Goal: Task Accomplishment & Management: Manage account settings

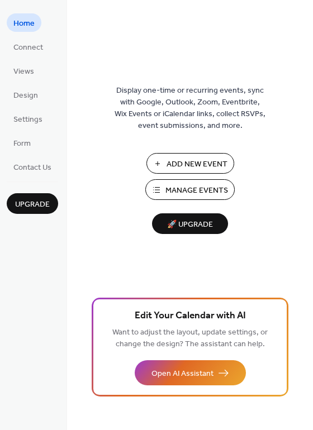
click at [187, 169] on span "Add New Event" at bounding box center [197, 165] width 61 height 12
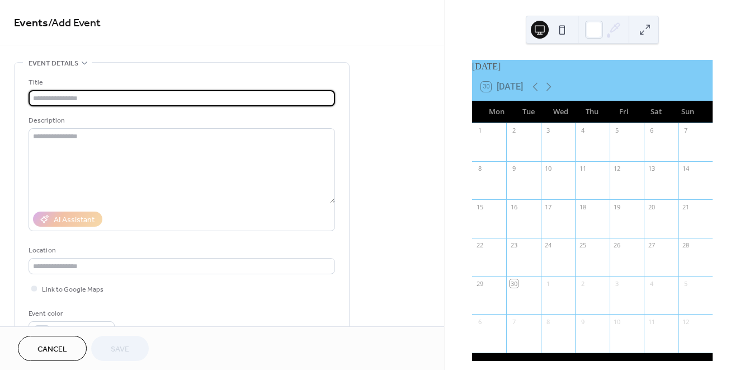
click at [203, 103] on input "text" at bounding box center [182, 98] width 306 height 16
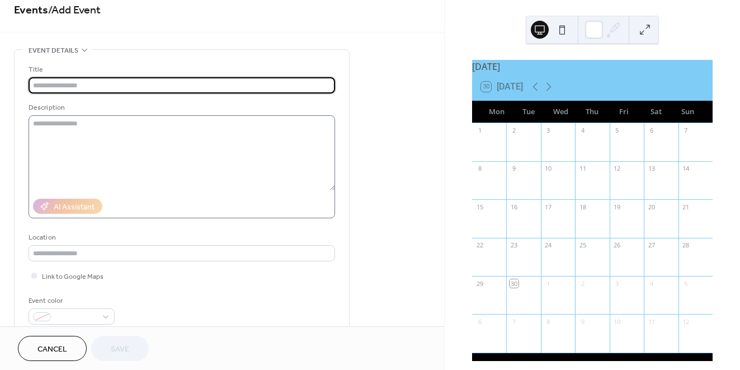
scroll to position [15, 0]
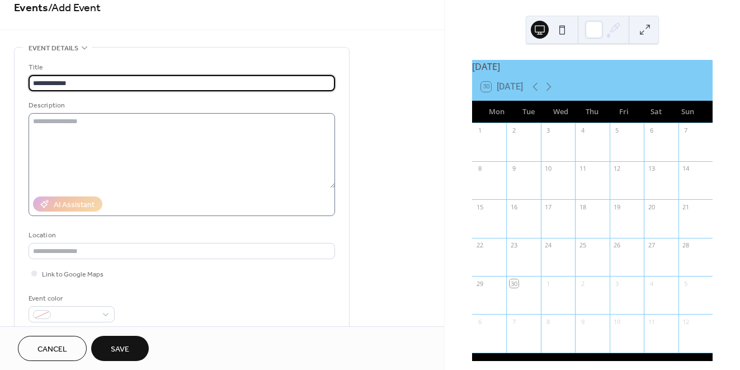
type input "**********"
click at [180, 155] on textarea at bounding box center [182, 150] width 306 height 75
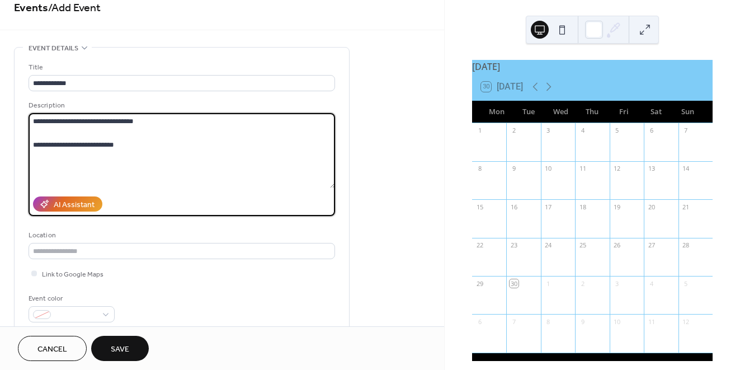
click at [176, 159] on textarea "**********" at bounding box center [182, 150] width 306 height 75
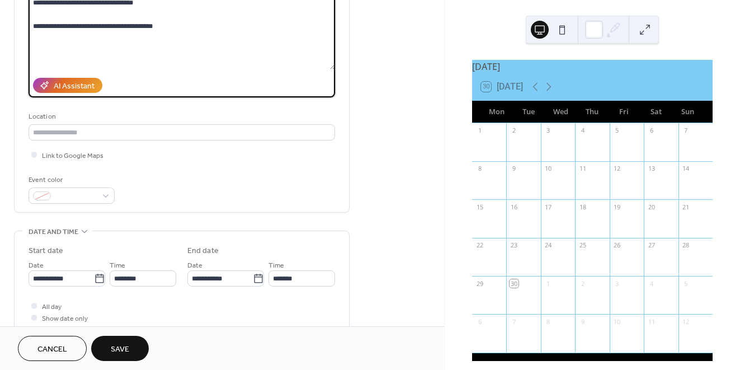
scroll to position [137, 0]
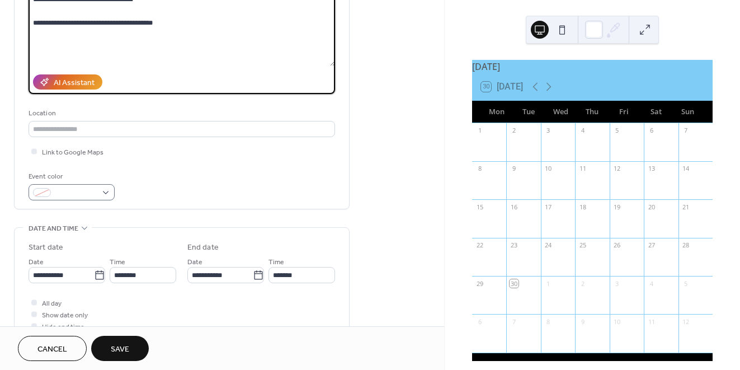
type textarea "**********"
click at [107, 194] on div at bounding box center [72, 192] width 86 height 16
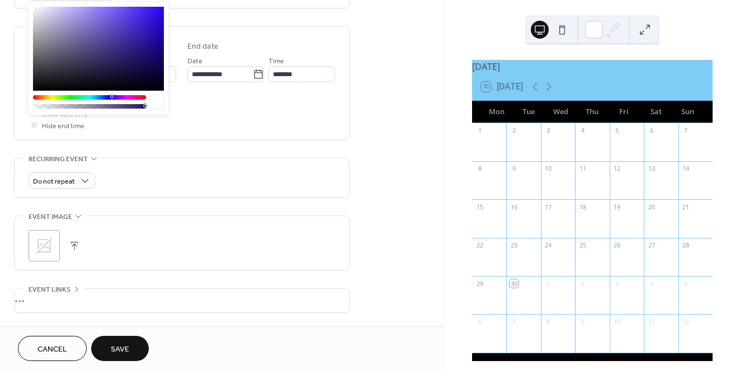
scroll to position [368, 0]
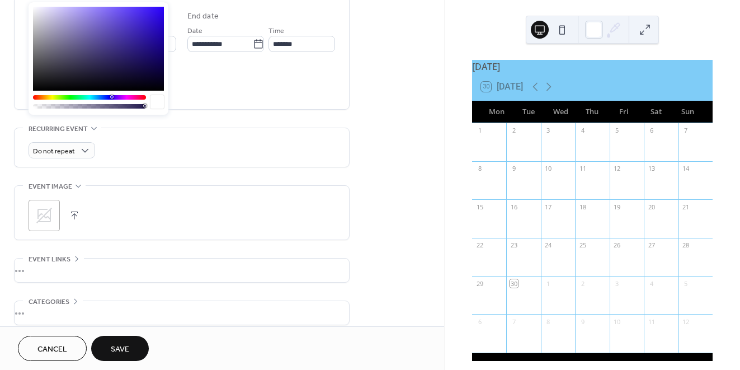
click at [44, 351] on span "Cancel" at bounding box center [52, 349] width 30 height 12
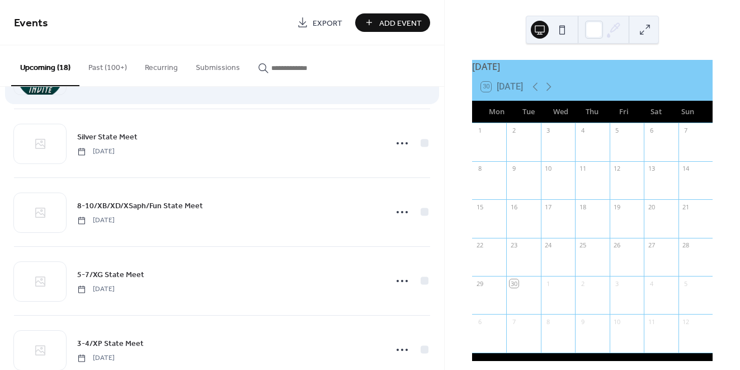
scroll to position [958, 0]
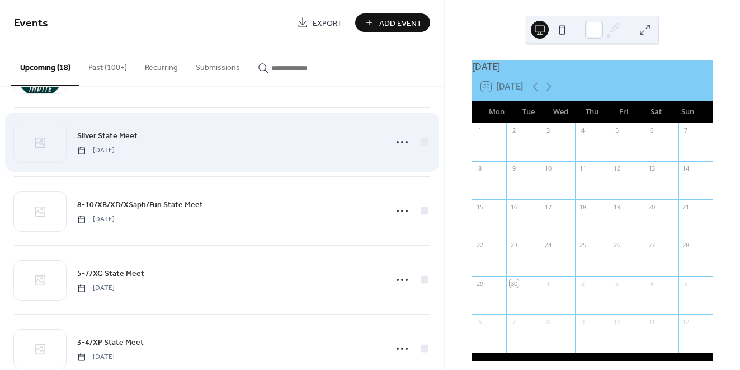
click at [123, 135] on span "Silver State Meet" at bounding box center [107, 136] width 60 height 12
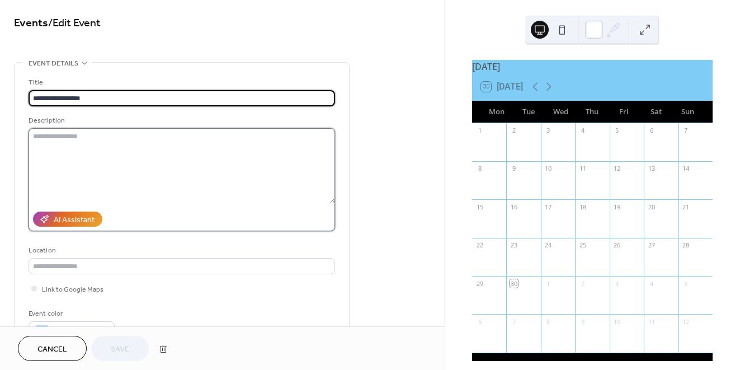
click at [121, 135] on textarea at bounding box center [182, 165] width 306 height 75
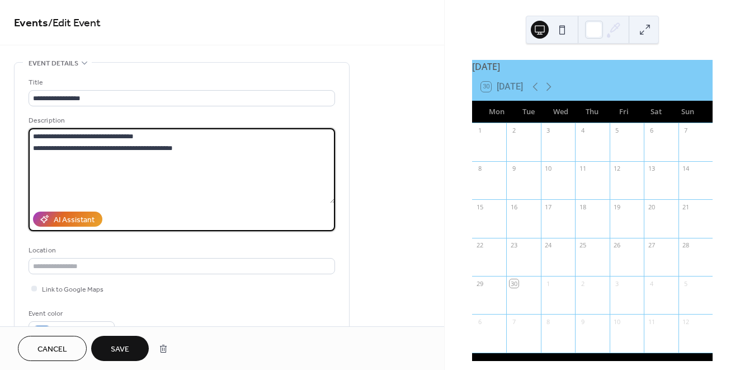
click at [34, 148] on textarea "**********" at bounding box center [182, 165] width 306 height 75
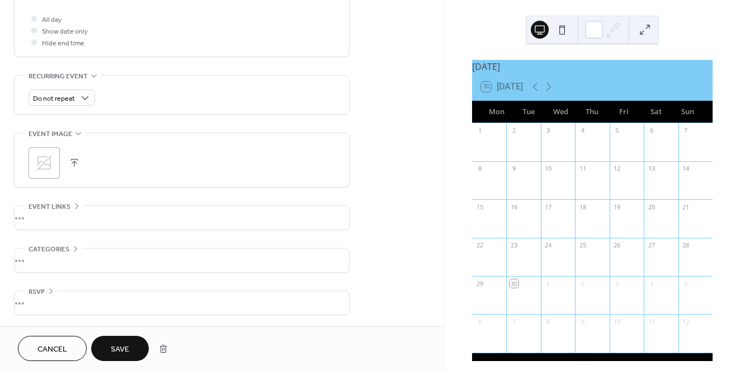
scroll to position [424, 0]
type textarea "**********"
click at [76, 160] on button "button" at bounding box center [75, 163] width 16 height 16
click at [120, 351] on span "Save" at bounding box center [120, 349] width 18 height 12
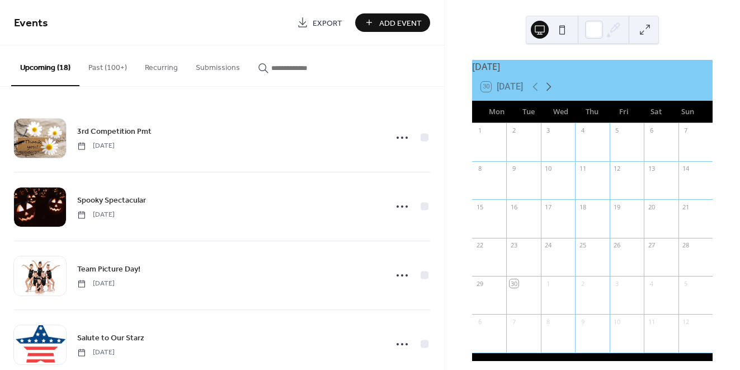
click at [550, 91] on icon at bounding box center [548, 86] width 13 height 13
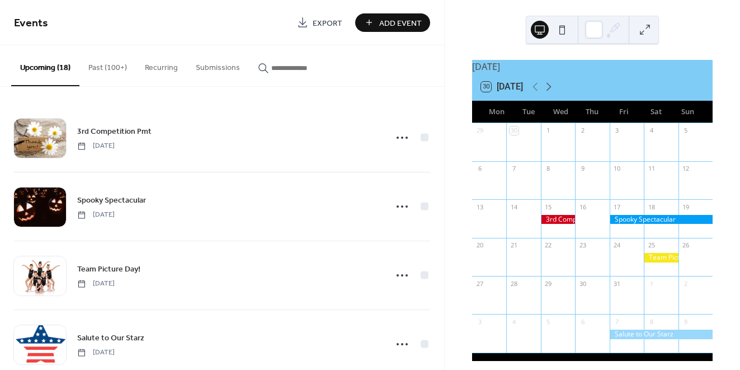
click at [550, 91] on icon at bounding box center [548, 86] width 13 height 13
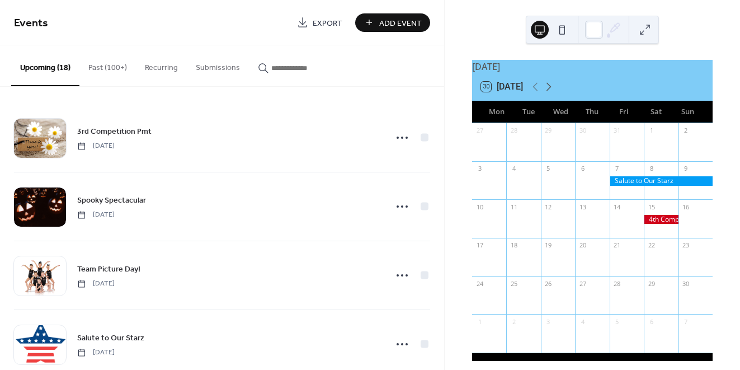
click at [552, 93] on icon at bounding box center [548, 86] width 13 height 13
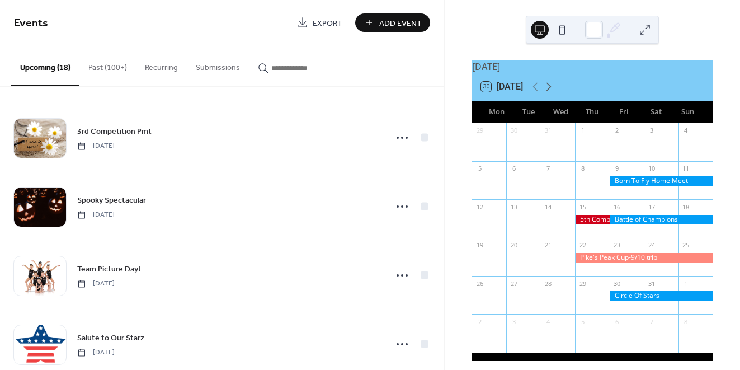
click at [552, 93] on icon at bounding box center [548, 86] width 13 height 13
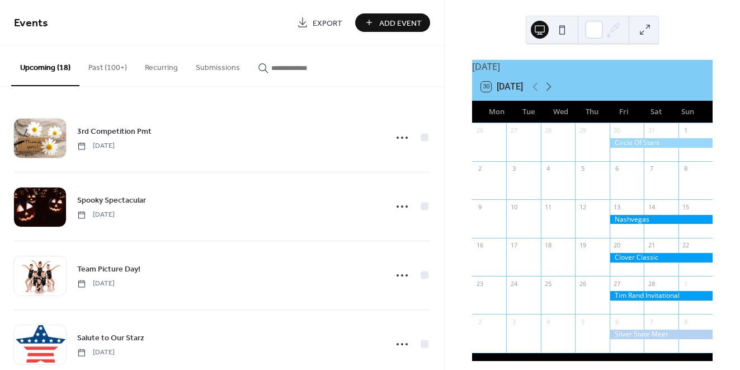
click at [552, 93] on icon at bounding box center [548, 86] width 13 height 13
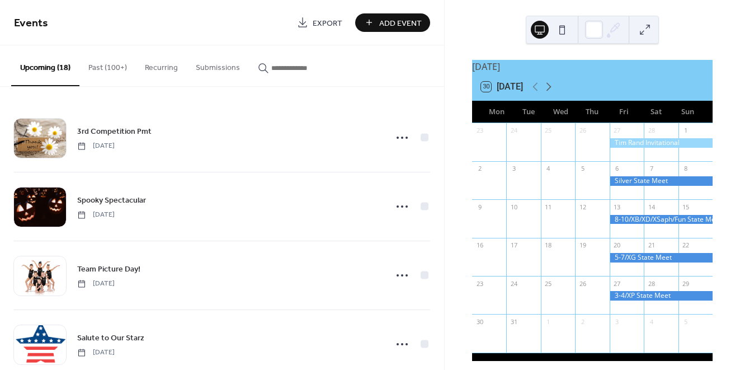
click at [552, 93] on icon at bounding box center [548, 86] width 13 height 13
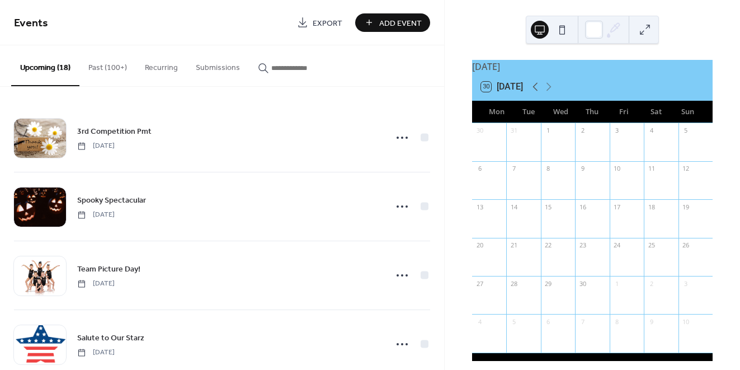
click at [535, 91] on icon at bounding box center [534, 87] width 5 height 8
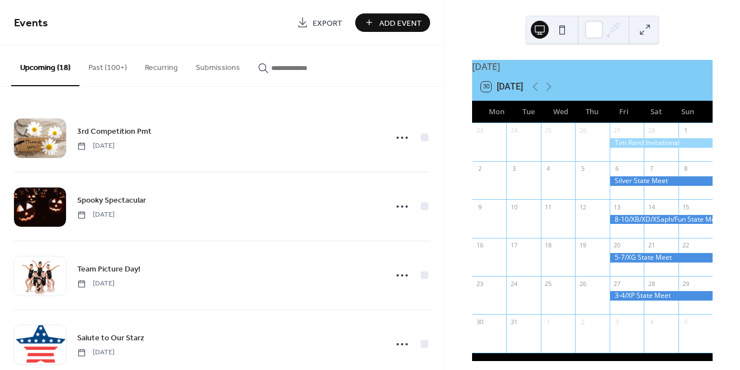
click at [638, 186] on div at bounding box center [660, 181] width 103 height 10
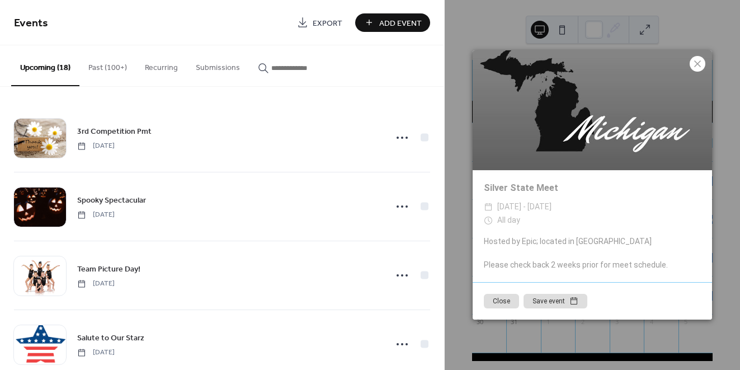
click at [704, 64] on div at bounding box center [697, 64] width 16 height 16
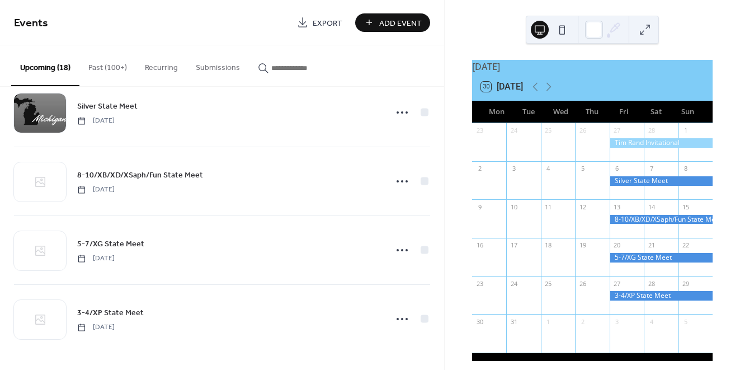
scroll to position [988, 0]
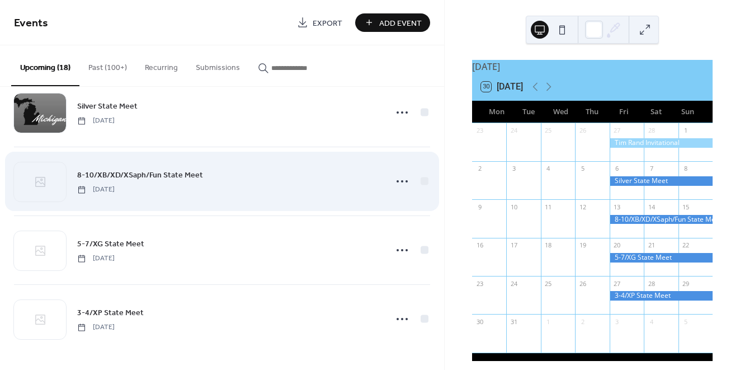
click at [161, 176] on span "8-10/XB/XD/XSaph/Fun State Meet" at bounding box center [140, 175] width 126 height 12
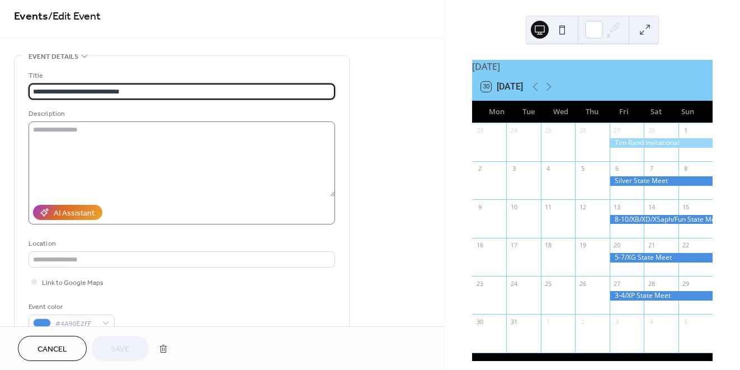
scroll to position [8, 0]
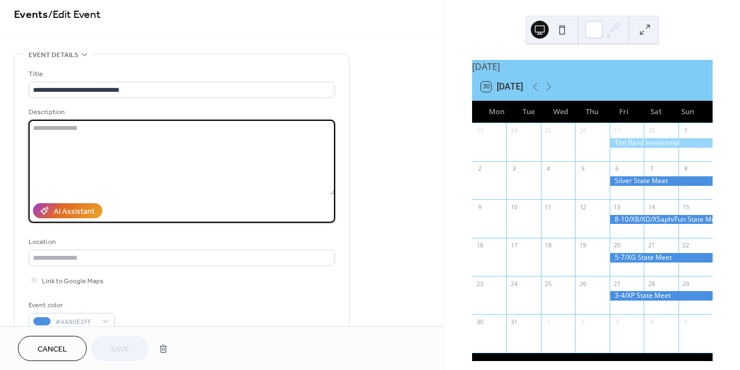
click at [88, 144] on textarea at bounding box center [182, 157] width 306 height 75
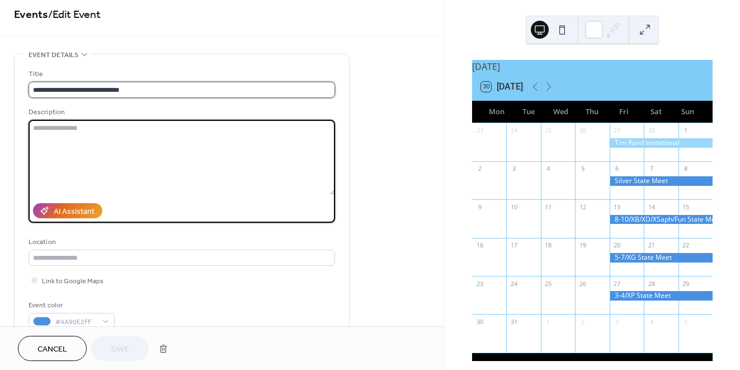
click at [88, 89] on input "**********" at bounding box center [182, 90] width 306 height 16
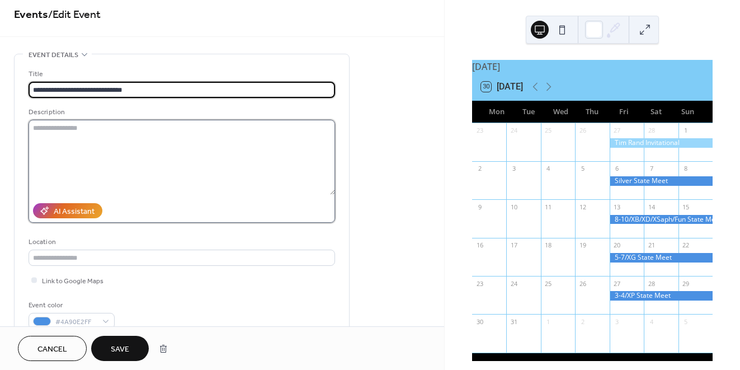
click at [63, 130] on textarea at bounding box center [182, 157] width 306 height 75
click at [95, 89] on input "**********" at bounding box center [182, 90] width 306 height 16
type input "**********"
click at [151, 179] on textarea at bounding box center [182, 157] width 306 height 75
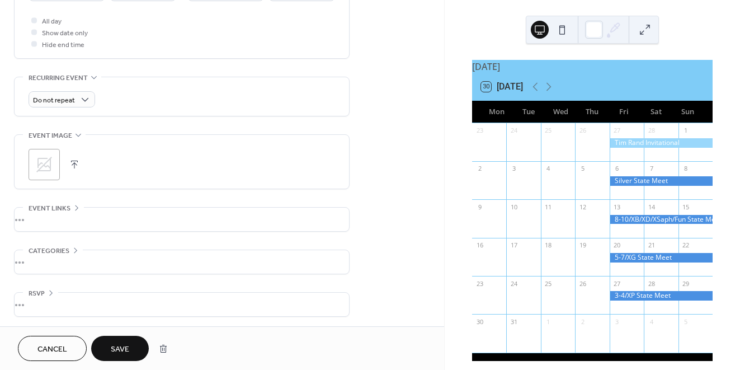
scroll to position [420, 0]
type textarea "**********"
click at [72, 162] on button "button" at bounding box center [75, 163] width 16 height 16
click at [123, 345] on span "Save" at bounding box center [120, 349] width 18 height 12
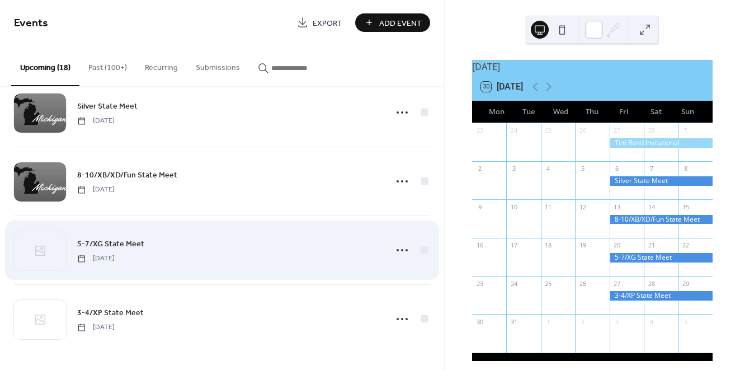
scroll to position [988, 0]
click at [127, 244] on span "5-7/XG State Meet" at bounding box center [110, 244] width 67 height 12
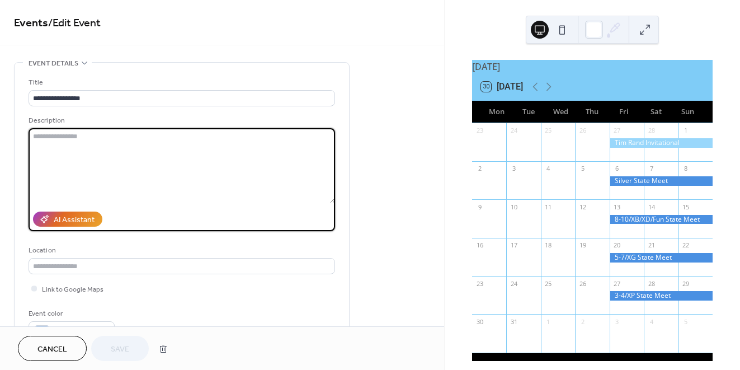
click at [152, 176] on textarea at bounding box center [182, 165] width 306 height 75
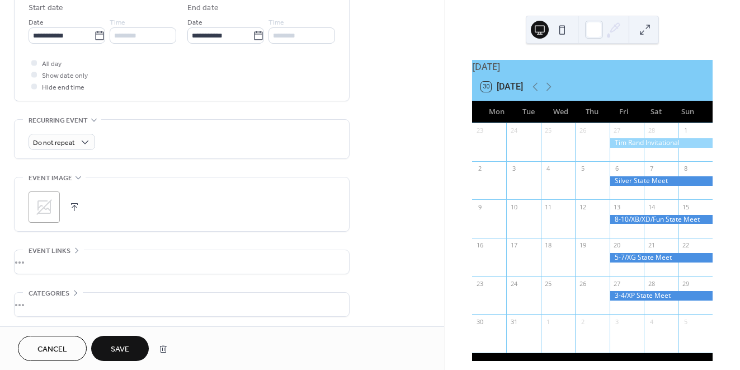
scroll to position [377, 0]
type textarea "**********"
click at [70, 210] on button "button" at bounding box center [75, 206] width 16 height 16
click at [123, 343] on span "Save" at bounding box center [120, 349] width 18 height 12
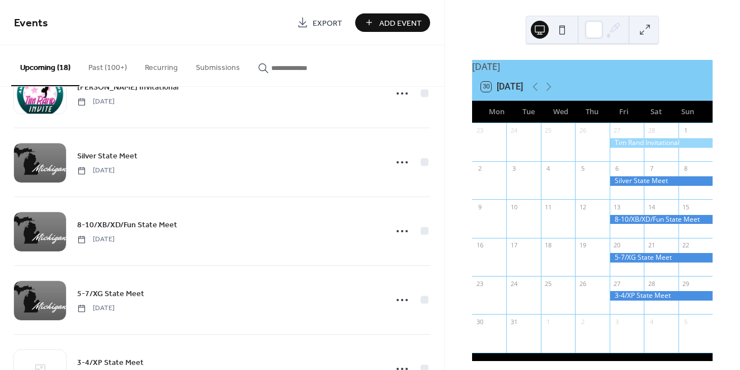
scroll to position [988, 0]
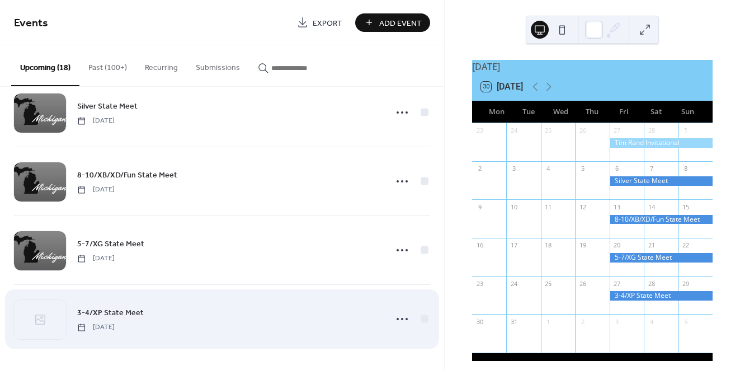
click at [124, 314] on span "3-4/XP State Meet" at bounding box center [110, 313] width 67 height 12
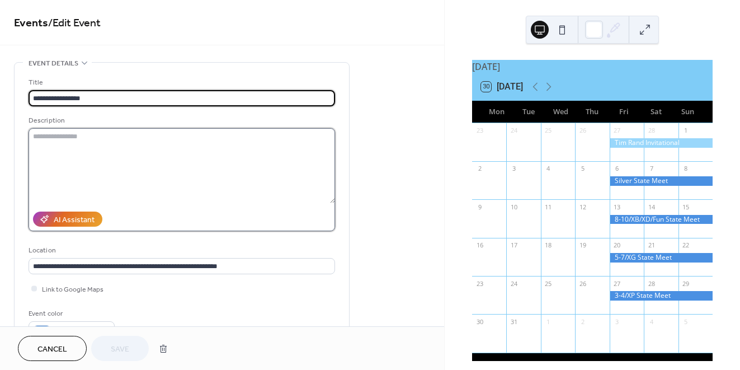
click at [80, 172] on textarea at bounding box center [182, 165] width 306 height 75
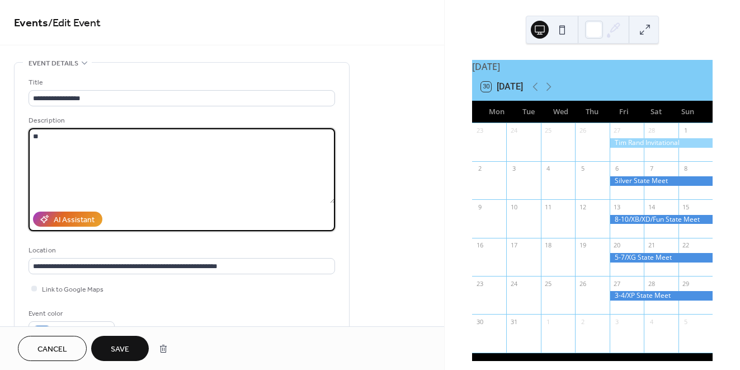
type textarea "*"
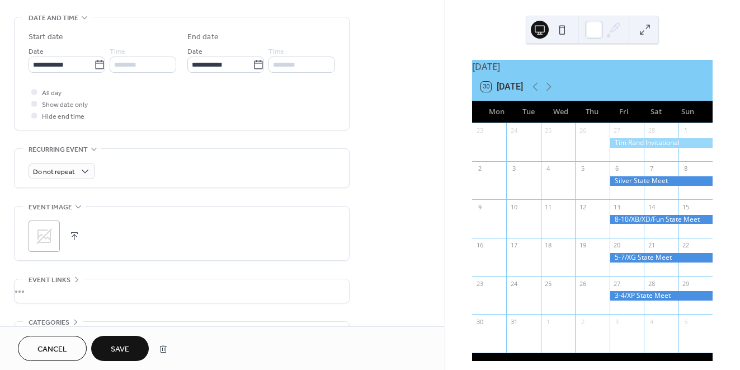
scroll to position [354, 0]
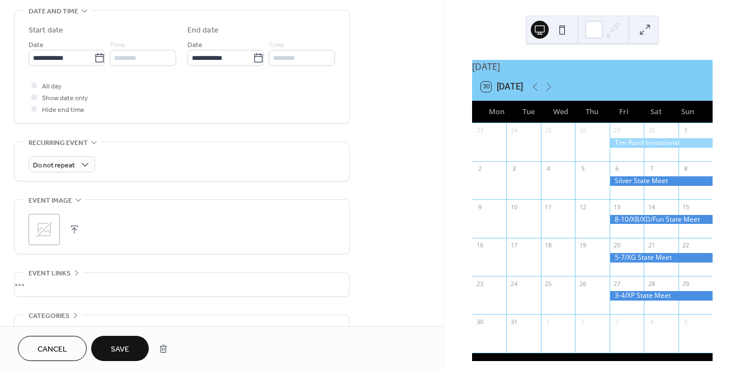
type textarea "**********"
click at [77, 228] on button "button" at bounding box center [75, 229] width 16 height 16
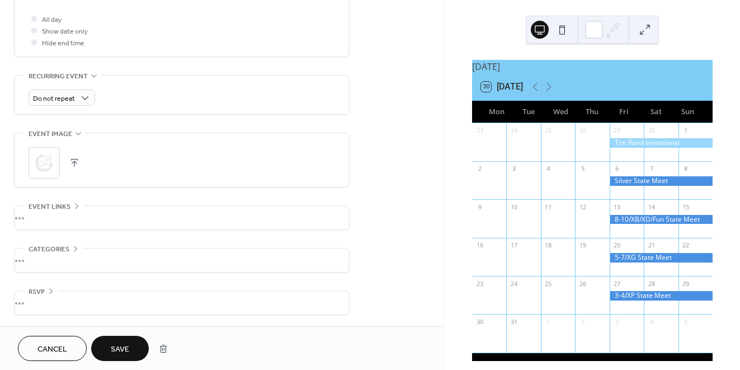
scroll to position [424, 0]
click at [123, 346] on span "Save" at bounding box center [120, 349] width 18 height 12
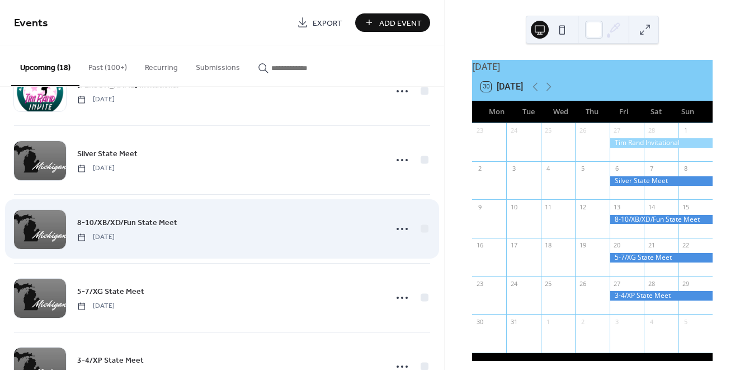
scroll to position [940, 0]
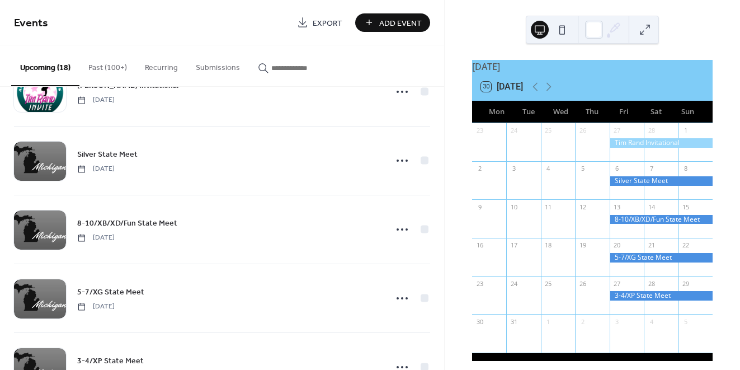
click at [116, 70] on button "Past (100+)" at bounding box center [107, 65] width 56 height 40
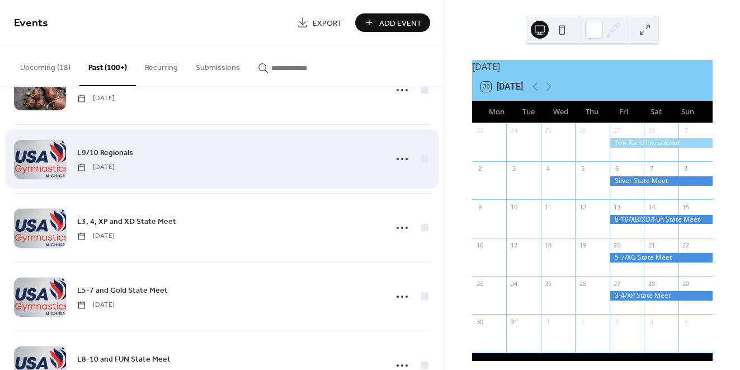
scroll to position [389, 0]
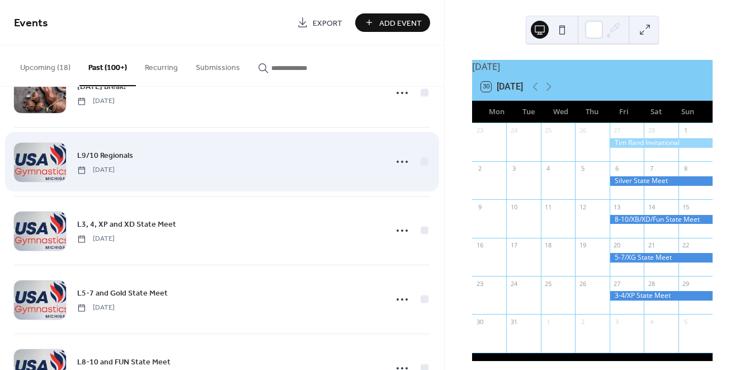
click at [106, 155] on span "L9/10 Regionals" at bounding box center [105, 156] width 56 height 12
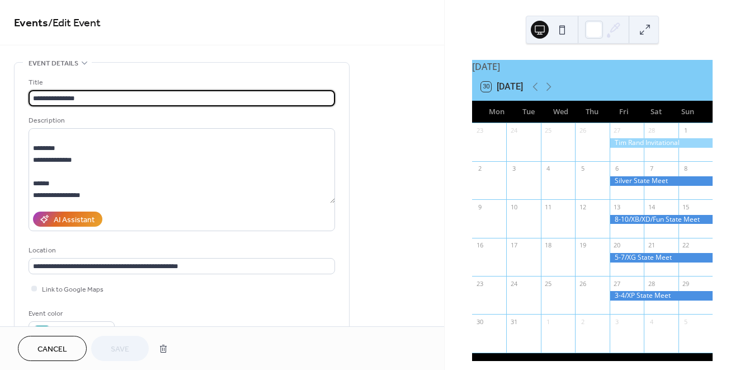
scroll to position [82, 0]
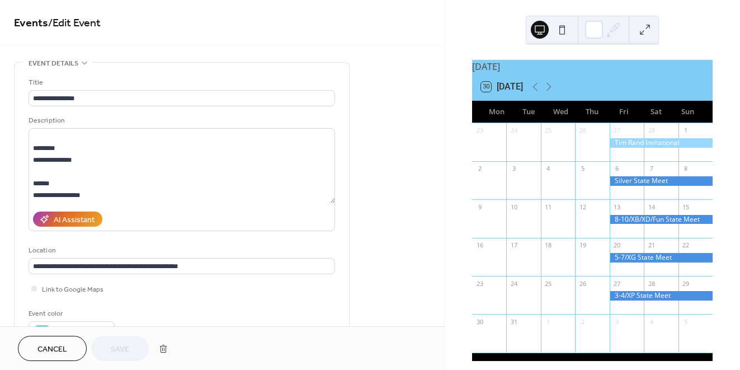
click at [42, 347] on span "Cancel" at bounding box center [52, 349] width 30 height 12
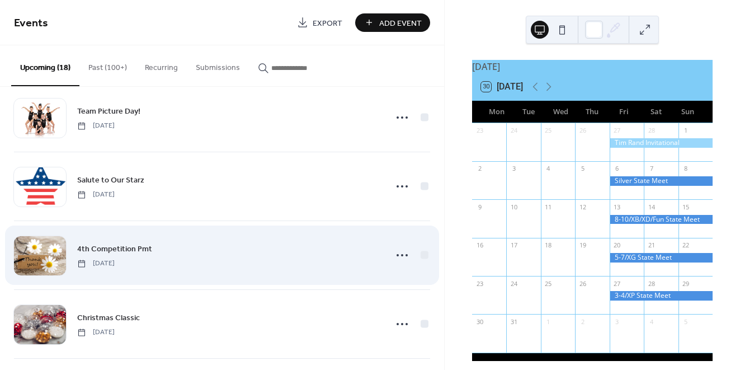
scroll to position [191, 0]
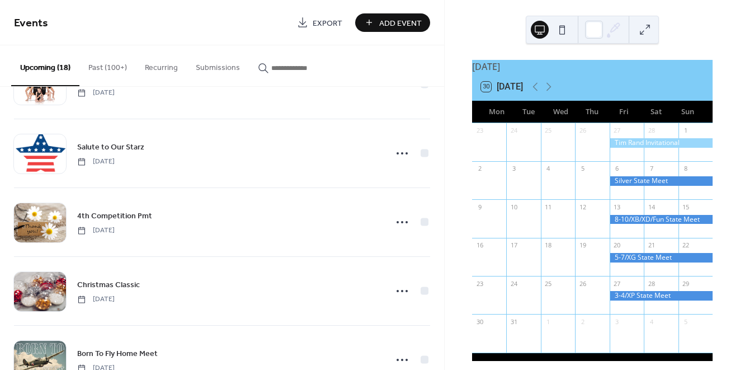
click at [119, 64] on button "Past (100+)" at bounding box center [107, 65] width 56 height 40
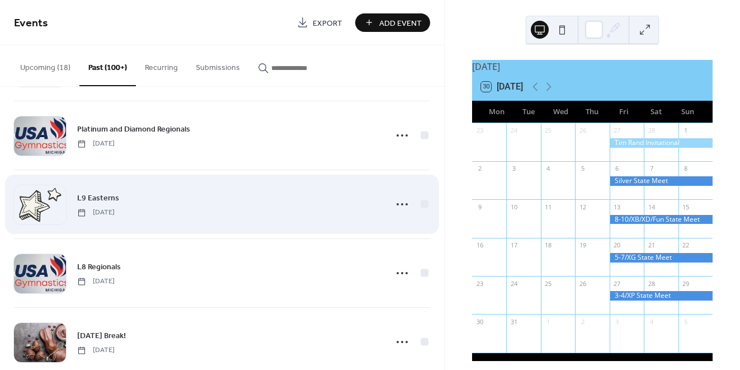
scroll to position [140, 0]
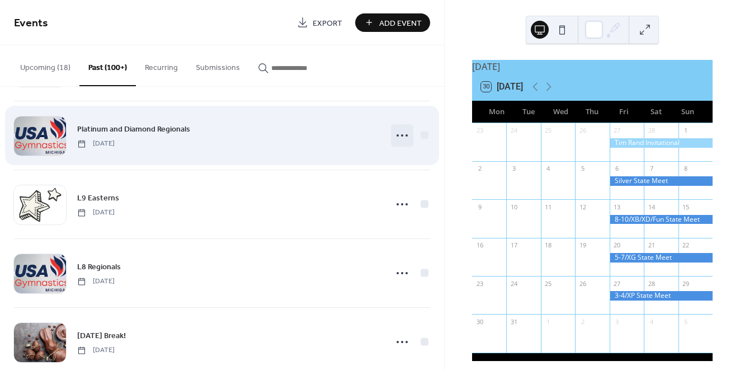
click at [400, 134] on icon at bounding box center [402, 135] width 18 height 18
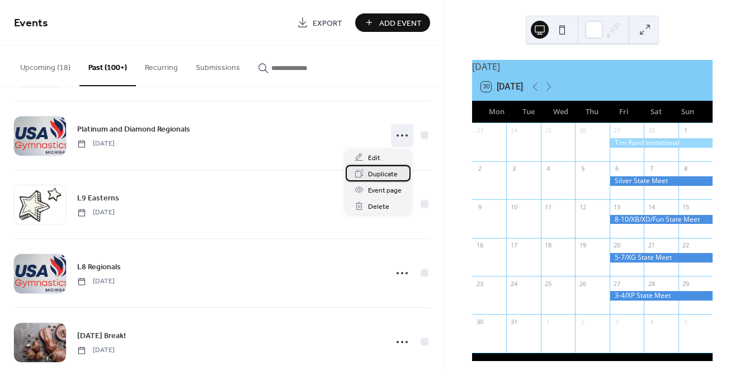
click at [382, 174] on span "Duplicate" at bounding box center [383, 174] width 30 height 12
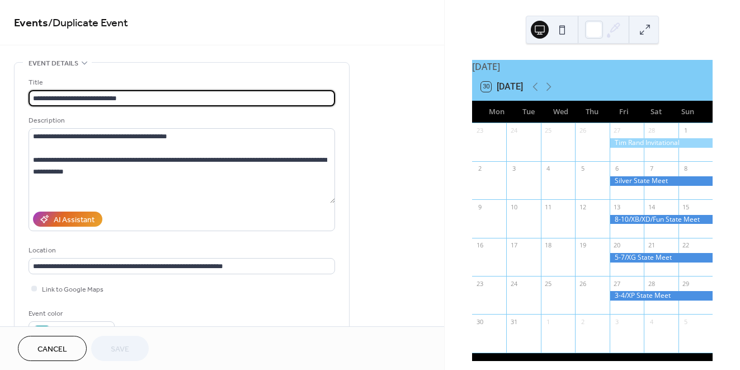
drag, startPoint x: 34, startPoint y: 98, endPoint x: 100, endPoint y: 101, distance: 66.6
click at [100, 101] on input "**********" at bounding box center [182, 98] width 306 height 16
type input "**********"
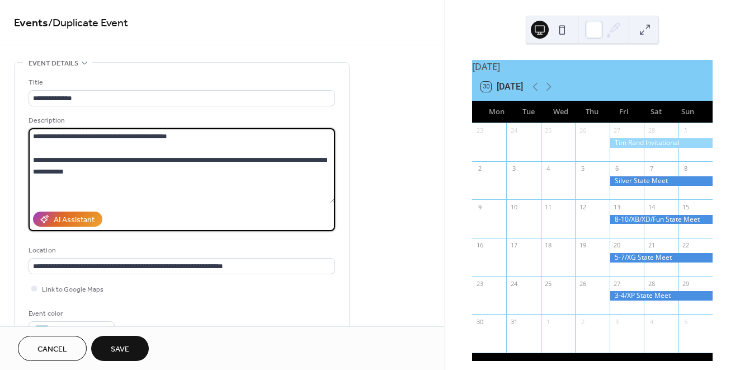
drag, startPoint x: 32, startPoint y: 138, endPoint x: 113, endPoint y: 136, distance: 81.1
click at [113, 136] on textarea "**********" at bounding box center [182, 165] width 306 height 75
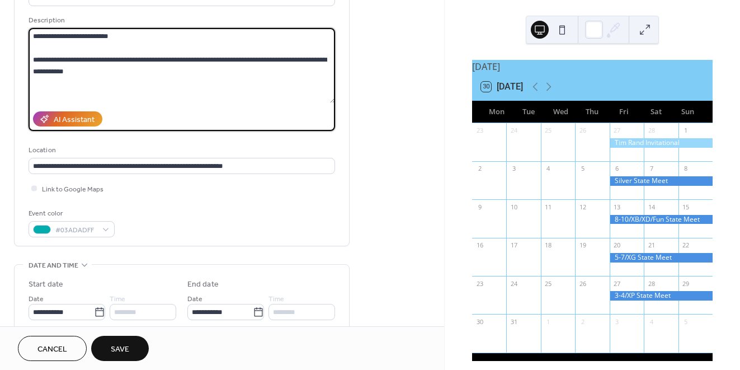
scroll to position [104, 0]
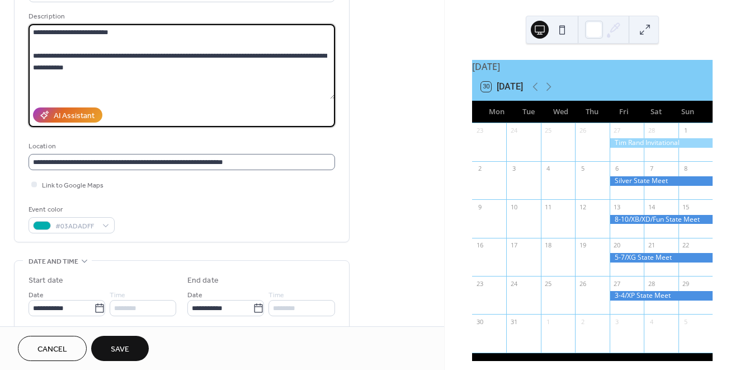
type textarea "**********"
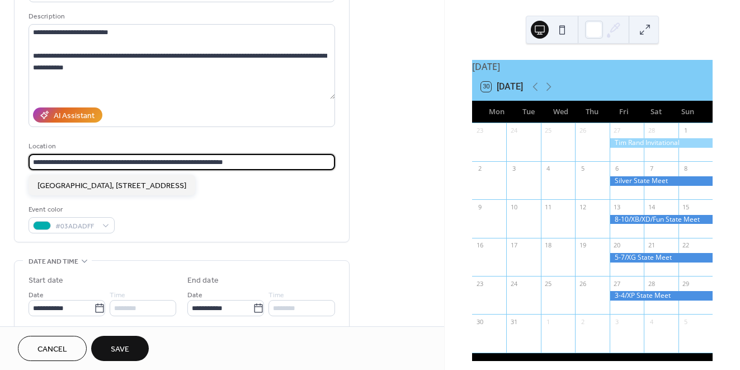
drag, startPoint x: 259, startPoint y: 163, endPoint x: 23, endPoint y: 159, distance: 236.0
click at [23, 159] on div "**********" at bounding box center [182, 100] width 334 height 283
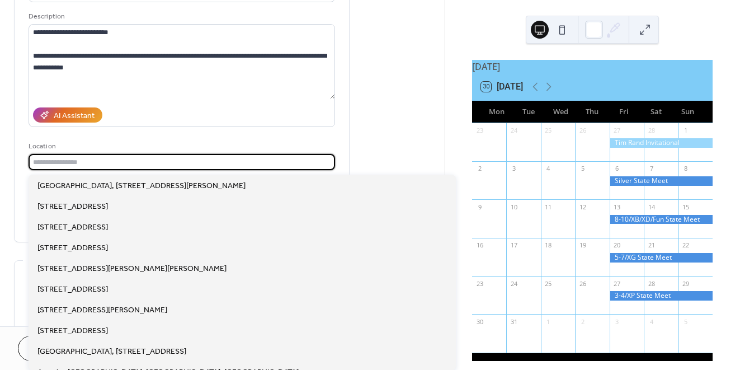
click at [370, 181] on div "**********" at bounding box center [222, 300] width 444 height 684
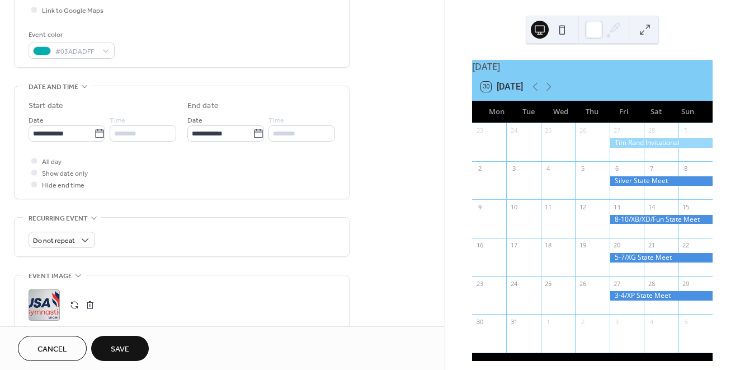
scroll to position [265, 0]
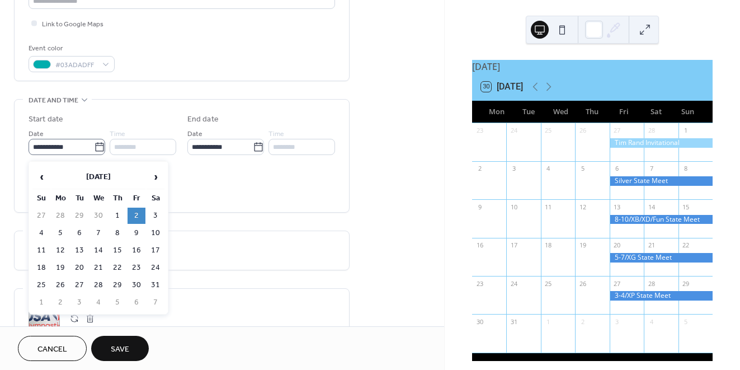
click at [95, 148] on icon at bounding box center [99, 146] width 8 height 9
click at [94, 148] on input "**********" at bounding box center [61, 147] width 65 height 16
click at [155, 181] on span "›" at bounding box center [155, 176] width 17 height 22
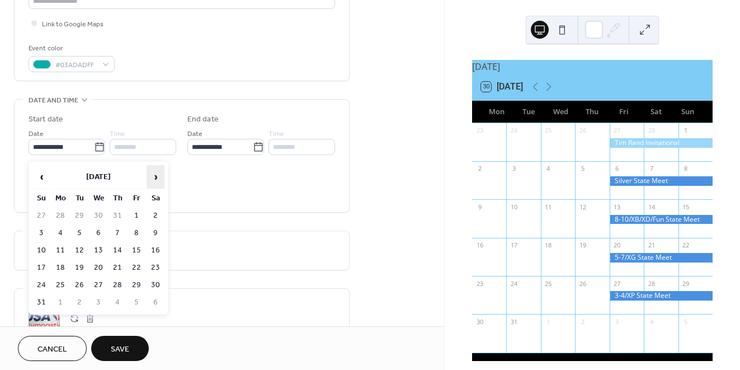
click at [155, 181] on span "›" at bounding box center [155, 176] width 17 height 22
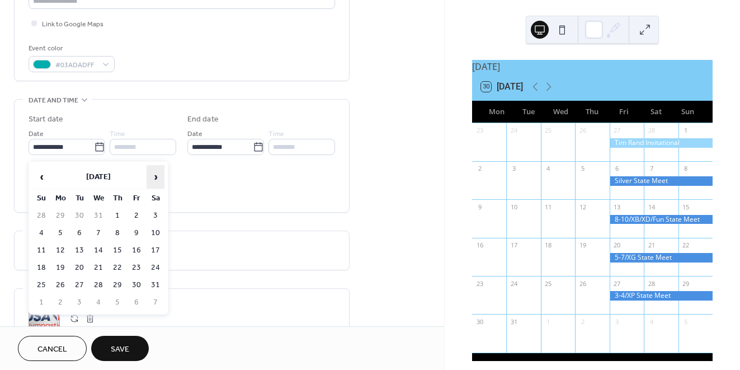
click at [155, 181] on span "›" at bounding box center [155, 176] width 17 height 22
click at [115, 228] on td "9" at bounding box center [117, 233] width 18 height 16
type input "**********"
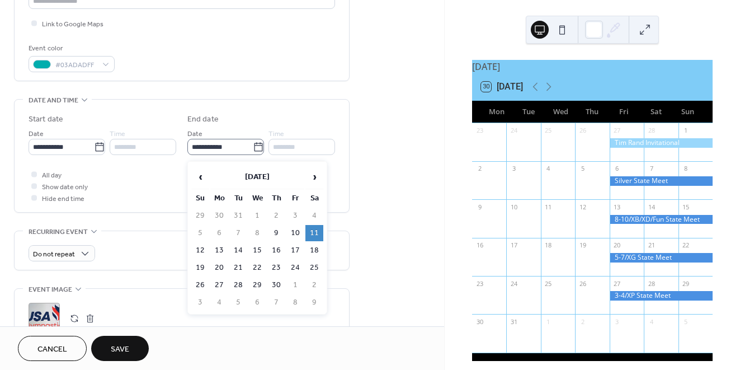
click at [257, 150] on icon at bounding box center [258, 146] width 11 height 11
click at [253, 150] on input "**********" at bounding box center [219, 147] width 65 height 16
click at [198, 247] on td "12" at bounding box center [200, 250] width 18 height 16
type input "**********"
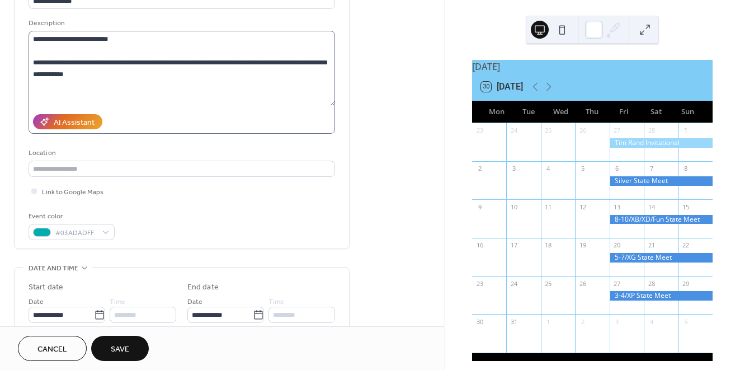
scroll to position [96, 0]
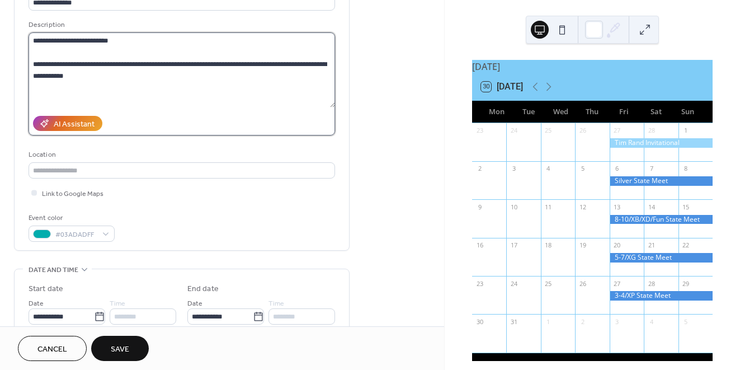
click at [145, 44] on textarea "**********" at bounding box center [182, 69] width 306 height 75
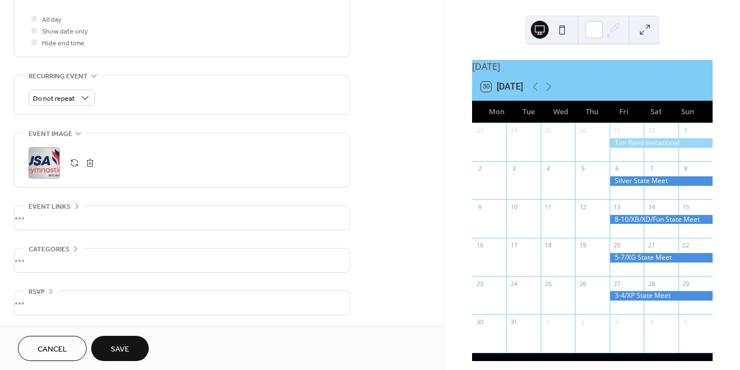
scroll to position [424, 0]
type textarea "**********"
click at [126, 349] on span "Save" at bounding box center [120, 349] width 18 height 12
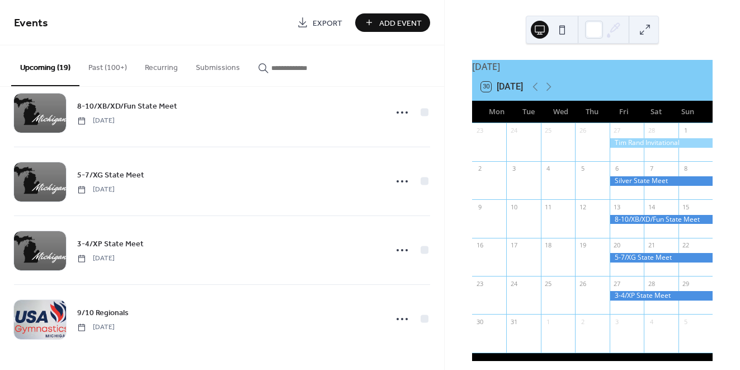
scroll to position [1057, 0]
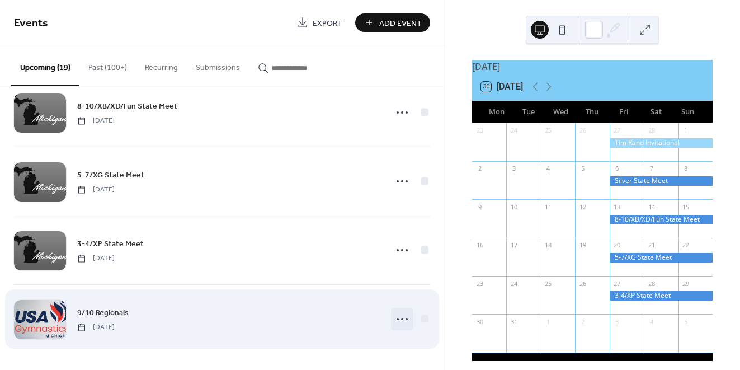
click at [397, 317] on icon at bounding box center [402, 319] width 18 height 18
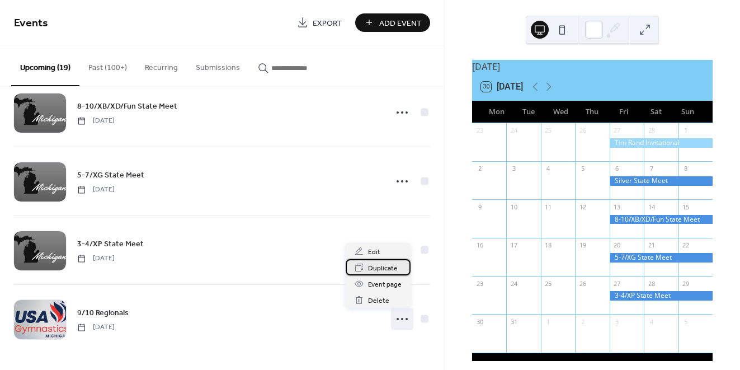
click at [380, 269] on span "Duplicate" at bounding box center [383, 268] width 30 height 12
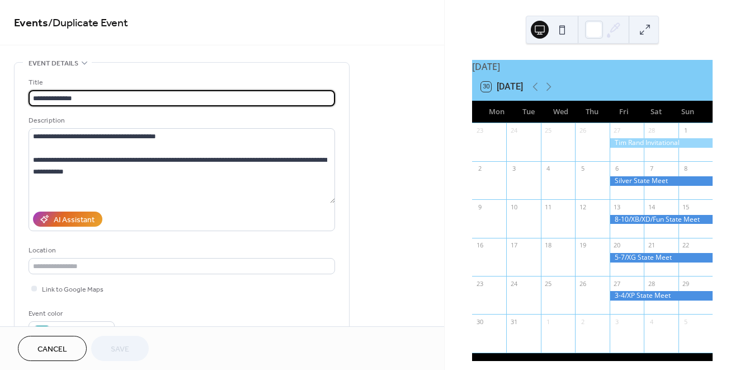
click at [49, 98] on input "**********" at bounding box center [182, 98] width 306 height 16
type input "**********"
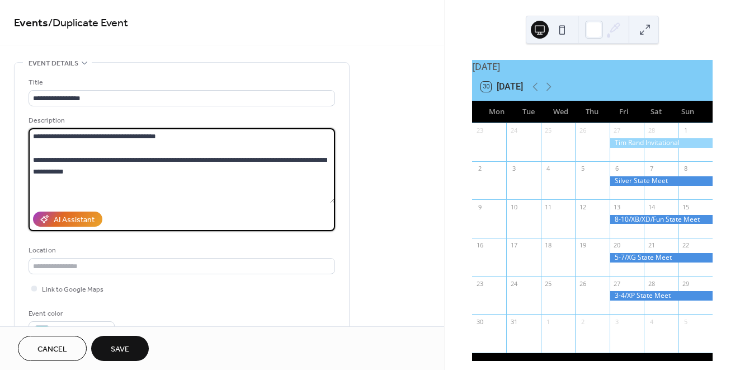
click at [46, 138] on textarea "**********" at bounding box center [182, 165] width 306 height 75
click at [179, 136] on textarea "**********" at bounding box center [182, 165] width 306 height 75
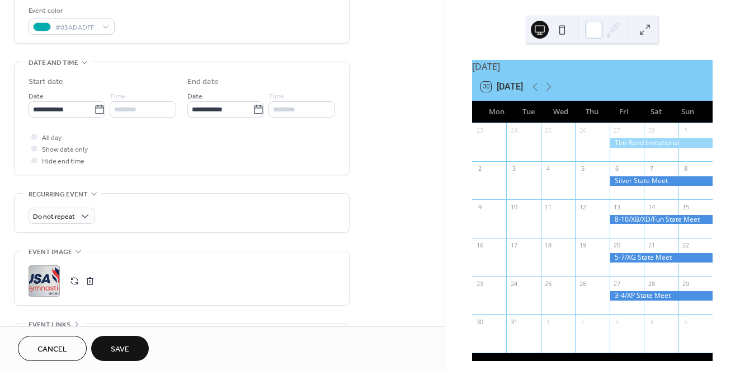
scroll to position [308, 0]
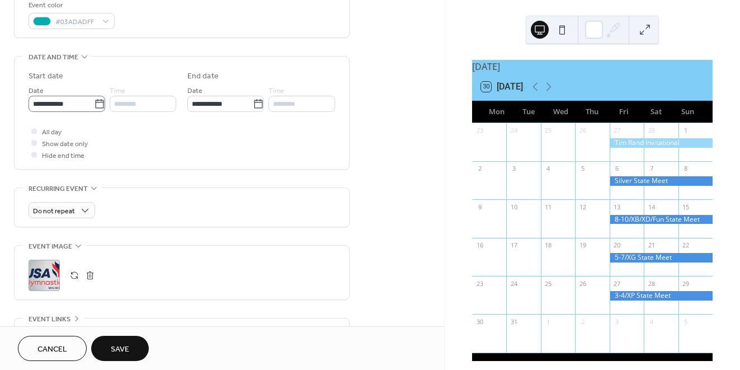
type textarea "**********"
click at [96, 109] on icon at bounding box center [99, 103] width 11 height 11
click at [94, 109] on input "**********" at bounding box center [61, 104] width 65 height 16
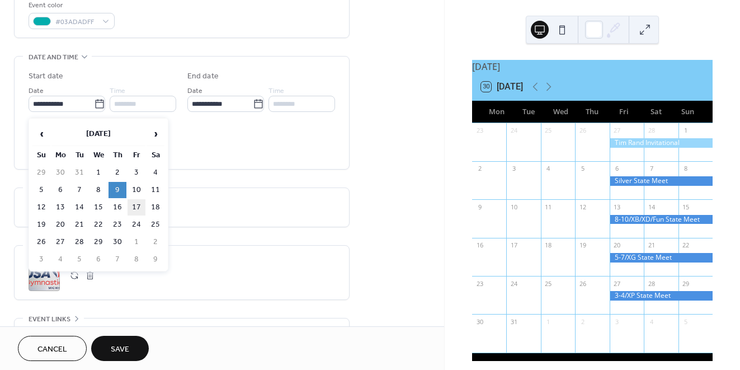
click at [132, 207] on td "17" at bounding box center [136, 207] width 18 height 16
type input "**********"
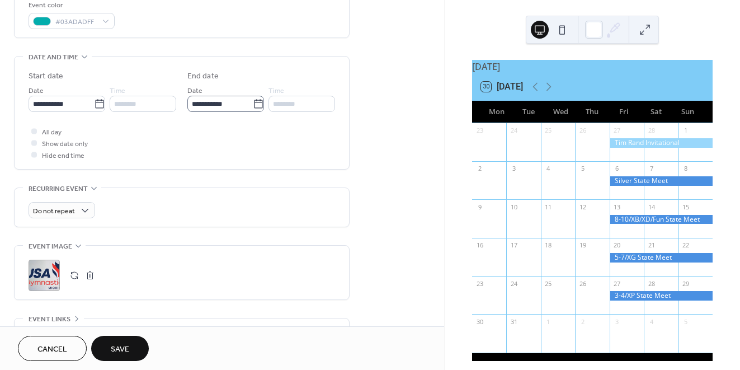
click at [258, 106] on icon at bounding box center [258, 103] width 11 height 11
click at [253, 106] on input "**********" at bounding box center [219, 104] width 65 height 16
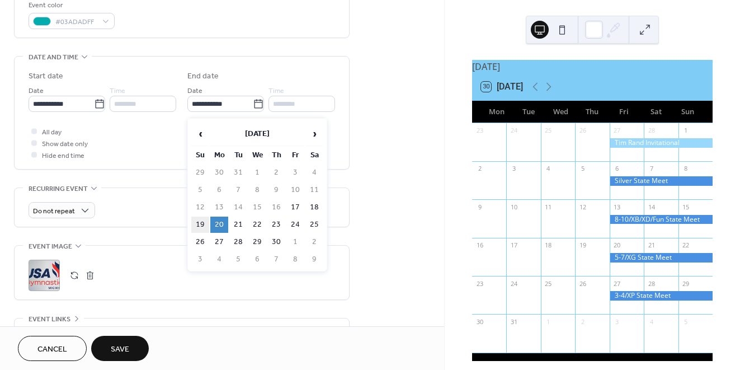
click at [203, 222] on td "19" at bounding box center [200, 224] width 18 height 16
type input "**********"
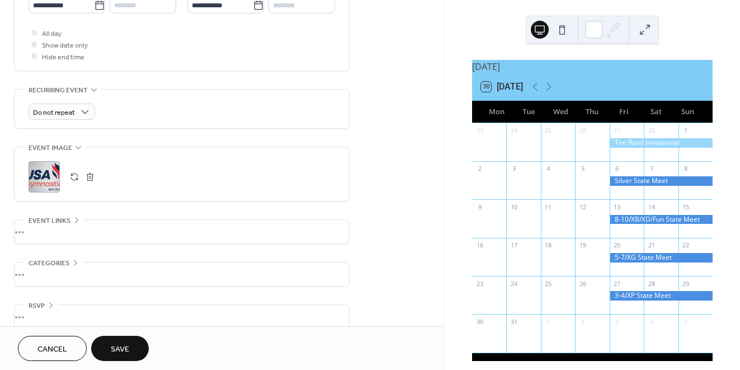
scroll to position [409, 0]
click at [131, 347] on button "Save" at bounding box center [120, 347] width 58 height 25
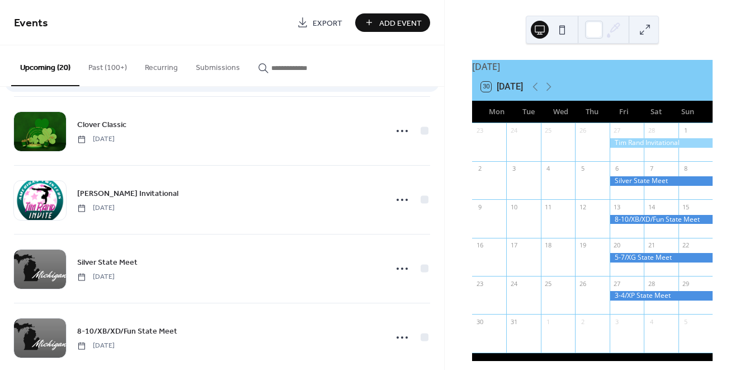
scroll to position [913, 0]
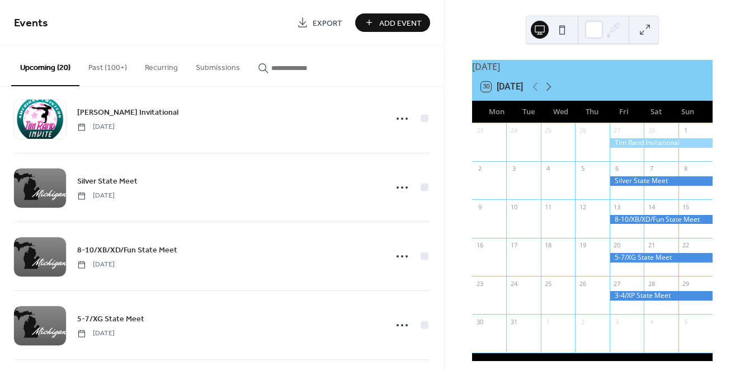
click at [550, 91] on icon at bounding box center [548, 87] width 5 height 8
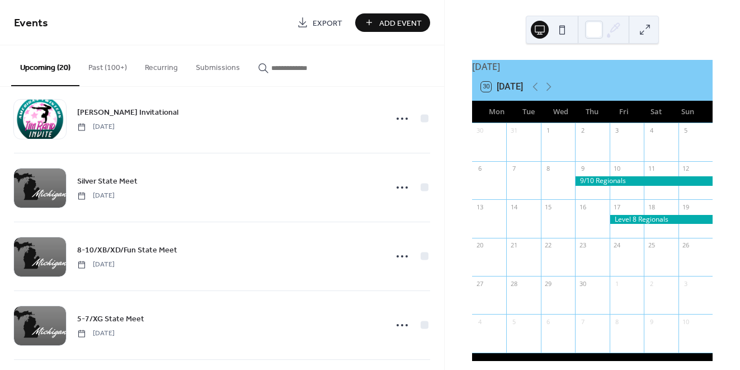
click at [626, 224] on div at bounding box center [660, 220] width 103 height 10
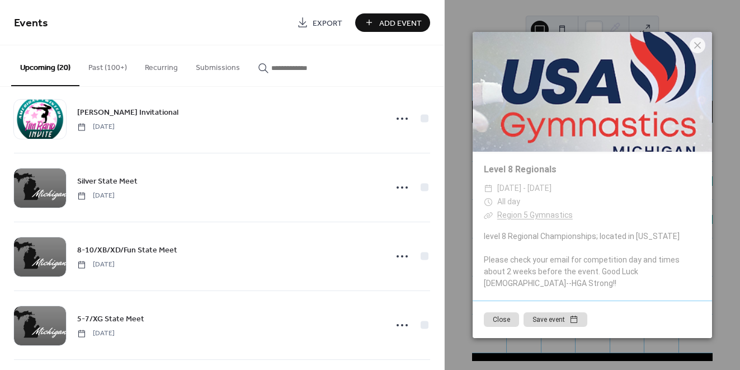
click at [506, 312] on button "Close" at bounding box center [501, 319] width 35 height 15
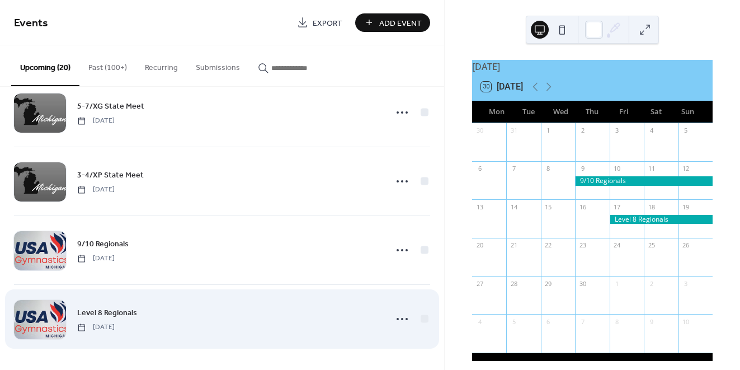
scroll to position [1125, 0]
click at [397, 318] on icon at bounding box center [402, 319] width 18 height 18
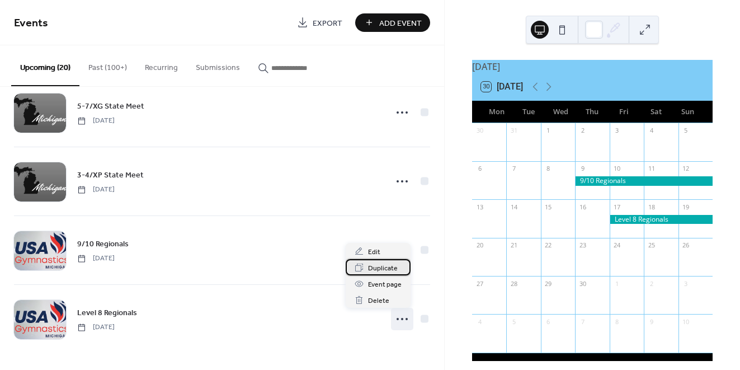
click at [385, 271] on span "Duplicate" at bounding box center [383, 268] width 30 height 12
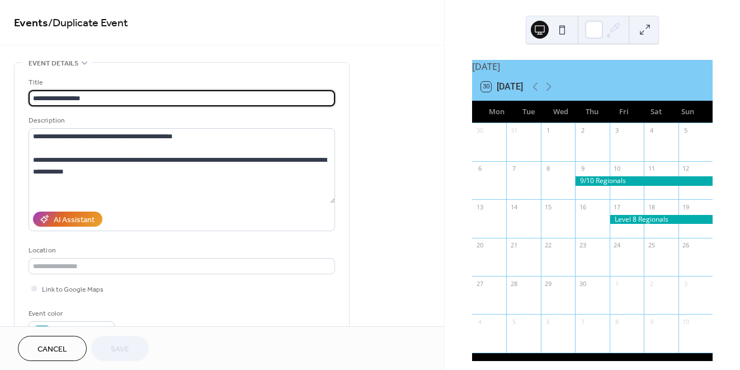
drag, startPoint x: 54, startPoint y: 98, endPoint x: 33, endPoint y: 96, distance: 20.8
click at [33, 96] on input "**********" at bounding box center [182, 98] width 306 height 16
type input "**********"
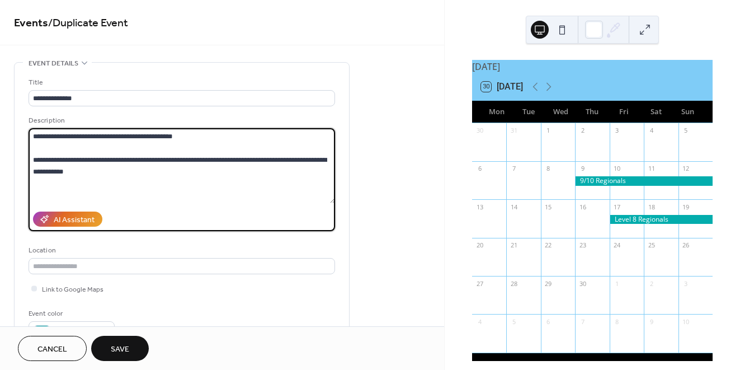
drag, startPoint x: 32, startPoint y: 136, endPoint x: 53, endPoint y: 136, distance: 21.2
click at [53, 136] on textarea "**********" at bounding box center [182, 165] width 306 height 75
click at [184, 138] on textarea "**********" at bounding box center [182, 165] width 306 height 75
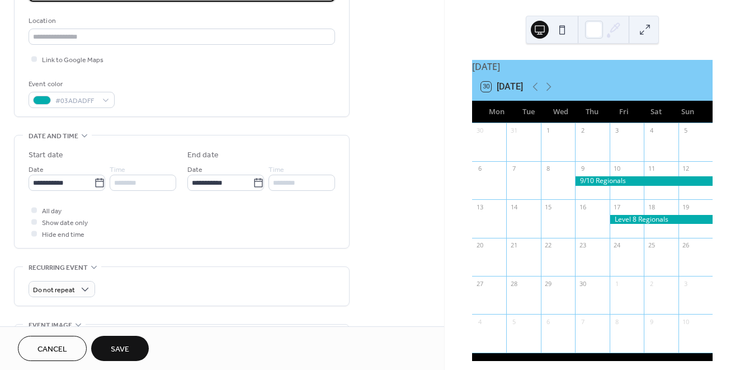
scroll to position [230, 0]
type textarea "**********"
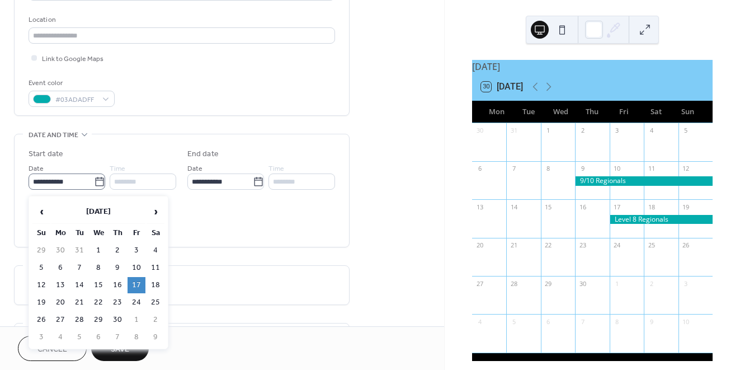
click at [97, 184] on icon at bounding box center [99, 181] width 11 height 11
click at [94, 184] on input "**********" at bounding box center [61, 181] width 65 height 16
click at [139, 298] on td "24" at bounding box center [136, 302] width 18 height 16
type input "**********"
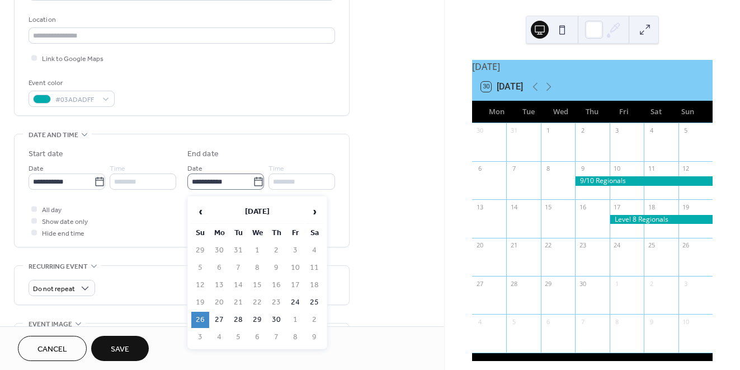
click at [254, 186] on icon at bounding box center [258, 181] width 11 height 11
click at [253, 186] on input "**********" at bounding box center [219, 181] width 65 height 16
click at [200, 320] on td "26" at bounding box center [200, 319] width 18 height 16
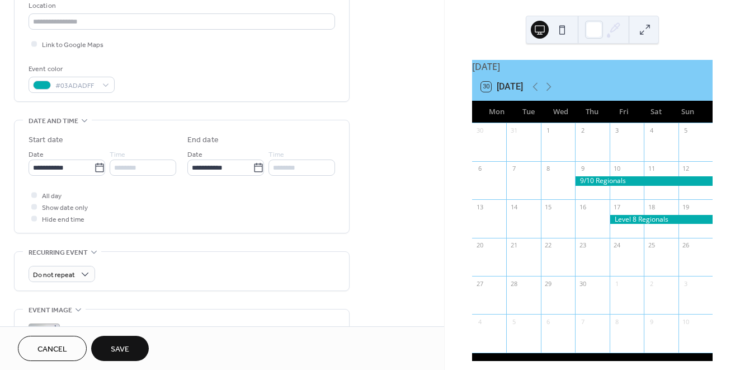
click at [129, 343] on span "Save" at bounding box center [120, 349] width 18 height 12
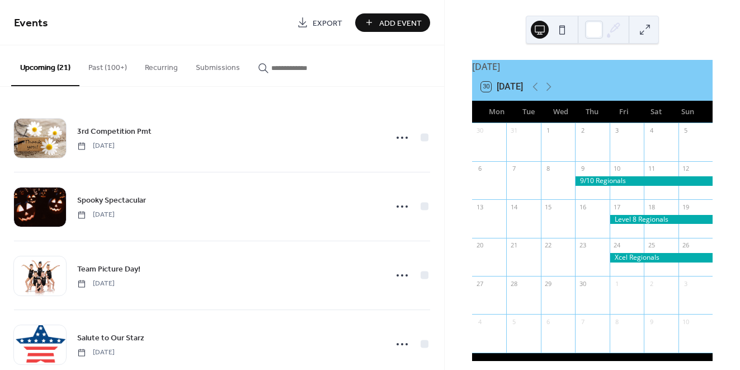
click at [105, 67] on button "Past (100+)" at bounding box center [107, 65] width 56 height 40
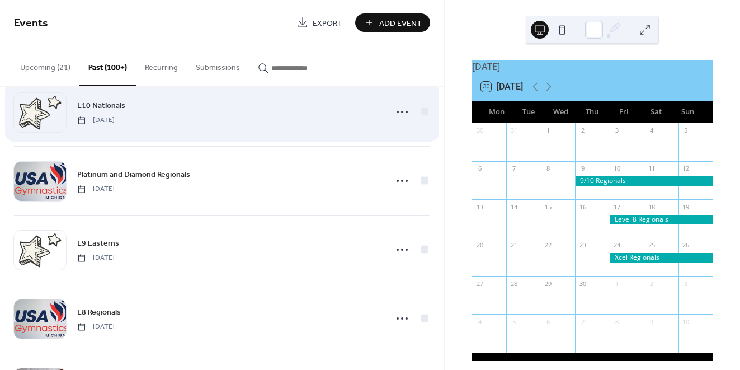
scroll to position [119, 0]
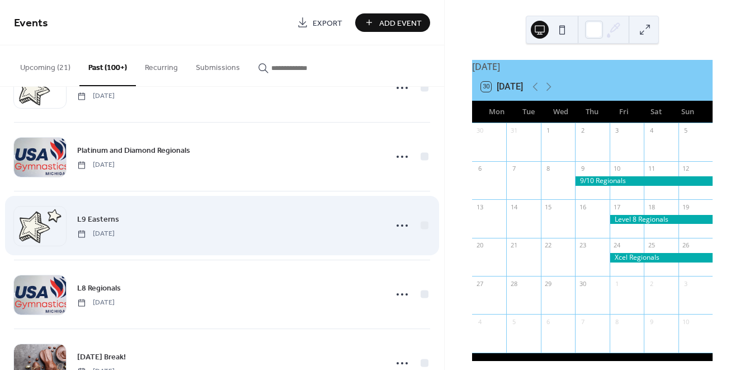
click at [105, 216] on span "L9 Easterns" at bounding box center [98, 220] width 42 height 12
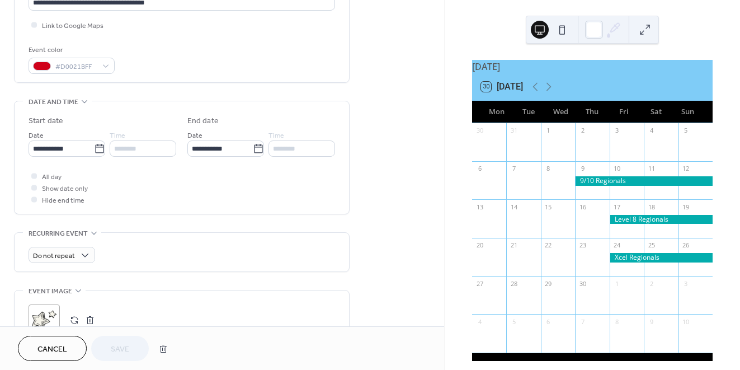
scroll to position [267, 0]
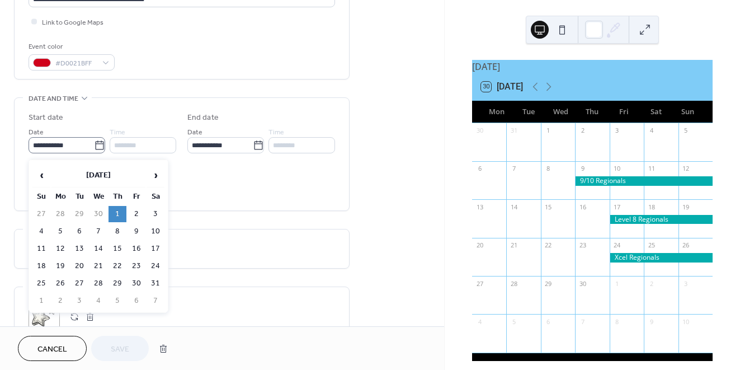
click at [97, 148] on icon at bounding box center [99, 145] width 11 height 11
click at [94, 148] on input "**********" at bounding box center [61, 145] width 65 height 16
click at [152, 176] on span "›" at bounding box center [155, 175] width 17 height 22
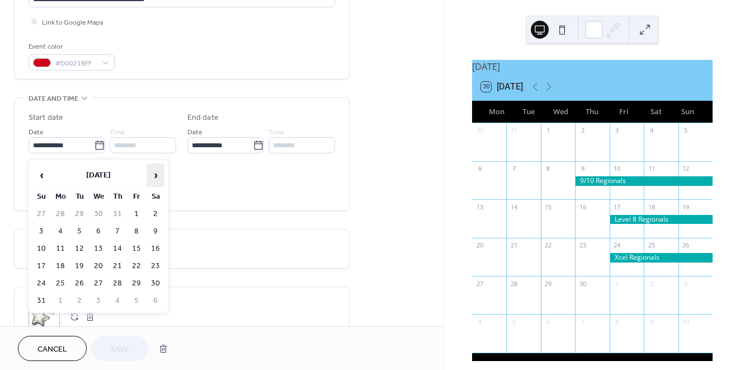
click at [152, 176] on span "›" at bounding box center [155, 175] width 17 height 22
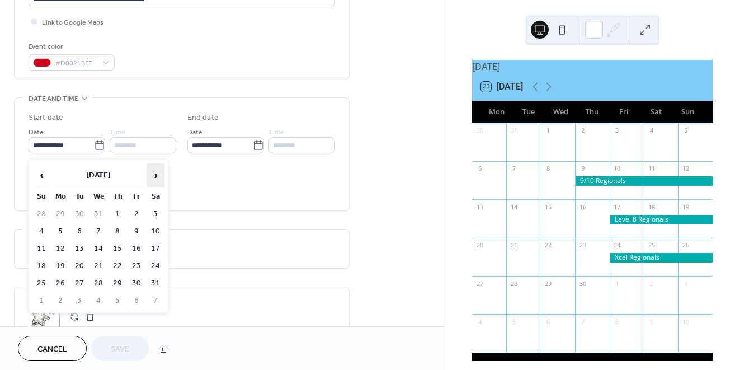
click at [152, 176] on span "›" at bounding box center [155, 175] width 17 height 22
click at [115, 212] on td "30" at bounding box center [117, 214] width 18 height 16
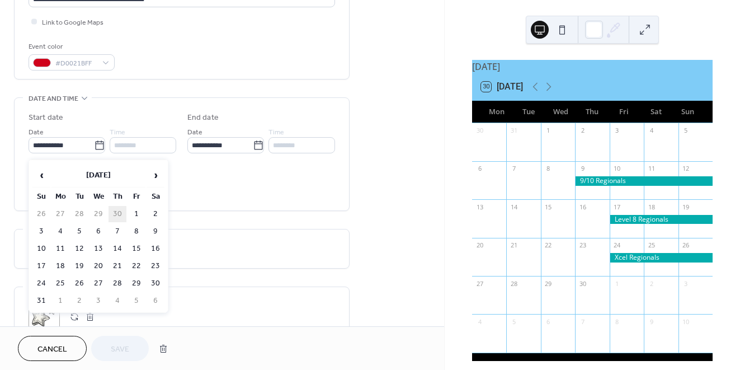
type input "**********"
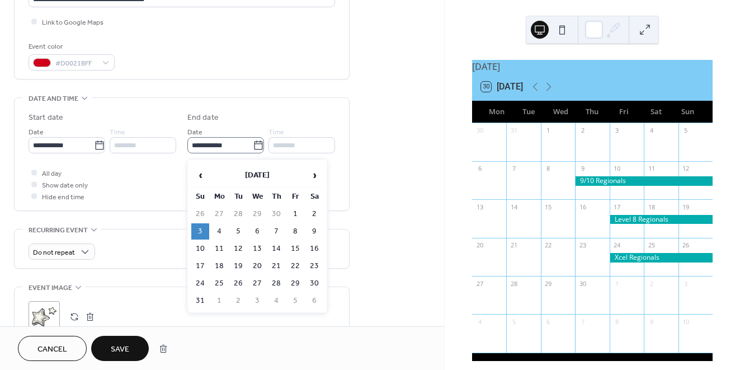
click at [255, 146] on icon at bounding box center [258, 144] width 8 height 9
click at [253, 146] on input "**********" at bounding box center [219, 145] width 65 height 16
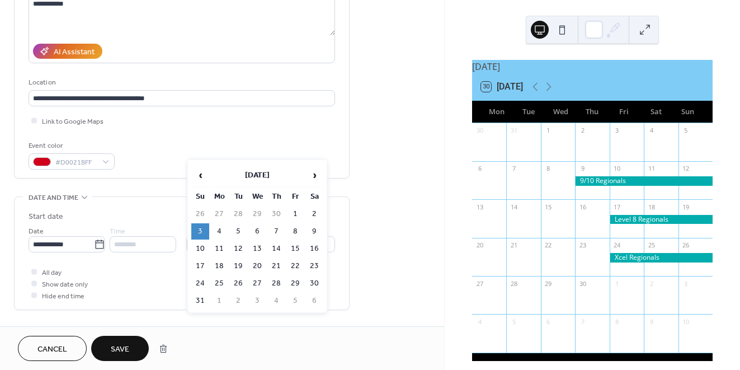
scroll to position [167, 0]
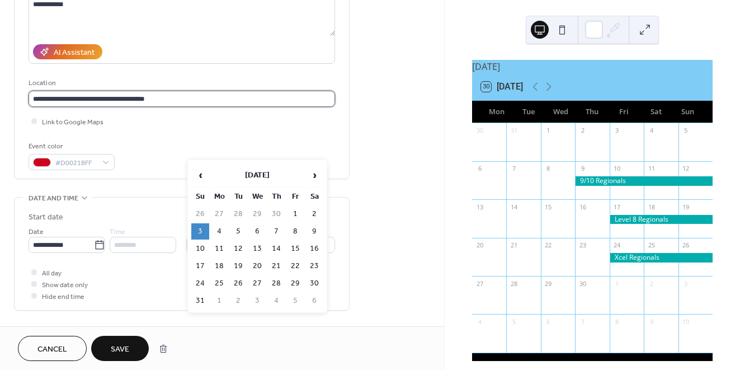
click at [172, 105] on input "**********" at bounding box center [182, 99] width 306 height 16
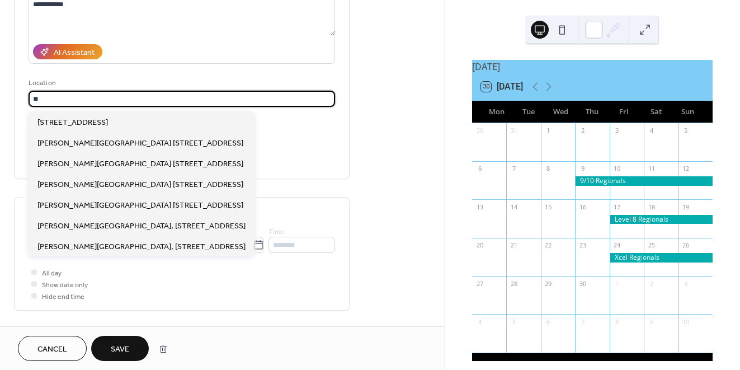
type input "*"
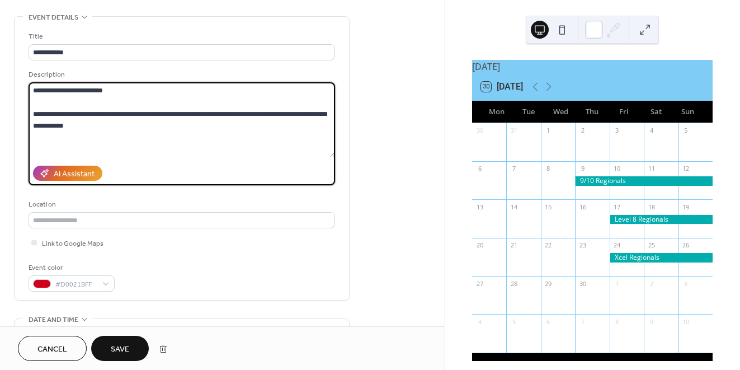
scroll to position [41, 0]
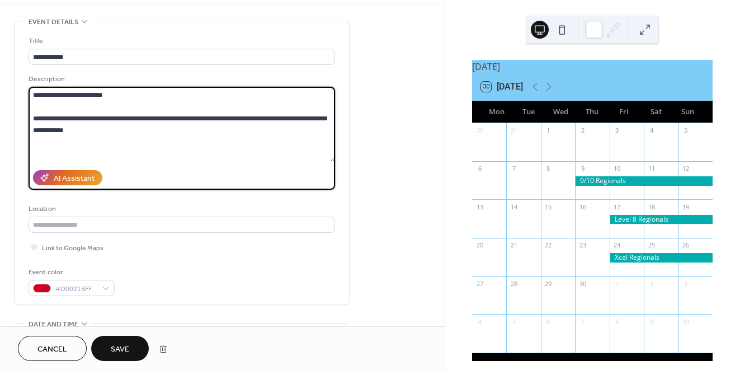
click at [143, 100] on textarea "**********" at bounding box center [182, 124] width 306 height 75
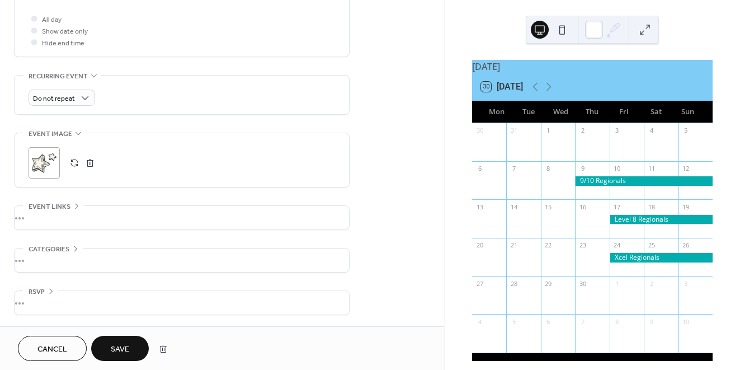
scroll to position [424, 0]
type textarea "**********"
click at [124, 351] on span "Save" at bounding box center [120, 349] width 18 height 12
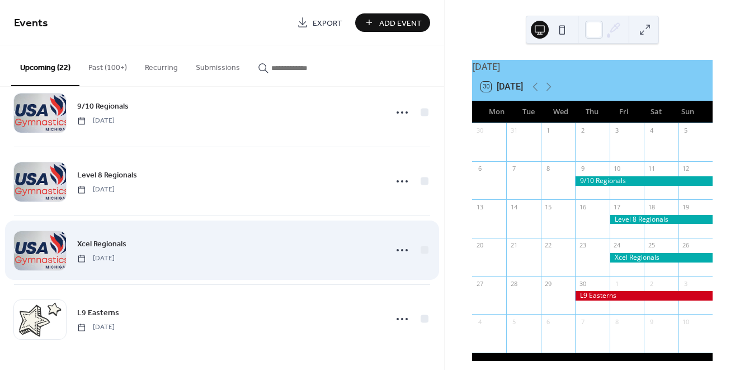
scroll to position [1263, 0]
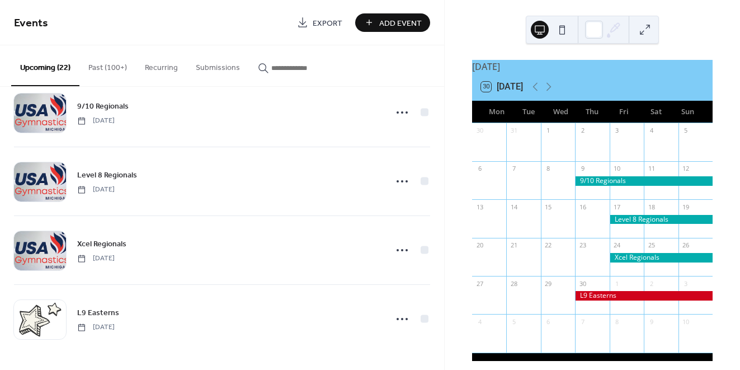
click at [638, 224] on div at bounding box center [660, 220] width 103 height 10
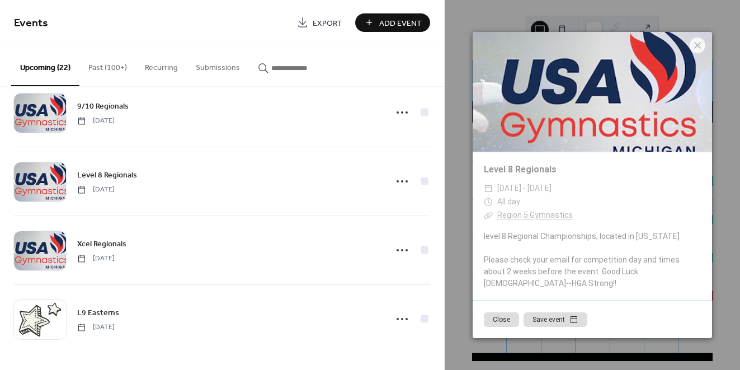
click at [503, 318] on button "Close" at bounding box center [501, 319] width 35 height 15
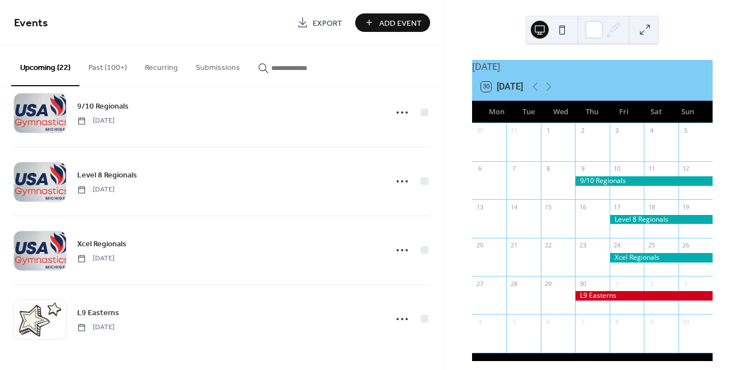
click at [653, 262] on div at bounding box center [660, 258] width 103 height 10
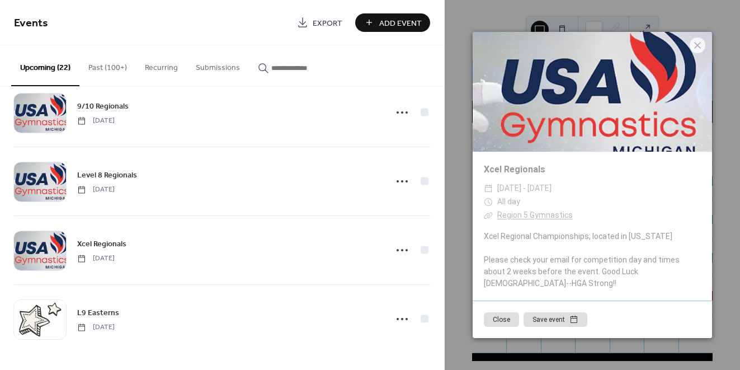
click at [499, 314] on button "Close" at bounding box center [501, 319] width 35 height 15
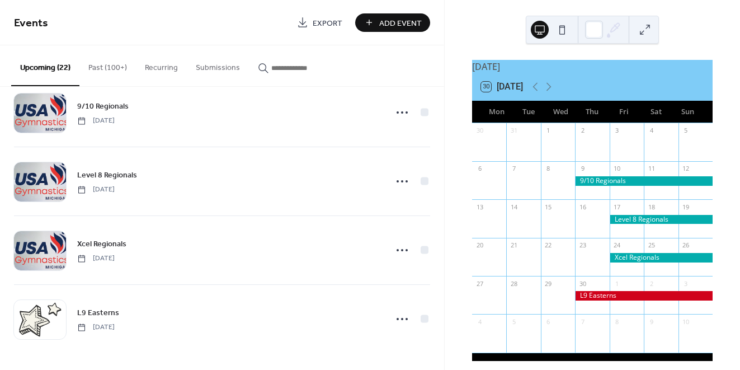
click at [612, 300] on div at bounding box center [644, 296] width 138 height 10
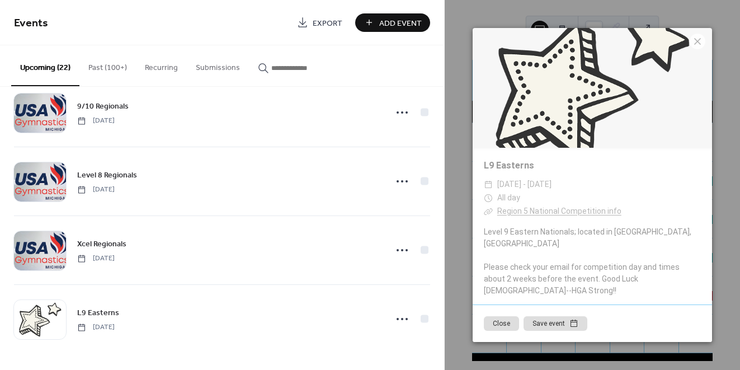
click at [541, 215] on link "Region 5 National Competition info" at bounding box center [559, 210] width 124 height 9
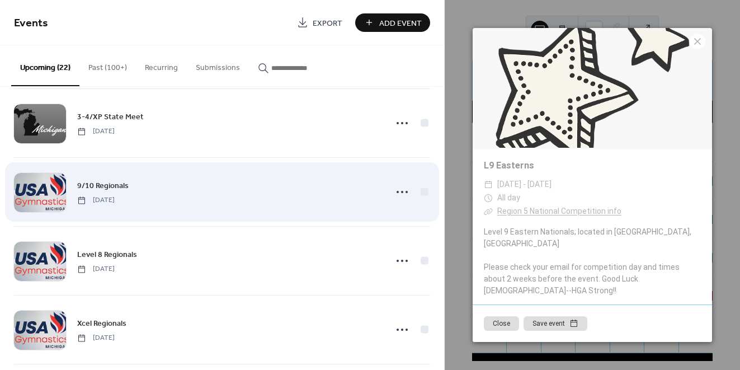
scroll to position [1173, 0]
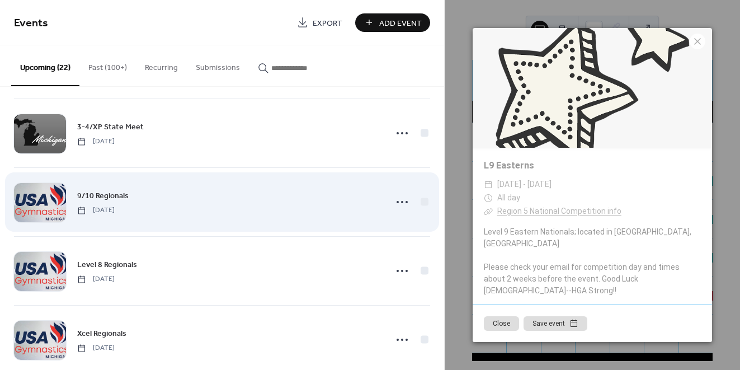
click at [110, 196] on span "9/10 Regionals" at bounding box center [102, 196] width 51 height 12
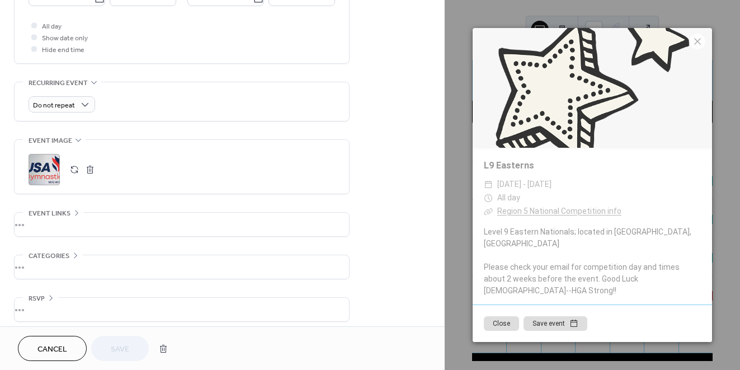
scroll to position [416, 0]
click at [77, 209] on icon at bounding box center [76, 210] width 9 height 9
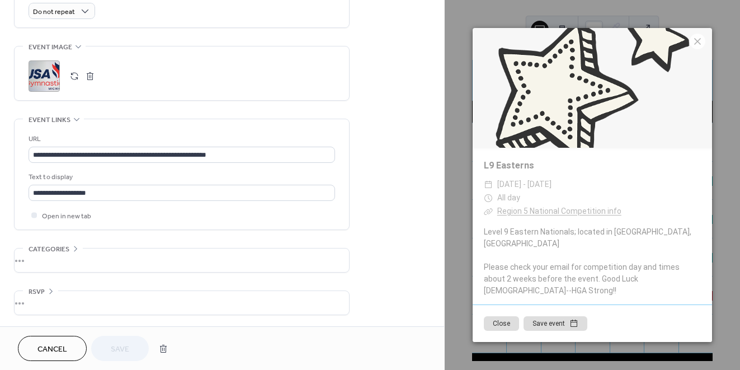
scroll to position [513, 0]
click at [49, 349] on span "Cancel" at bounding box center [52, 349] width 30 height 12
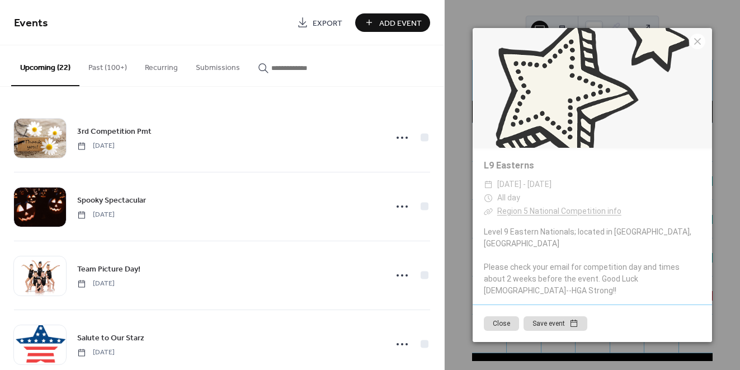
click at [512, 316] on button "Close" at bounding box center [501, 323] width 35 height 15
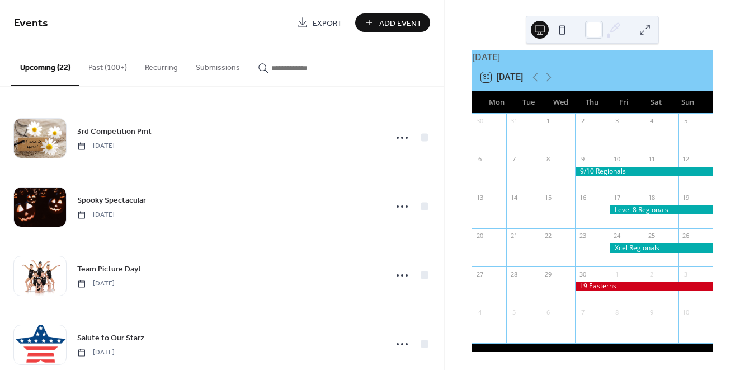
scroll to position [16, 0]
click at [641, 245] on div at bounding box center [660, 248] width 103 height 10
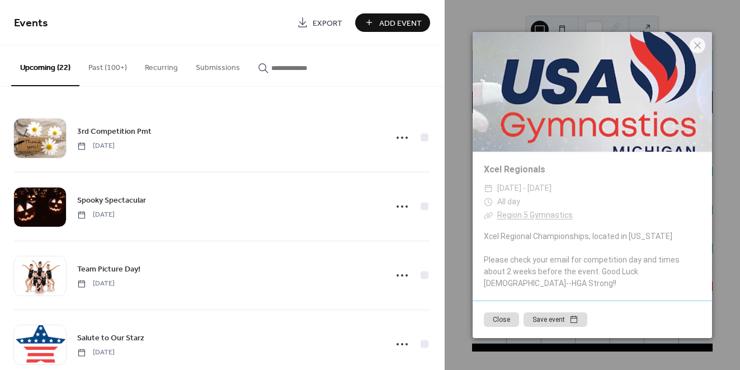
click at [533, 219] on link "Region 5 Gymnastics" at bounding box center [534, 214] width 75 height 9
click at [505, 312] on button "Close" at bounding box center [501, 319] width 35 height 15
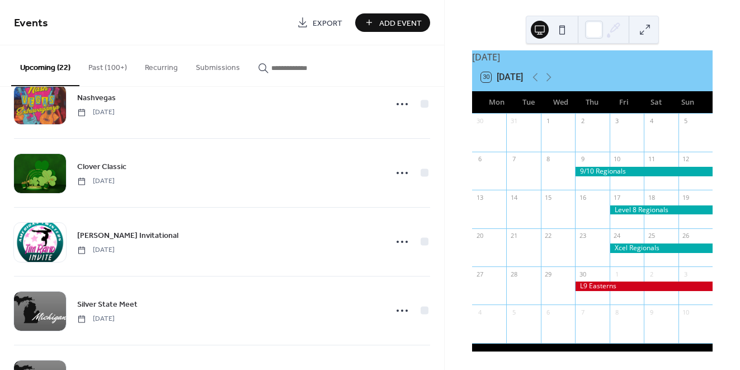
scroll to position [926, 0]
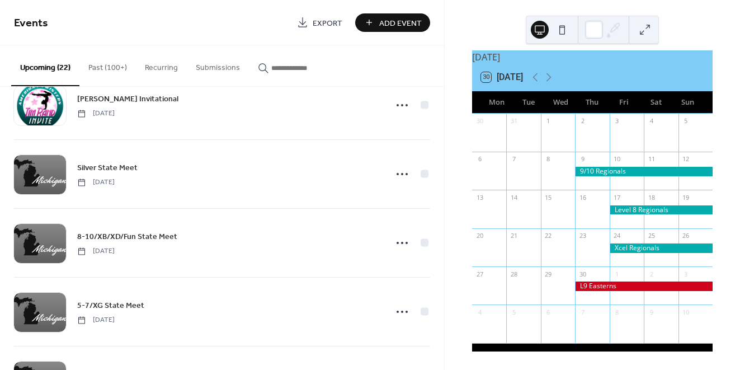
click at [645, 211] on div at bounding box center [660, 210] width 103 height 10
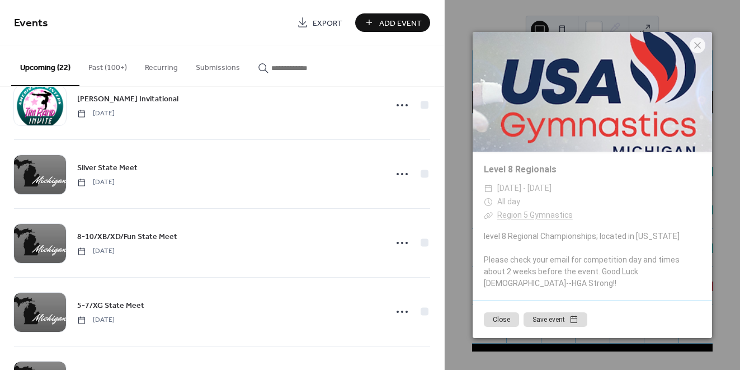
click at [539, 219] on link "Region 5 Gymnastics" at bounding box center [534, 214] width 75 height 9
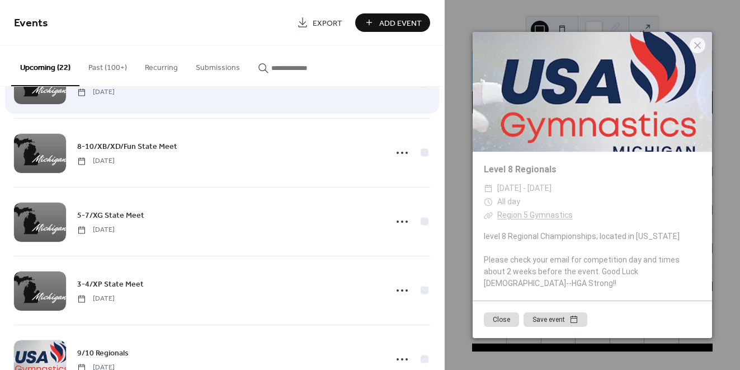
scroll to position [1020, 0]
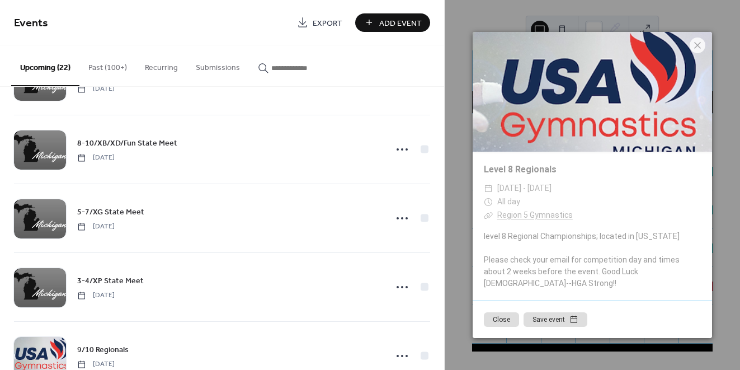
click at [504, 314] on button "Close" at bounding box center [501, 319] width 35 height 15
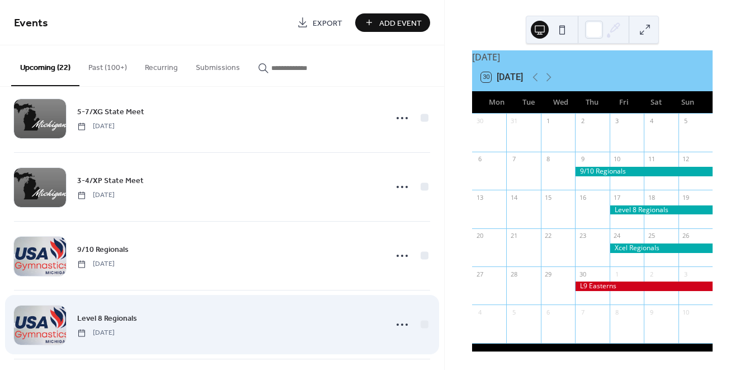
scroll to position [1212, 0]
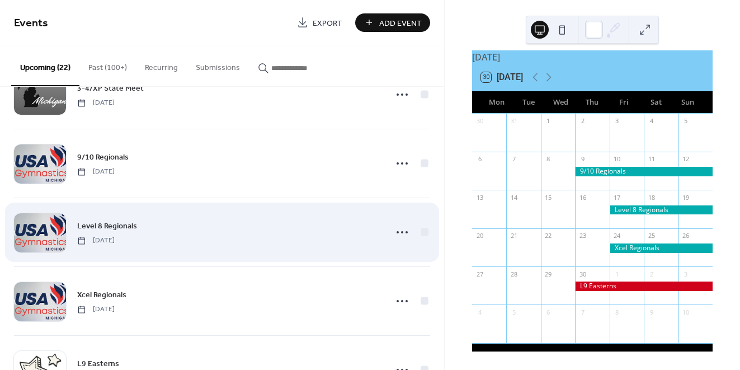
click at [130, 224] on span "Level 8 Regionals" at bounding box center [107, 226] width 60 height 12
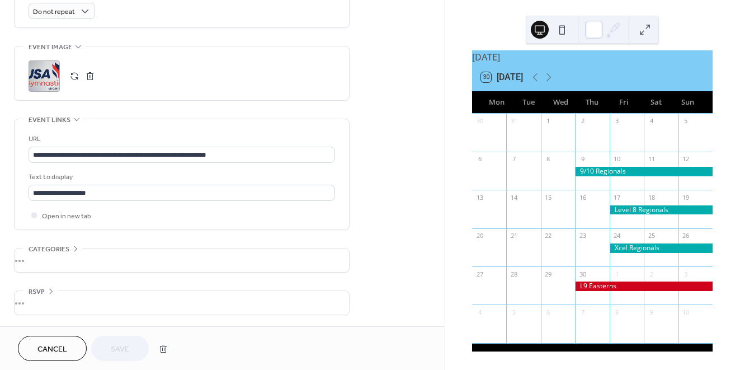
scroll to position [513, 0]
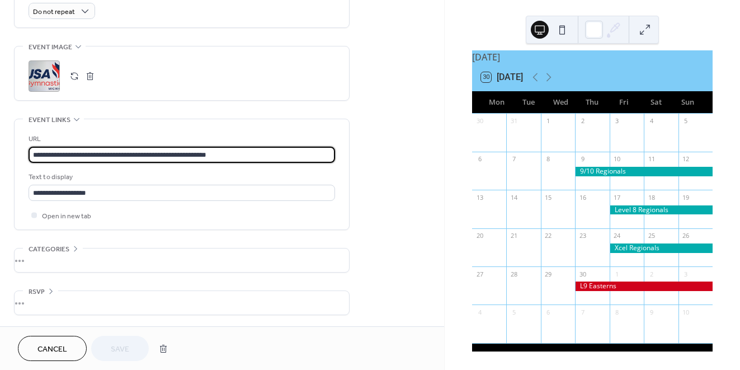
drag, startPoint x: 249, startPoint y: 155, endPoint x: 19, endPoint y: 154, distance: 229.8
click at [19, 154] on div "**********" at bounding box center [182, 174] width 334 height 110
paste input "text"
type input "**********"
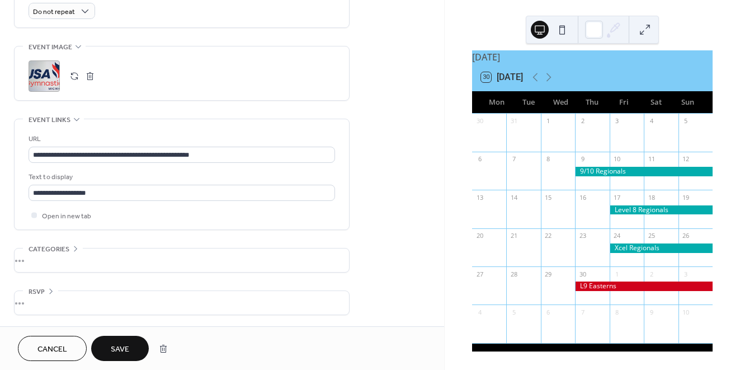
click at [120, 345] on span "Save" at bounding box center [120, 349] width 18 height 12
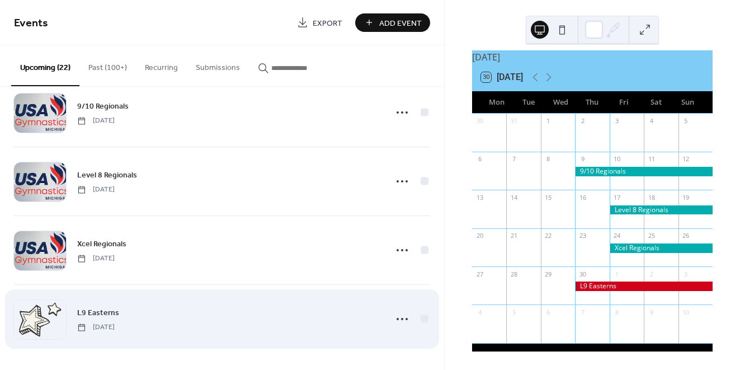
scroll to position [1263, 0]
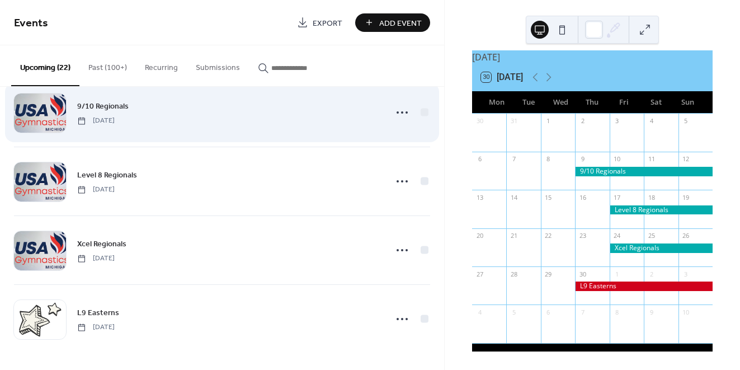
click at [102, 106] on span "9/10 Regionals" at bounding box center [102, 107] width 51 height 12
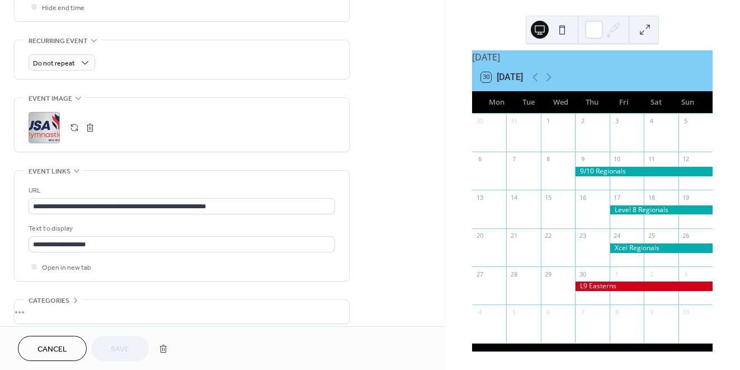
scroll to position [461, 0]
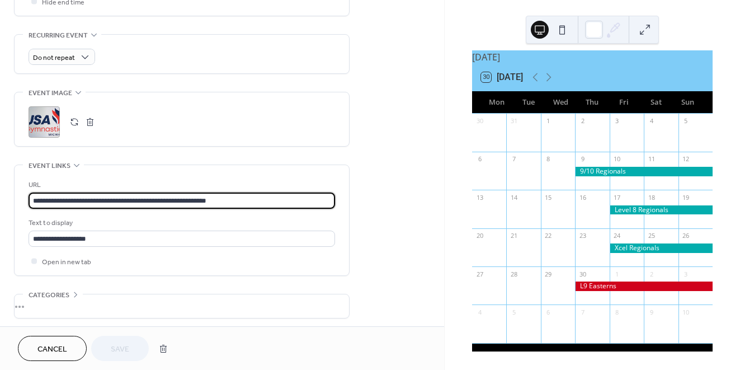
drag, startPoint x: 247, startPoint y: 205, endPoint x: 26, endPoint y: 202, distance: 221.4
click at [26, 202] on div "**********" at bounding box center [182, 220] width 334 height 110
paste input "text"
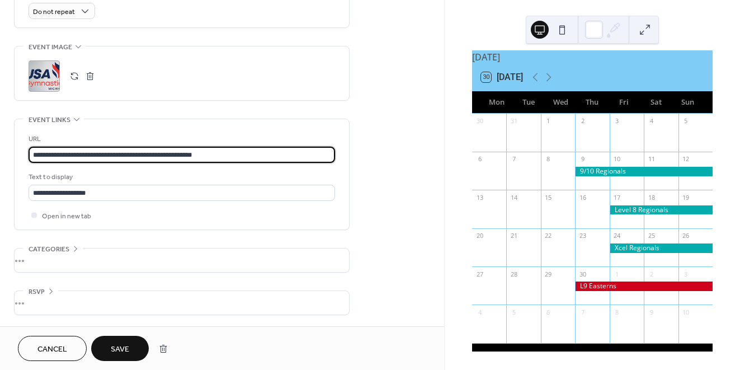
scroll to position [513, 0]
type input "**********"
click at [122, 344] on span "Save" at bounding box center [120, 349] width 18 height 12
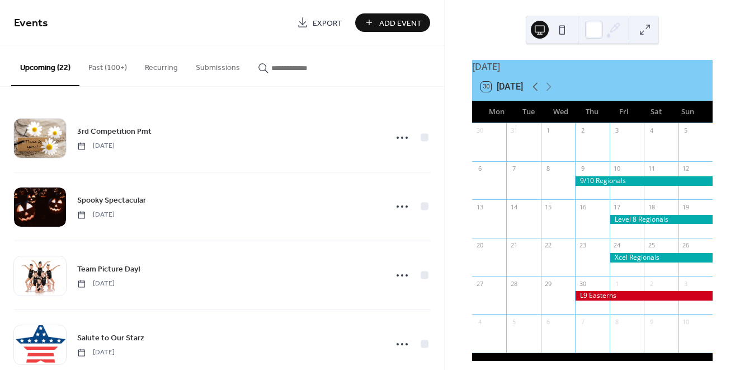
click at [537, 91] on icon at bounding box center [534, 86] width 13 height 13
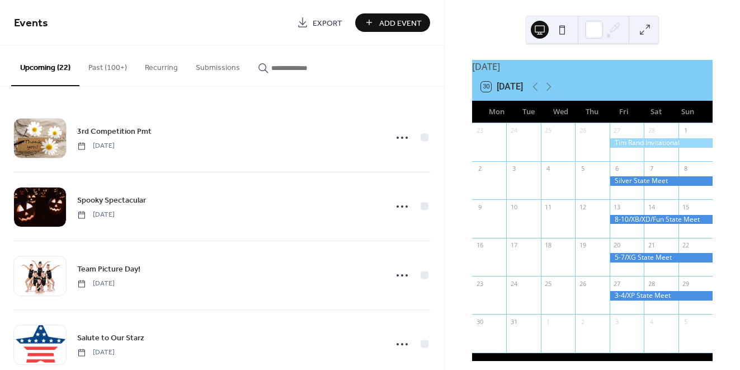
click at [629, 184] on div at bounding box center [660, 181] width 103 height 10
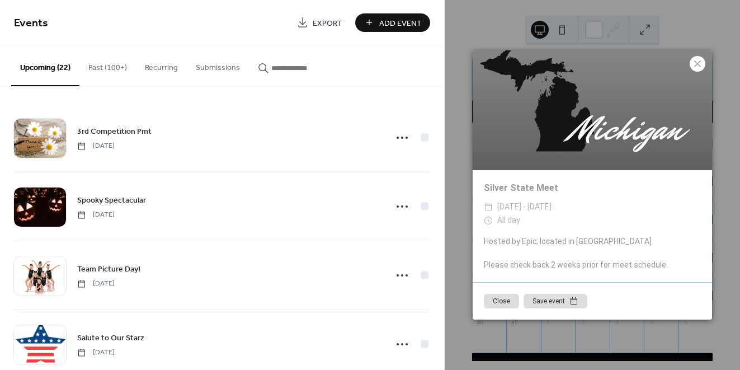
click at [699, 59] on icon at bounding box center [696, 63] width 13 height 13
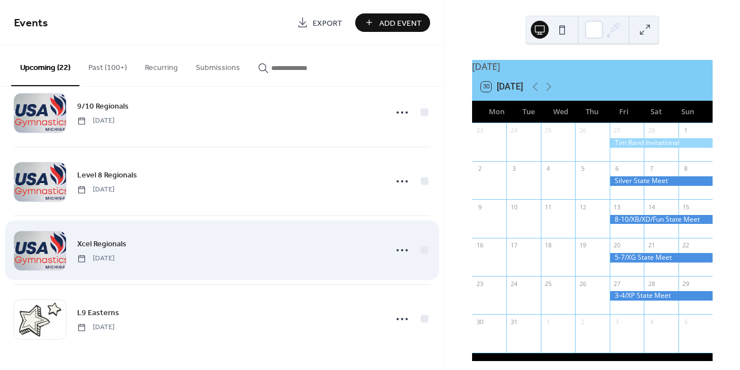
scroll to position [1263, 0]
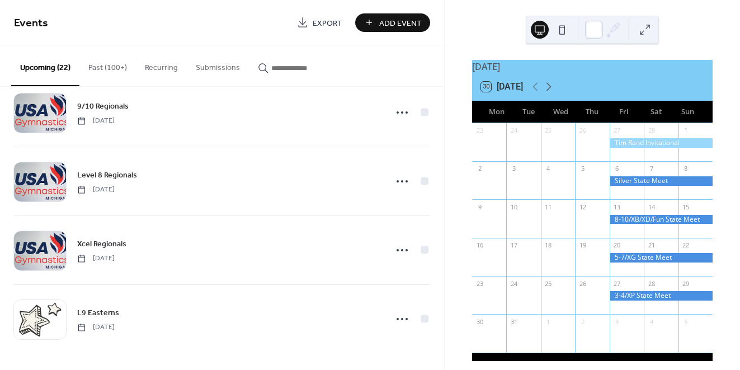
click at [552, 91] on icon at bounding box center [548, 86] width 13 height 13
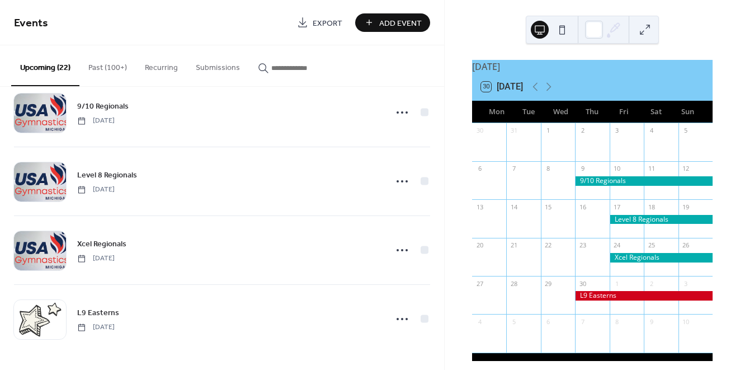
click at [624, 262] on div at bounding box center [660, 258] width 103 height 10
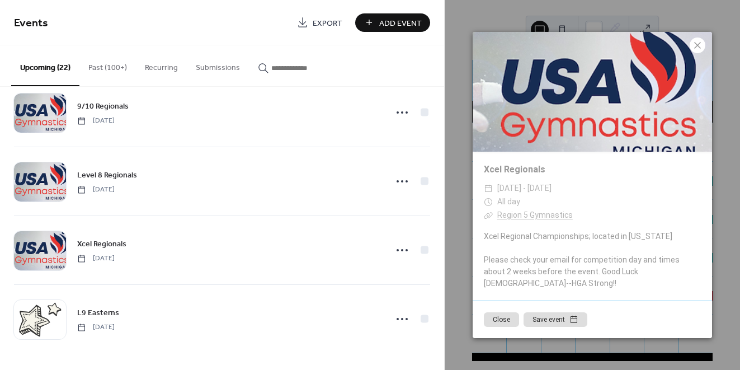
click at [693, 52] on icon at bounding box center [696, 45] width 13 height 13
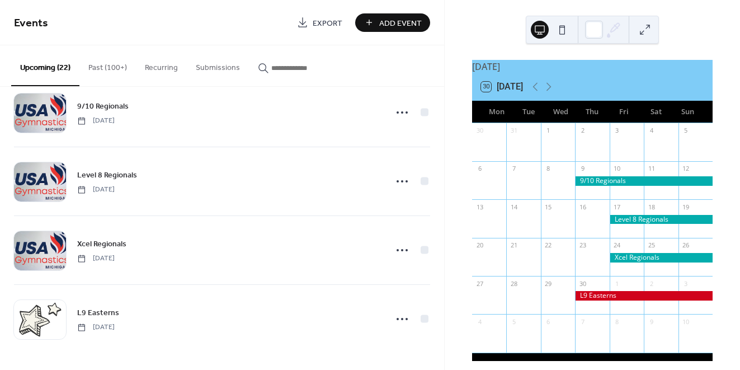
click at [631, 221] on div at bounding box center [660, 220] width 103 height 10
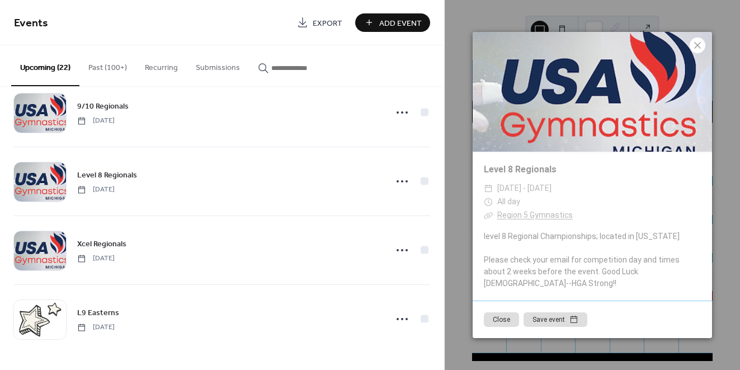
click at [699, 49] on icon at bounding box center [697, 45] width 7 height 7
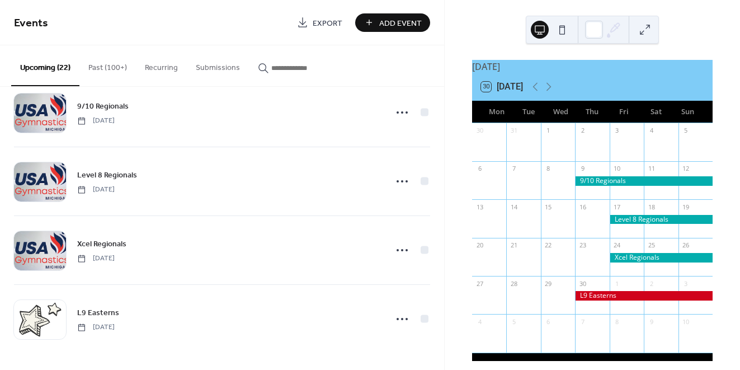
click at [631, 186] on div at bounding box center [644, 181] width 138 height 10
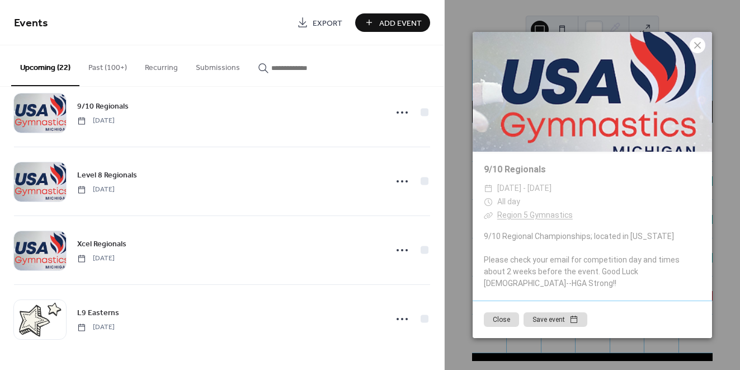
click at [698, 49] on icon at bounding box center [697, 45] width 7 height 7
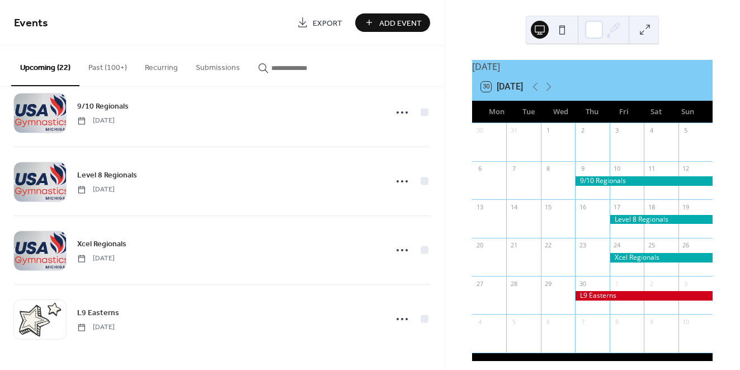
click at [590, 300] on div at bounding box center [644, 296] width 138 height 10
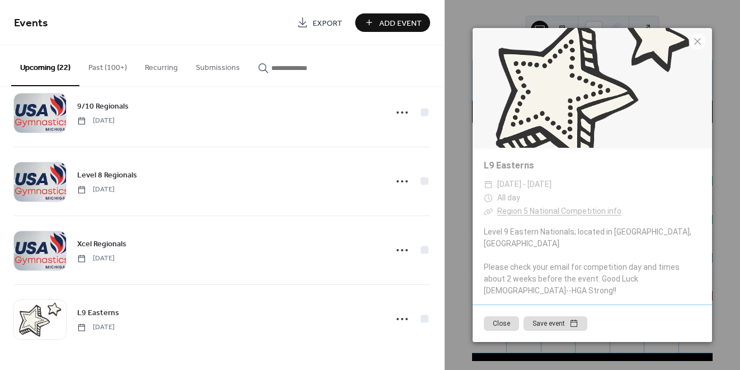
click at [699, 48] on icon at bounding box center [696, 41] width 13 height 13
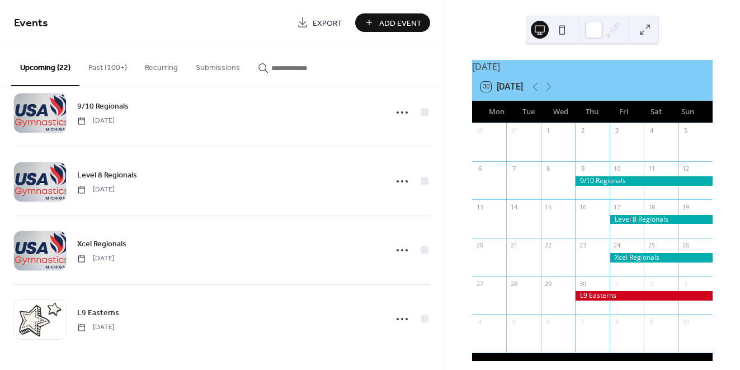
click at [113, 65] on button "Past (100+)" at bounding box center [107, 65] width 56 height 40
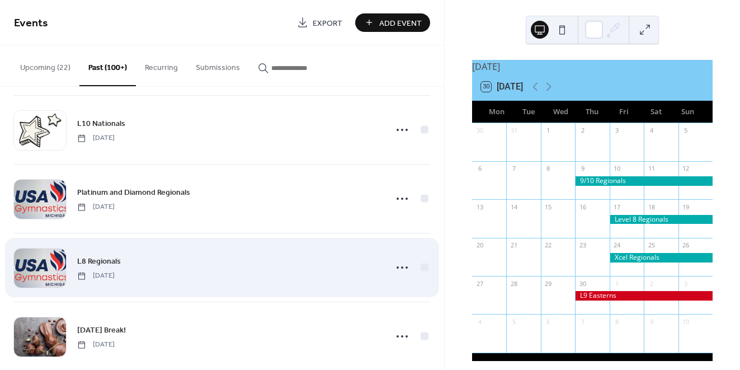
scroll to position [76, 0]
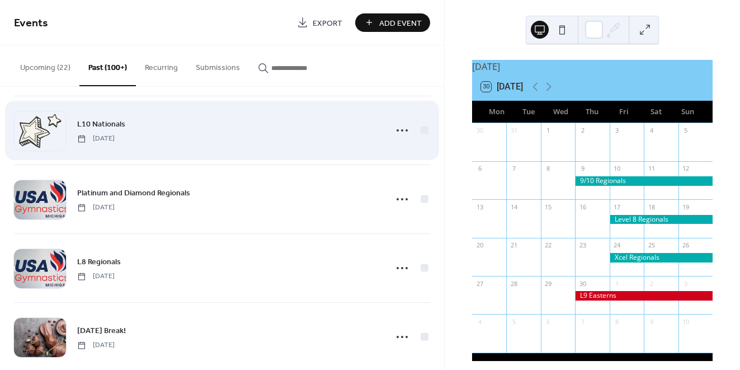
click at [104, 124] on span "L10 Nationals" at bounding box center [101, 125] width 48 height 12
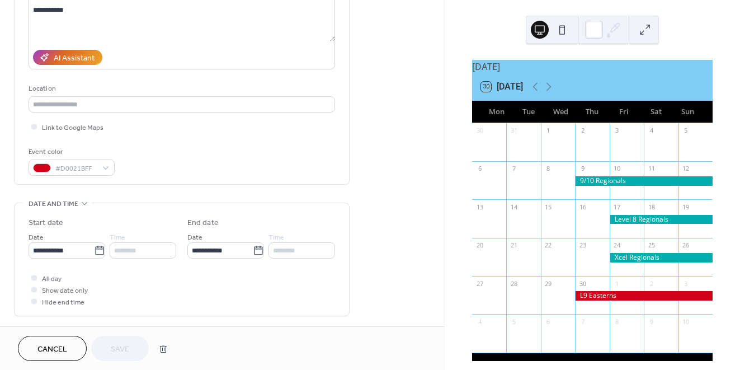
scroll to position [188, 0]
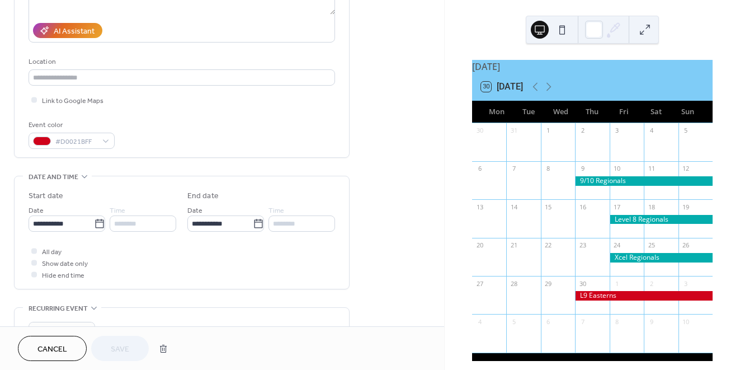
click at [62, 346] on span "Cancel" at bounding box center [52, 349] width 30 height 12
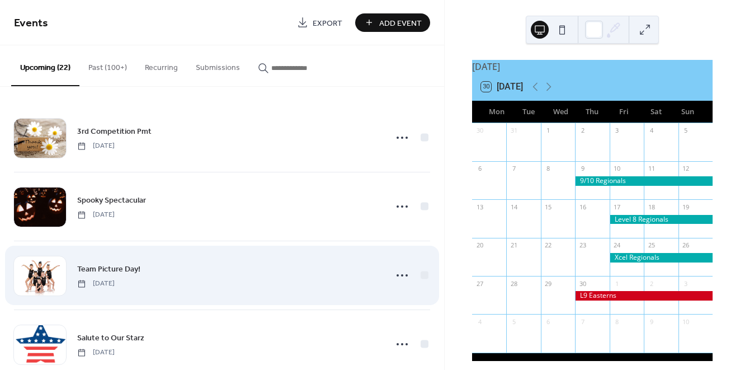
scroll to position [31, 0]
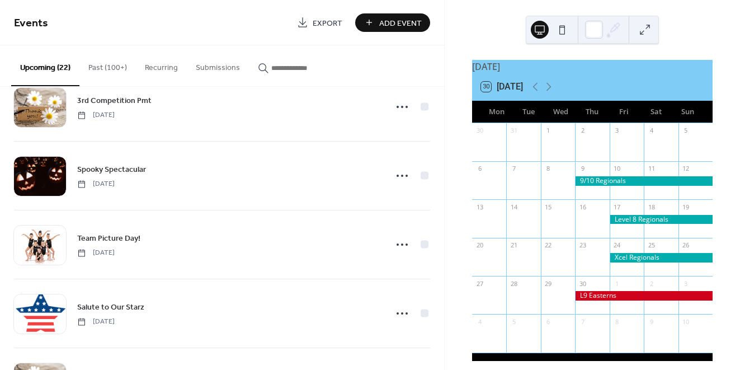
click at [105, 66] on button "Past (100+)" at bounding box center [107, 65] width 56 height 40
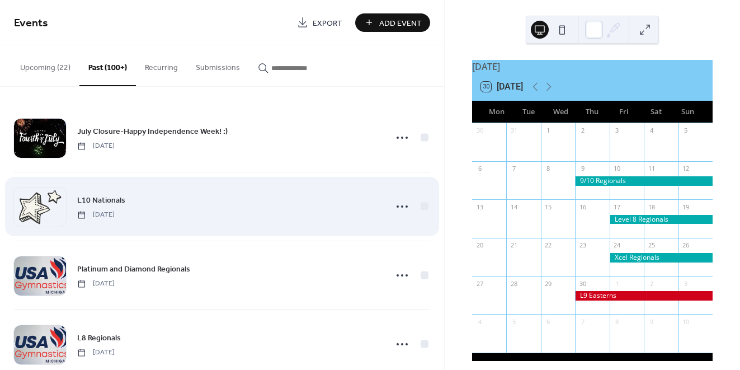
scroll to position [18, 0]
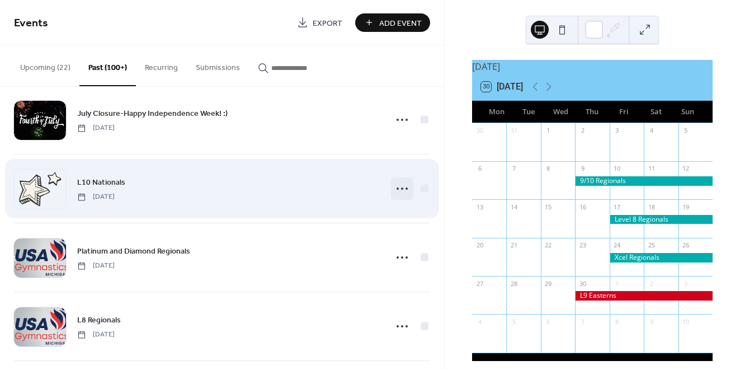
click at [400, 186] on icon at bounding box center [402, 188] width 18 height 18
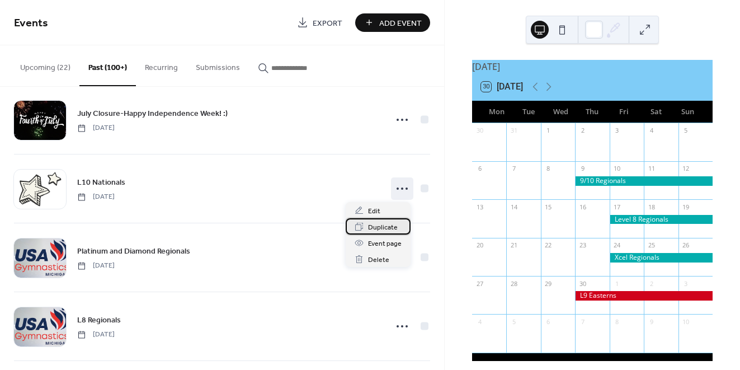
click at [372, 224] on span "Duplicate" at bounding box center [383, 227] width 30 height 12
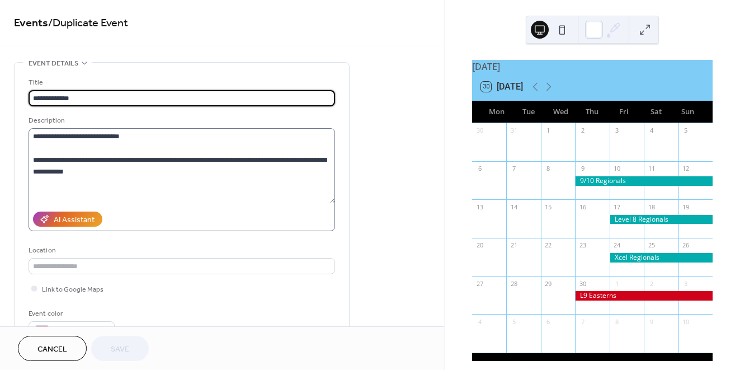
scroll to position [12, 0]
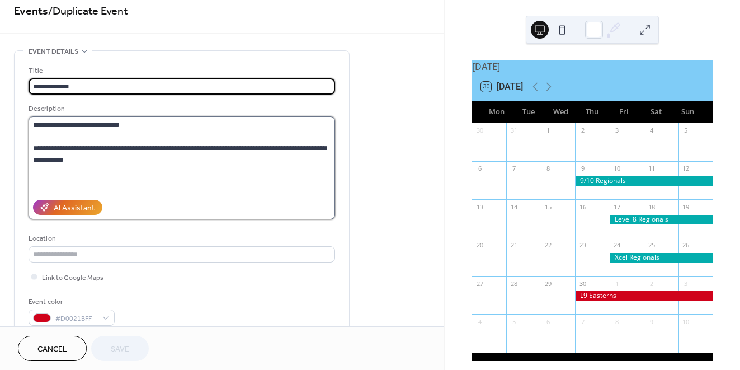
click at [148, 122] on textarea "**********" at bounding box center [182, 153] width 306 height 75
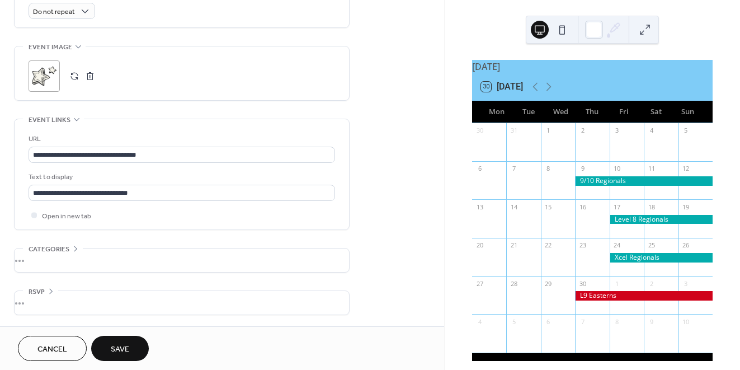
scroll to position [513, 0]
type textarea "**********"
click at [127, 347] on span "Save" at bounding box center [120, 349] width 18 height 12
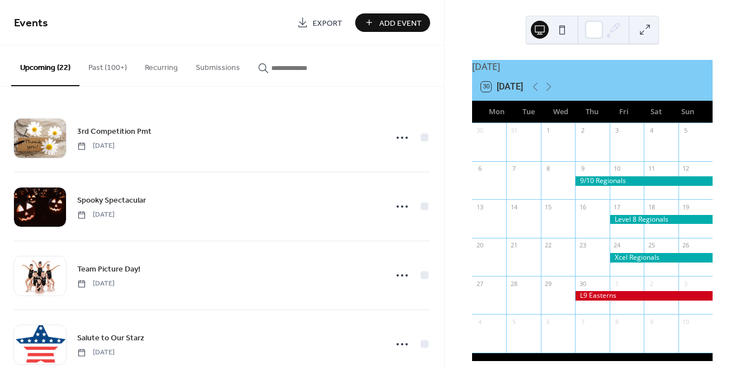
click at [124, 67] on button "Past (100+)" at bounding box center [107, 65] width 56 height 40
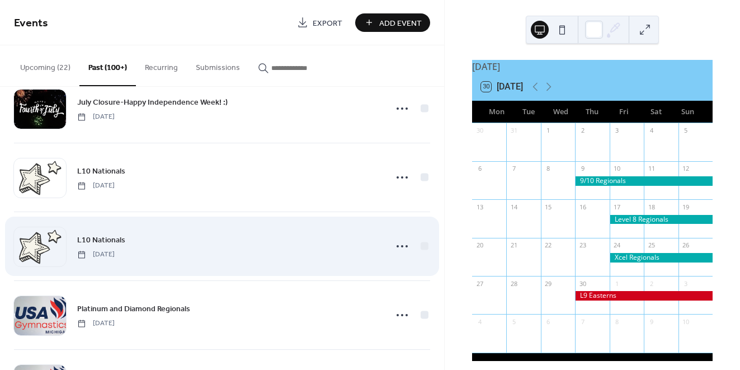
scroll to position [29, 0]
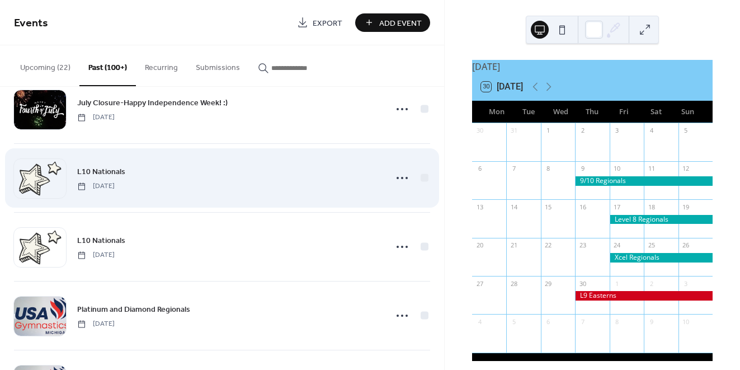
click at [112, 171] on span "L10 Nationals" at bounding box center [101, 172] width 48 height 12
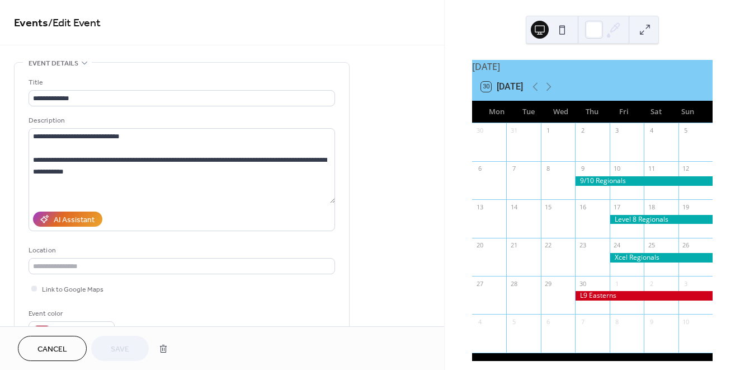
click at [74, 347] on button "Cancel" at bounding box center [52, 347] width 69 height 25
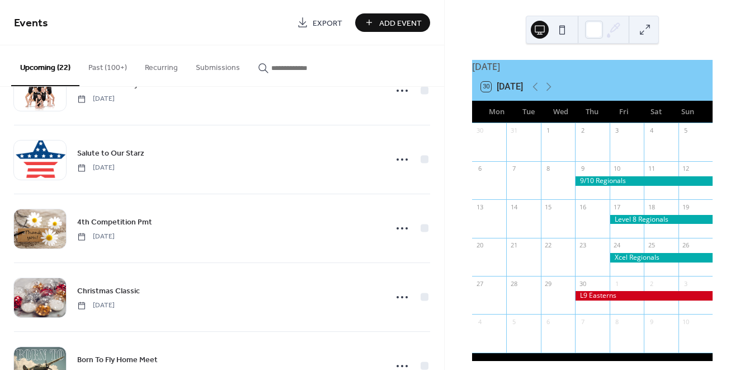
scroll to position [126, 0]
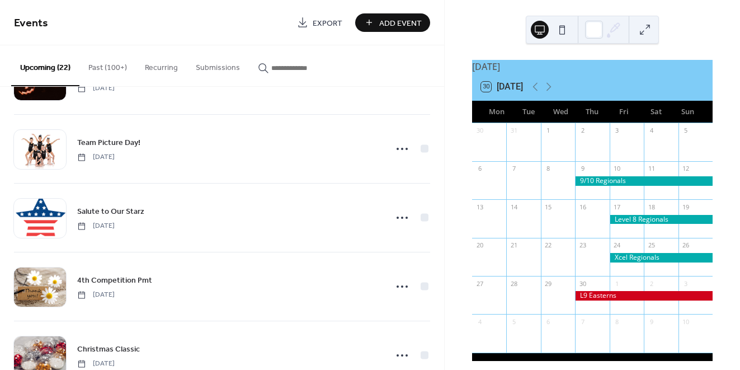
click at [116, 70] on button "Past (100+)" at bounding box center [107, 65] width 56 height 40
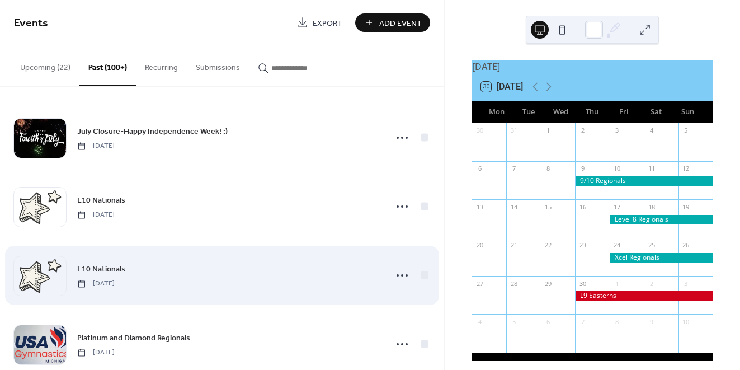
click at [105, 267] on span "L10 Nationals" at bounding box center [101, 269] width 48 height 12
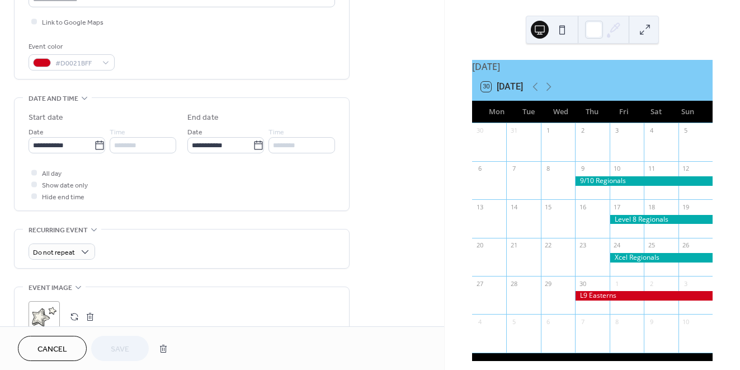
scroll to position [268, 0]
click at [97, 143] on icon at bounding box center [99, 144] width 11 height 11
click at [94, 143] on input "**********" at bounding box center [61, 144] width 65 height 16
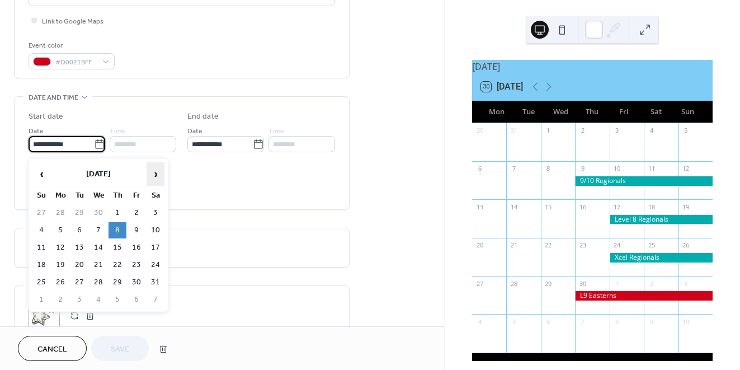
click at [155, 174] on span "›" at bounding box center [155, 174] width 17 height 22
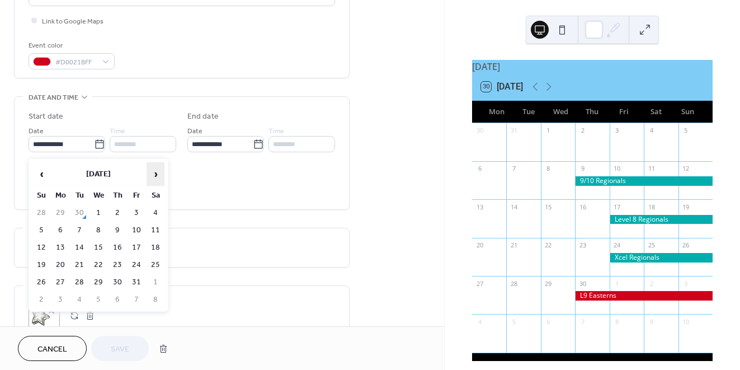
click at [155, 174] on span "›" at bounding box center [155, 174] width 17 height 22
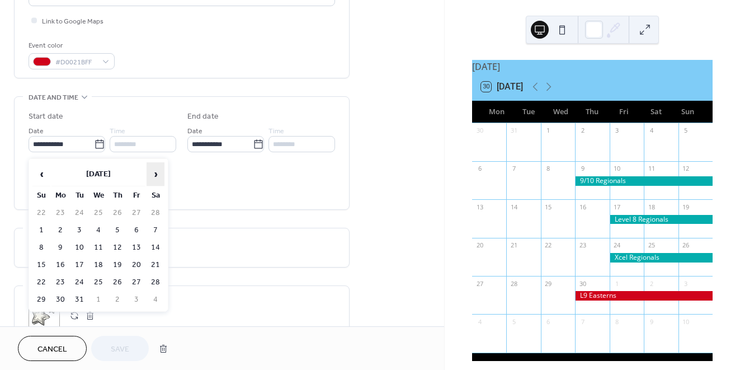
click at [155, 174] on span "›" at bounding box center [155, 174] width 17 height 22
click at [117, 230] on td "7" at bounding box center [117, 230] width 18 height 16
type input "**********"
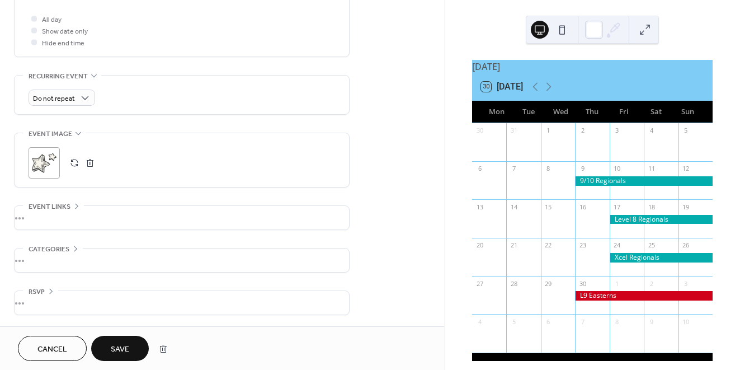
scroll to position [424, 0]
click at [77, 207] on div "•••" at bounding box center [182, 217] width 334 height 23
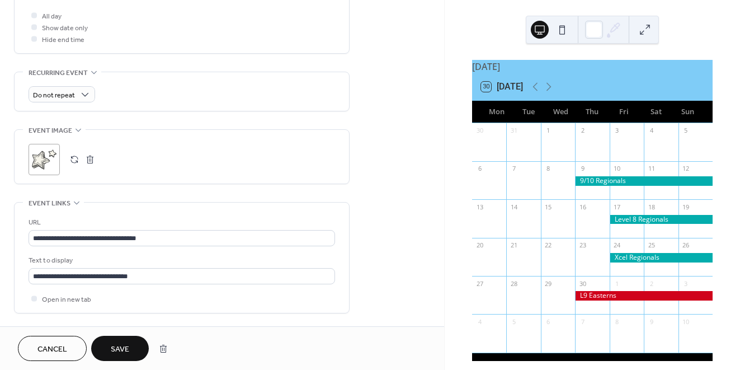
click at [118, 345] on span "Save" at bounding box center [120, 349] width 18 height 12
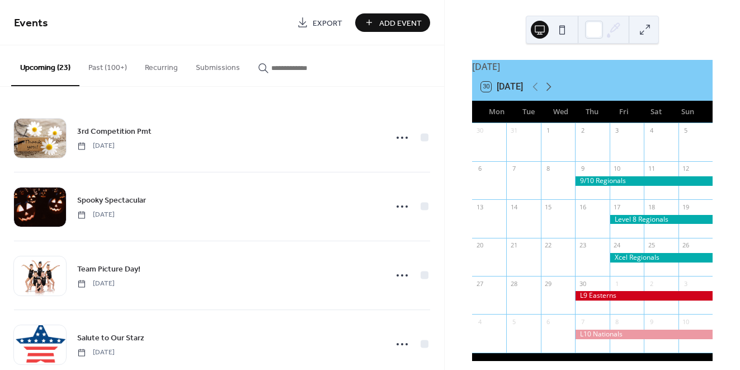
click at [550, 93] on icon at bounding box center [548, 86] width 13 height 13
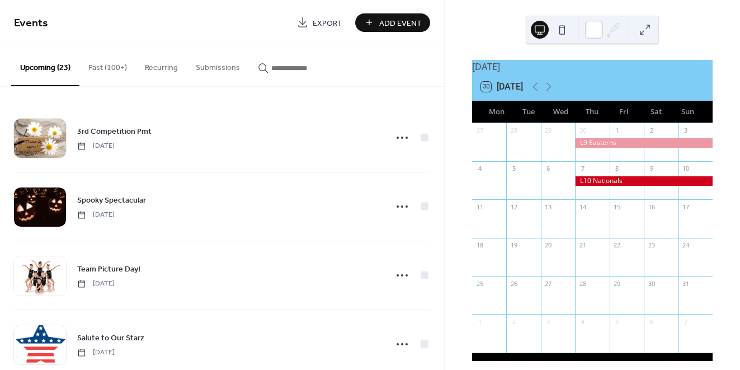
click at [599, 186] on div at bounding box center [644, 181] width 138 height 10
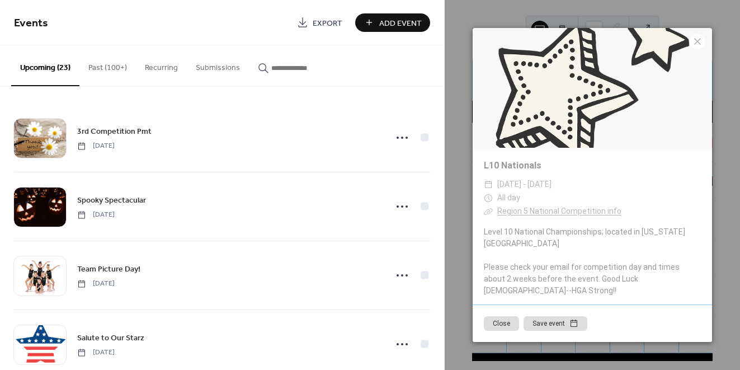
click at [522, 215] on link "Region 5 National Competition info" at bounding box center [559, 210] width 124 height 9
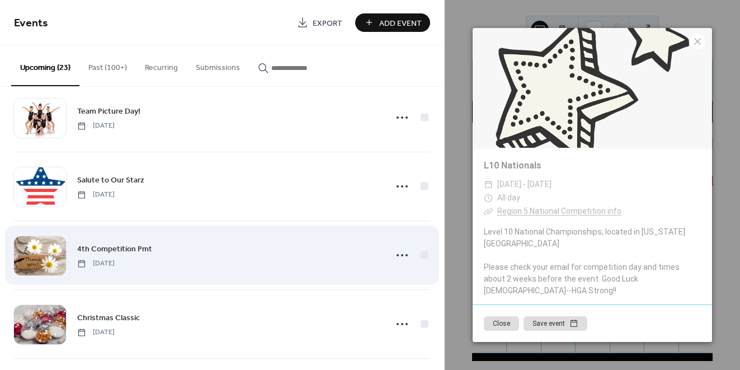
scroll to position [165, 0]
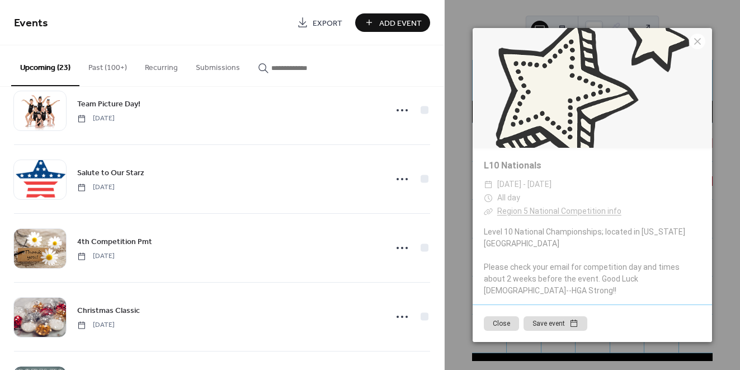
click at [498, 316] on button "Close" at bounding box center [501, 323] width 35 height 15
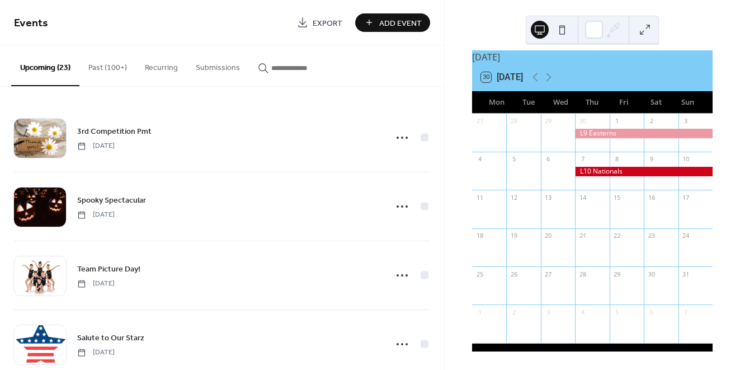
scroll to position [0, 0]
click at [105, 65] on button "Past (100+)" at bounding box center [107, 65] width 56 height 40
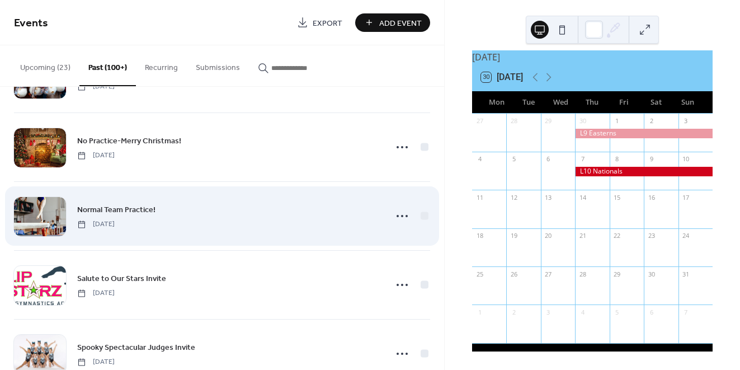
scroll to position [3499, 0]
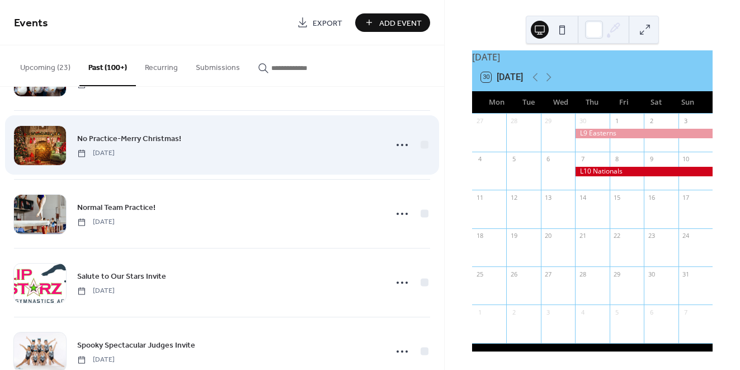
click at [114, 138] on span "No Practice-Merry Christmas!" at bounding box center [129, 139] width 104 height 12
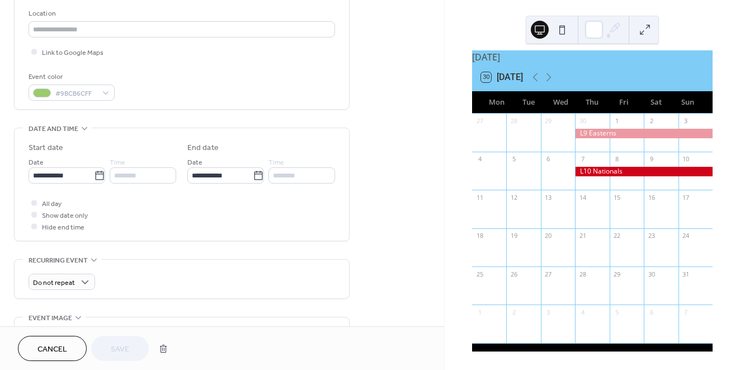
scroll to position [287, 0]
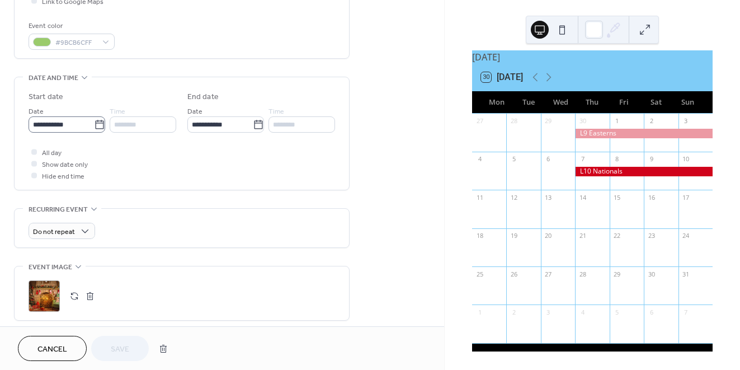
click at [97, 126] on icon at bounding box center [99, 124] width 8 height 9
click at [94, 126] on input "**********" at bounding box center [61, 124] width 65 height 16
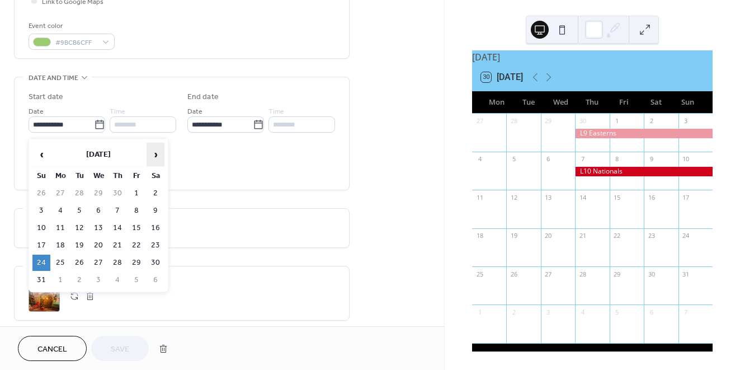
click at [150, 153] on span "›" at bounding box center [155, 154] width 17 height 22
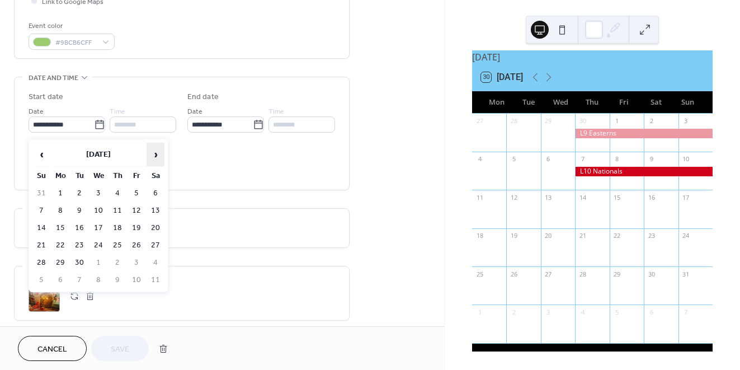
click at [150, 153] on span "›" at bounding box center [155, 154] width 17 height 22
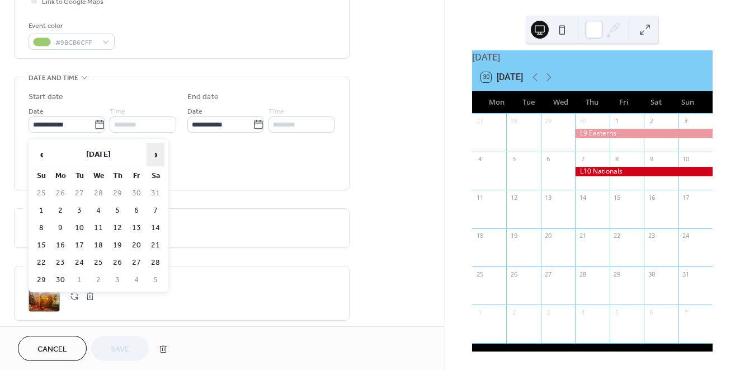
click at [150, 153] on span "›" at bounding box center [155, 154] width 17 height 22
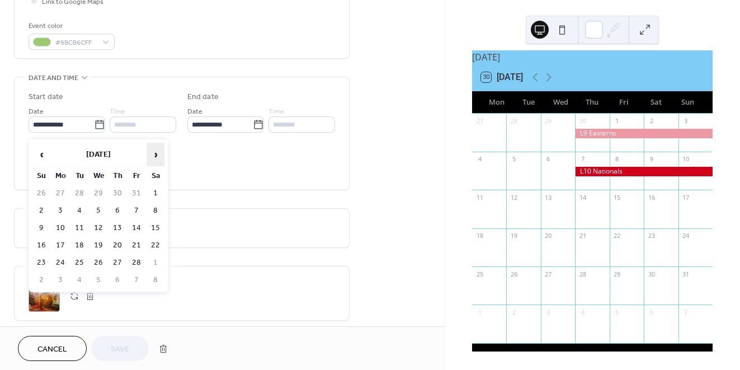
click at [150, 153] on span "›" at bounding box center [155, 154] width 17 height 22
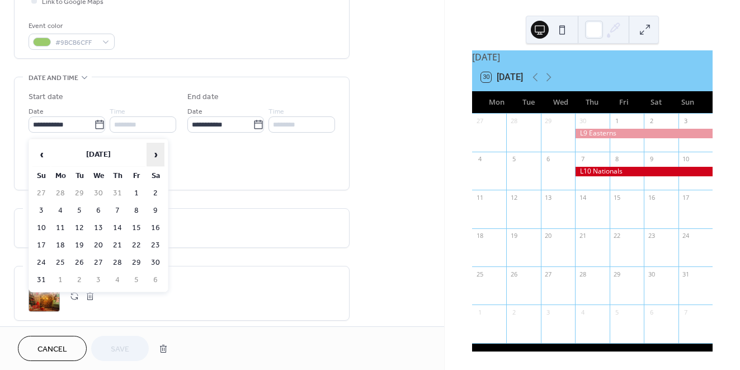
click at [150, 153] on span "›" at bounding box center [155, 154] width 17 height 22
click at [159, 159] on span "›" at bounding box center [155, 154] width 17 height 22
click at [101, 247] on td "24" at bounding box center [98, 245] width 18 height 16
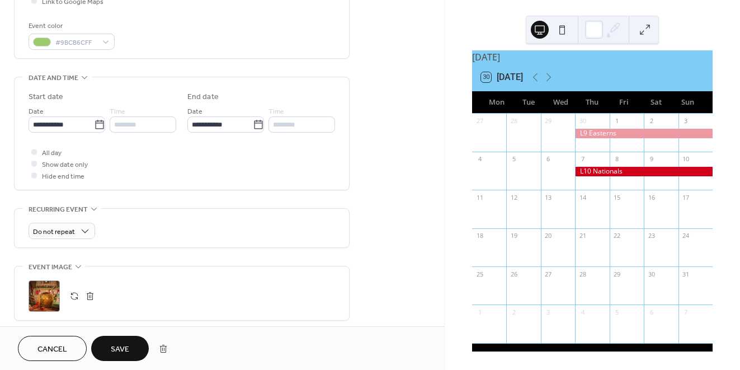
type input "**********"
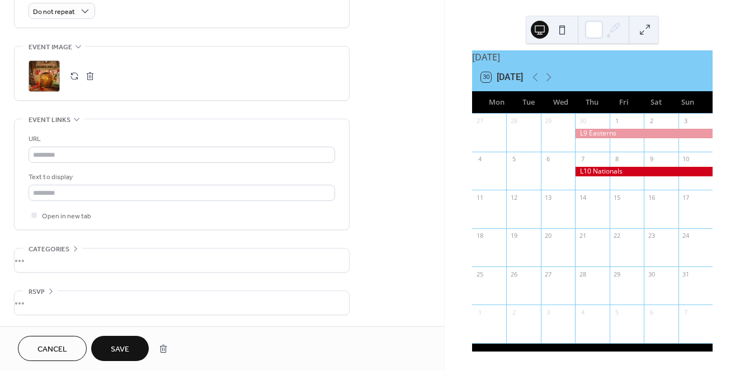
scroll to position [513, 0]
click at [120, 347] on span "Save" at bounding box center [120, 349] width 18 height 12
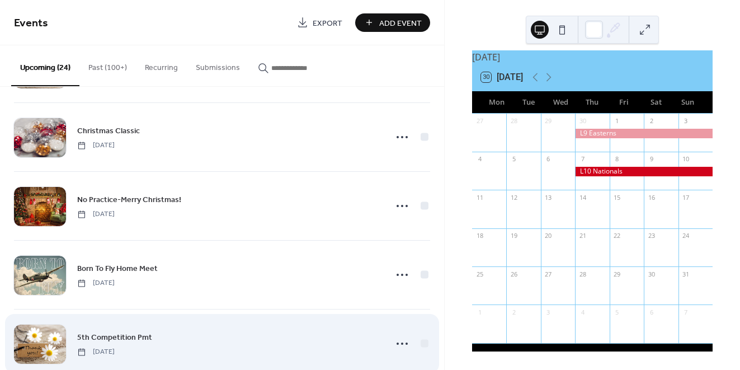
scroll to position [339, 0]
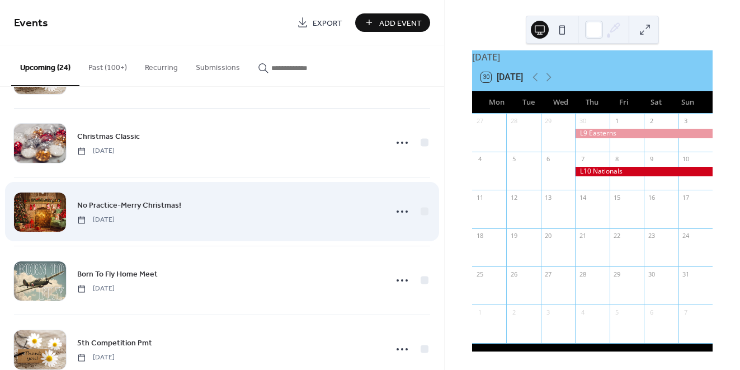
click at [153, 206] on span "No Practice-Merry Christmas!" at bounding box center [129, 206] width 104 height 12
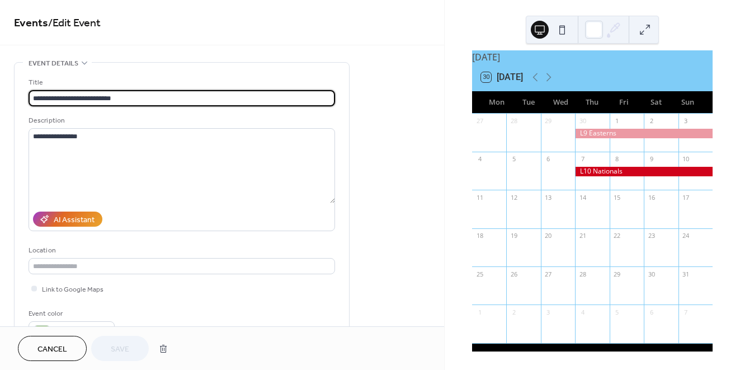
click at [65, 349] on span "Cancel" at bounding box center [52, 349] width 30 height 12
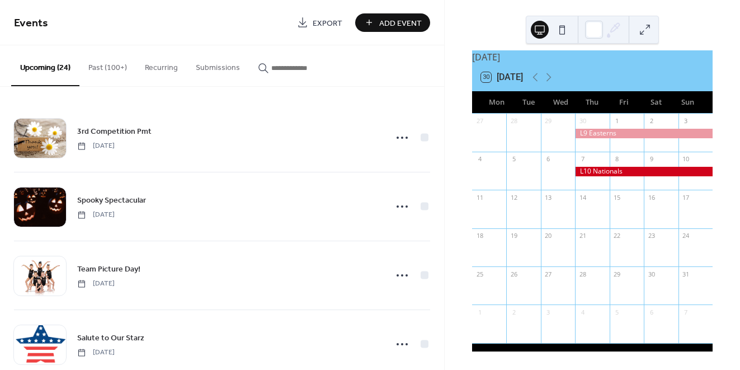
click at [96, 69] on button "Past (100+)" at bounding box center [107, 65] width 56 height 40
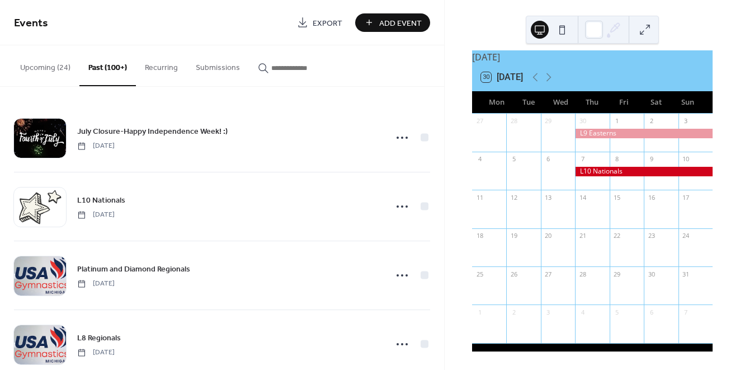
click at [278, 63] on input "button" at bounding box center [304, 68] width 67 height 12
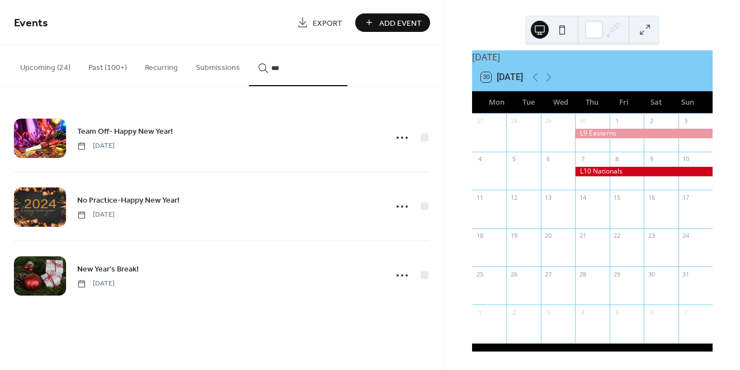
type input "***"
click at [102, 134] on span "Team Off- Happy New Year!" at bounding box center [125, 132] width 96 height 12
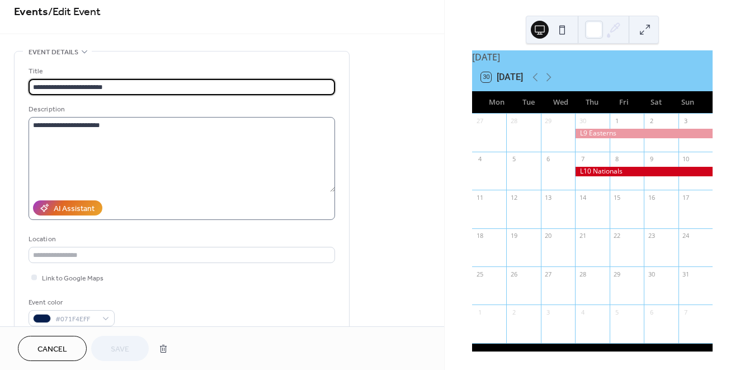
scroll to position [17, 0]
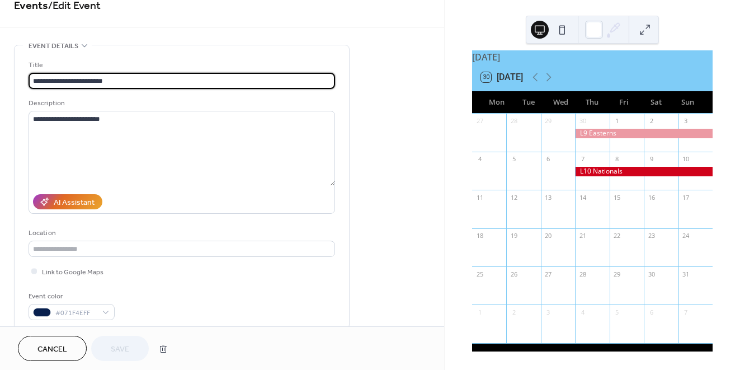
click at [60, 80] on input "**********" at bounding box center [182, 81] width 306 height 16
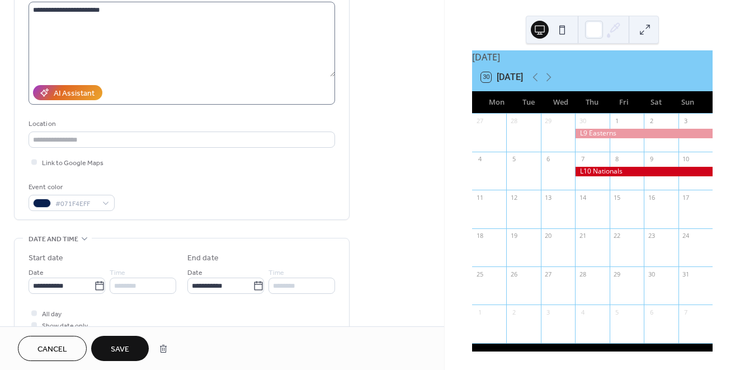
scroll to position [127, 0]
type input "**********"
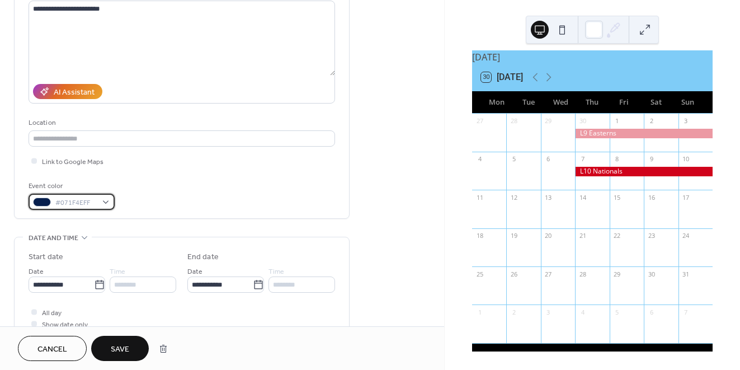
click at [107, 203] on div "#071F4EFF" at bounding box center [72, 201] width 86 height 16
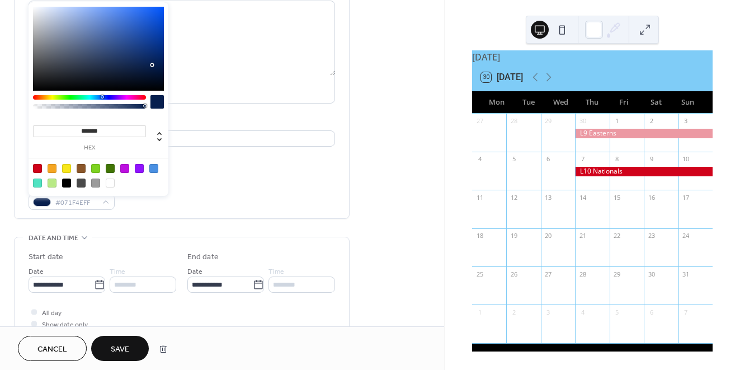
click at [127, 170] on div at bounding box center [124, 168] width 9 height 9
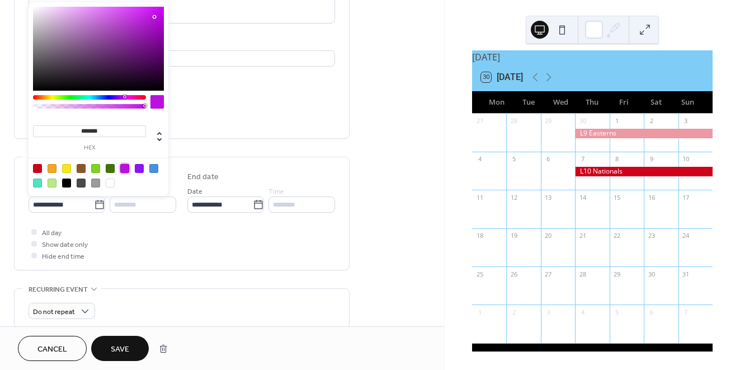
scroll to position [215, 0]
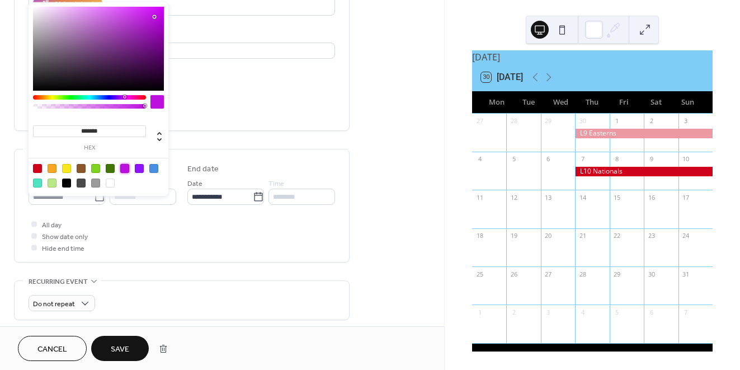
click at [95, 181] on div at bounding box center [95, 182] width 9 height 9
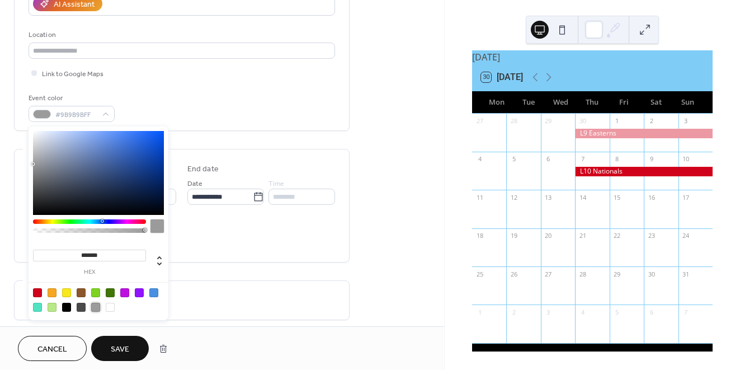
click at [54, 220] on div at bounding box center [89, 221] width 113 height 4
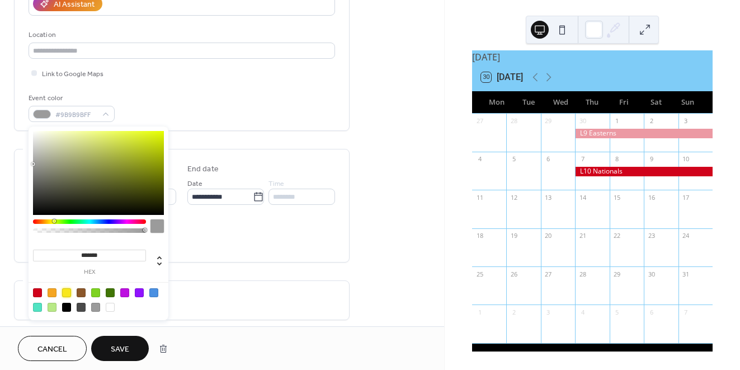
click at [67, 292] on div at bounding box center [66, 292] width 9 height 9
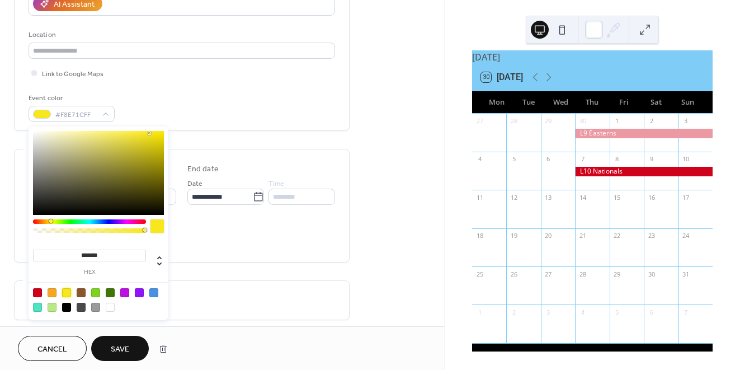
click at [162, 168] on div at bounding box center [98, 173] width 131 height 84
click at [161, 162] on div at bounding box center [98, 173] width 131 height 84
click at [161, 158] on div at bounding box center [98, 173] width 131 height 84
type input "*******"
click at [163, 151] on div at bounding box center [98, 173] width 131 height 84
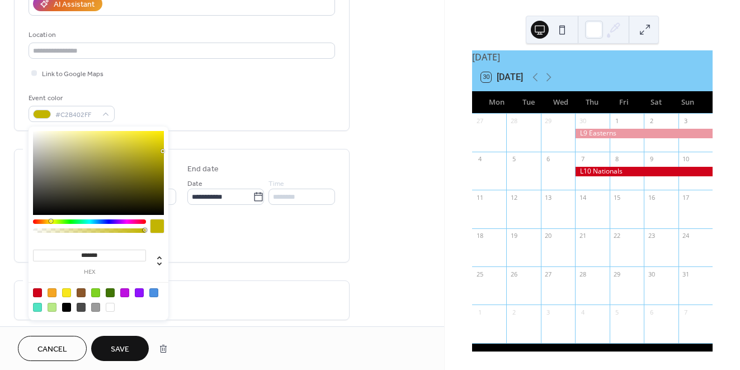
click at [127, 349] on span "Save" at bounding box center [120, 349] width 18 height 12
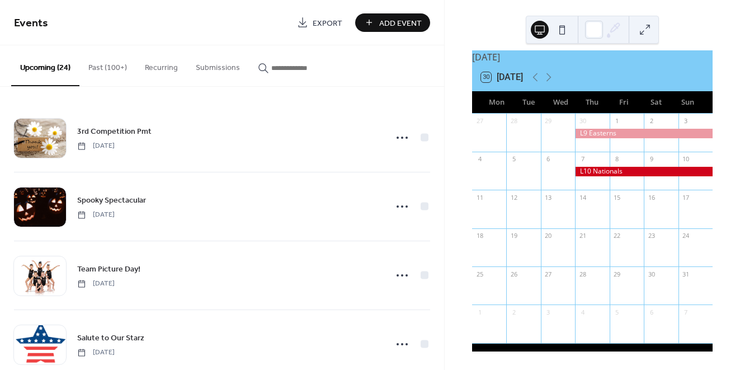
click at [117, 72] on button "Past (100+)" at bounding box center [107, 65] width 56 height 40
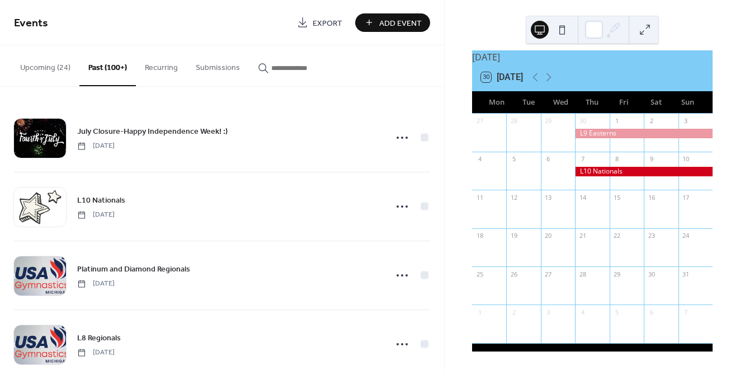
click at [280, 70] on input "button" at bounding box center [304, 68] width 67 height 12
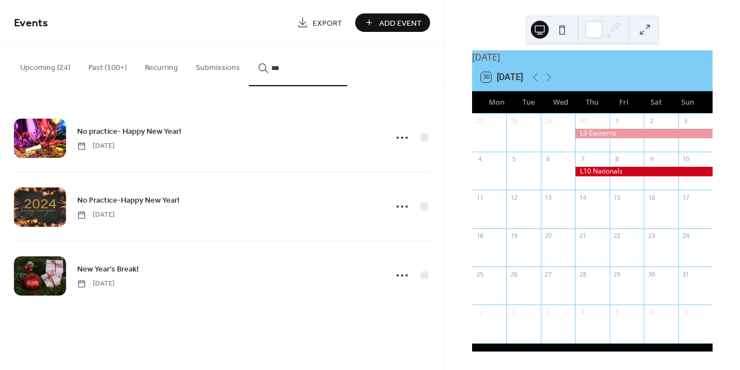
type input "***"
click at [126, 132] on span "No practice- Happy New Year!" at bounding box center [129, 132] width 104 height 12
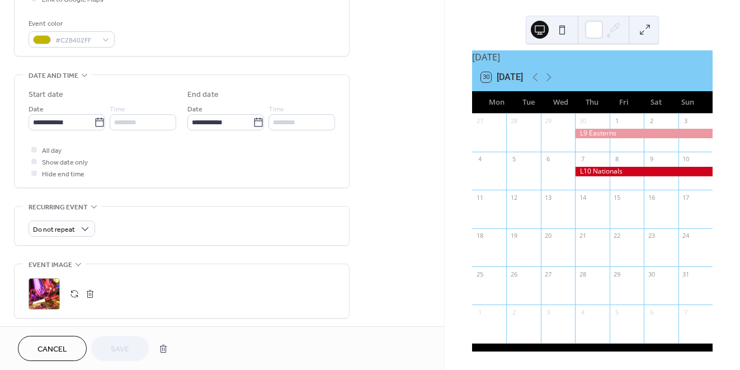
scroll to position [293, 0]
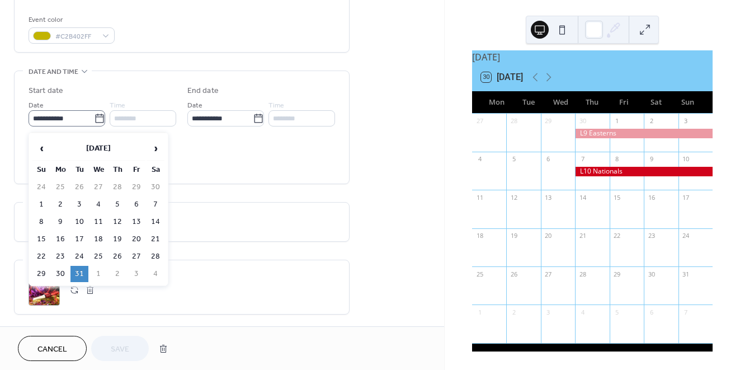
click at [97, 124] on icon at bounding box center [99, 118] width 11 height 11
click at [94, 125] on input "**********" at bounding box center [61, 118] width 65 height 16
click at [155, 148] on span "›" at bounding box center [155, 148] width 17 height 22
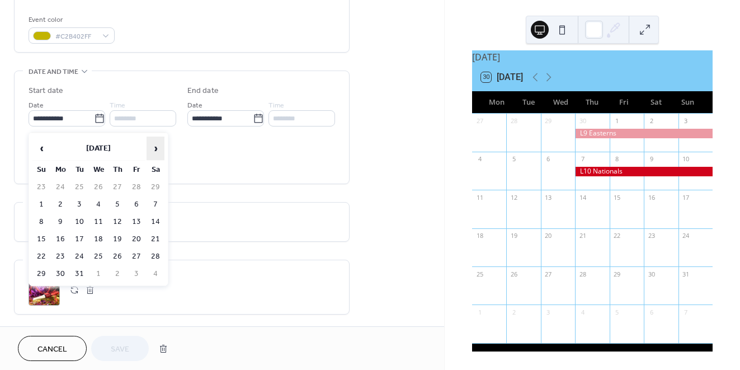
click at [155, 148] on span "›" at bounding box center [155, 148] width 17 height 22
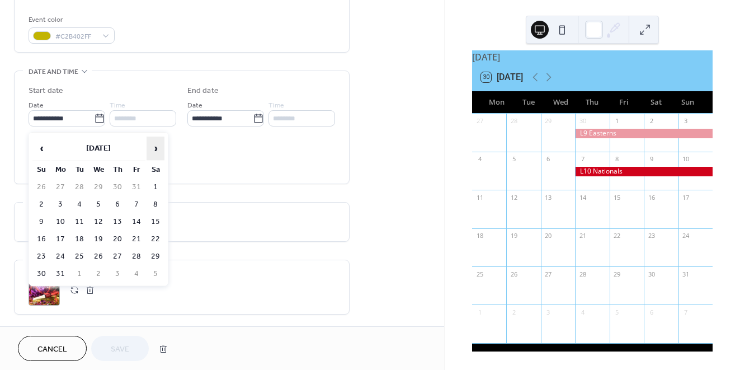
click at [155, 148] on span "›" at bounding box center [155, 148] width 17 height 22
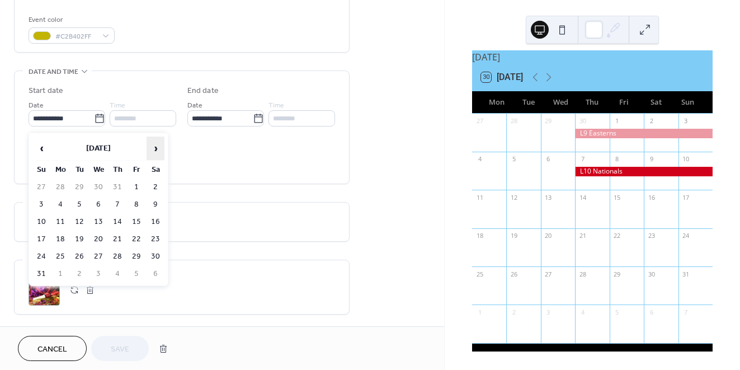
click at [155, 148] on span "›" at bounding box center [155, 148] width 17 height 22
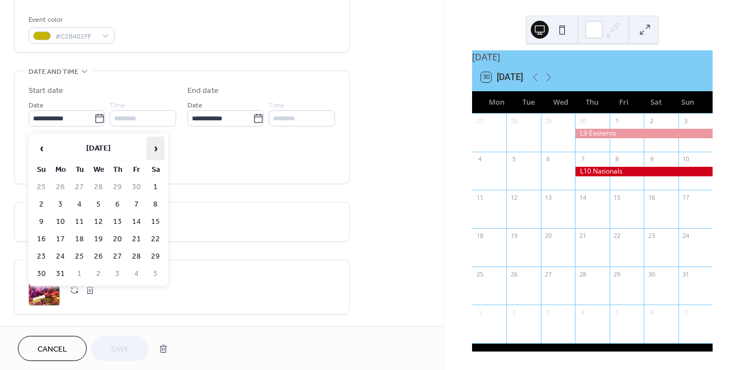
click at [155, 148] on span "›" at bounding box center [155, 148] width 17 height 22
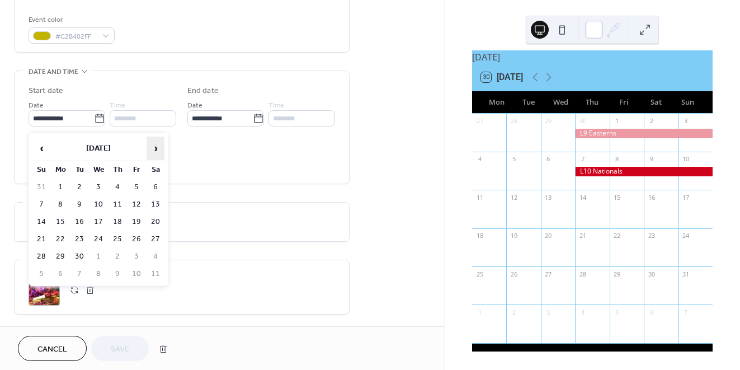
click at [155, 148] on span "›" at bounding box center [155, 148] width 17 height 22
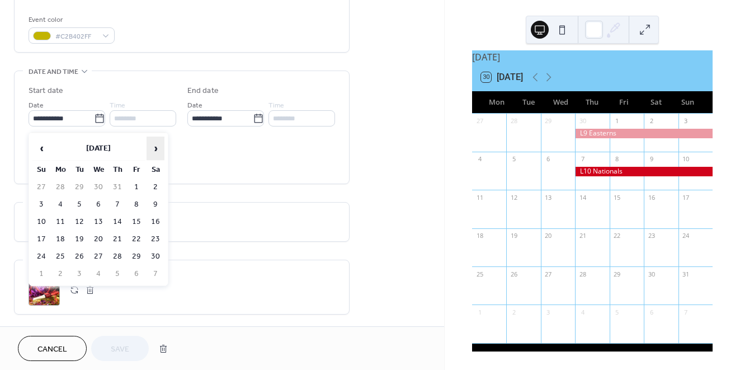
click at [155, 148] on span "›" at bounding box center [155, 148] width 17 height 22
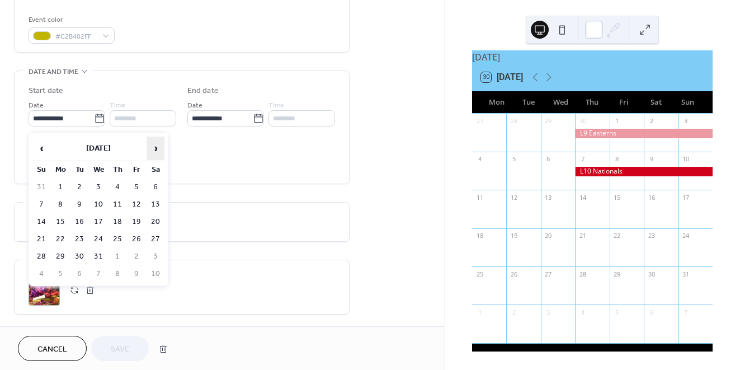
click at [155, 148] on span "›" at bounding box center [155, 148] width 17 height 22
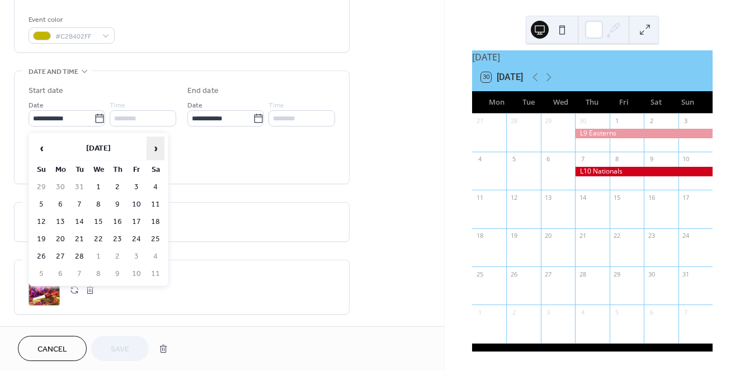
click at [155, 148] on span "›" at bounding box center [155, 148] width 17 height 22
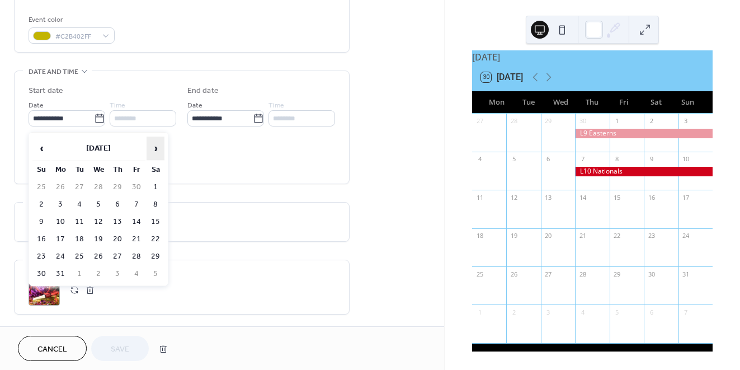
click at [155, 148] on span "›" at bounding box center [155, 148] width 17 height 22
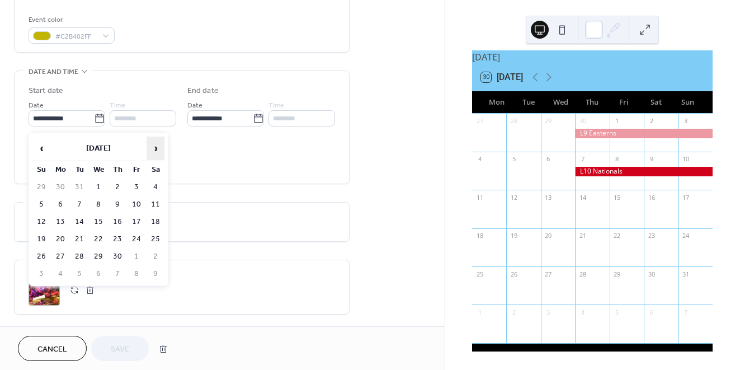
click at [155, 148] on span "›" at bounding box center [155, 148] width 17 height 22
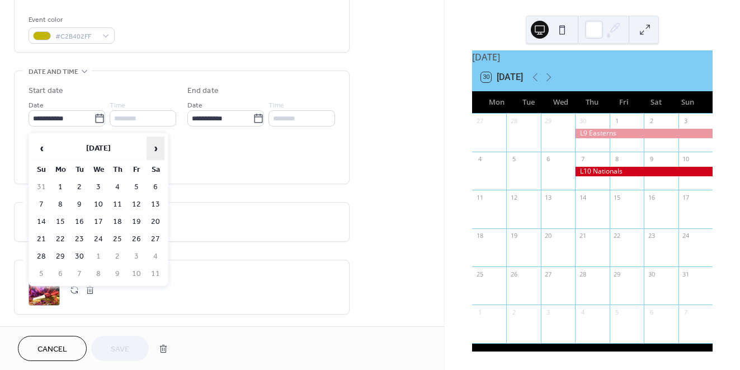
click at [155, 148] on span "›" at bounding box center [155, 148] width 17 height 22
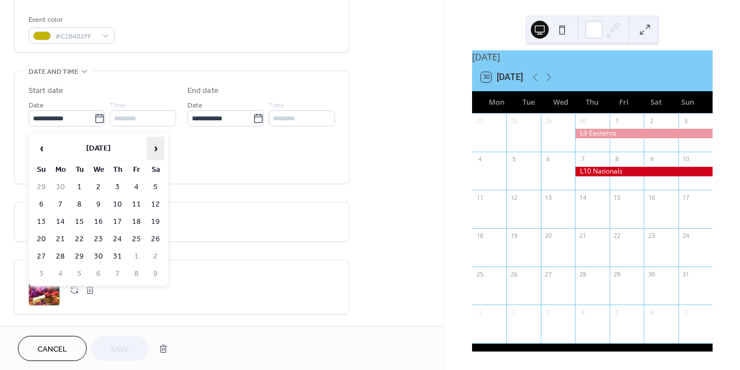
click at [155, 148] on span "›" at bounding box center [155, 148] width 17 height 22
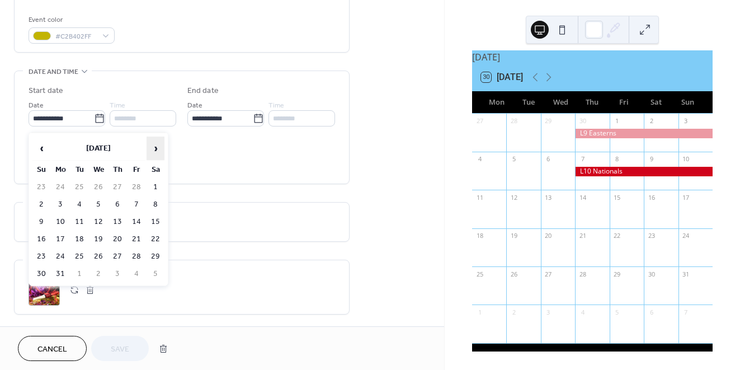
click at [155, 148] on span "›" at bounding box center [155, 148] width 17 height 22
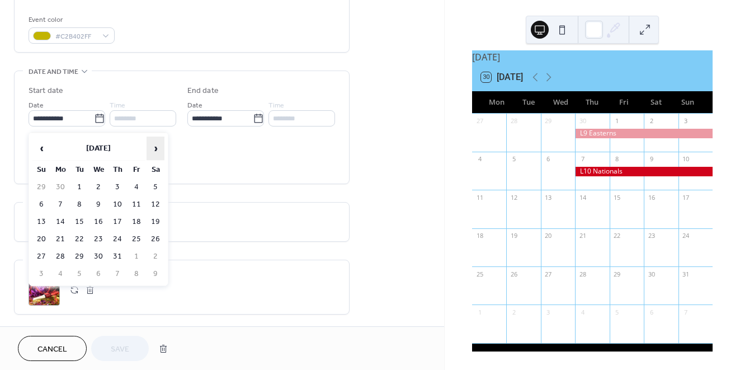
click at [155, 148] on span "›" at bounding box center [155, 148] width 17 height 22
click at [97, 255] on td "31" at bounding box center [98, 256] width 18 height 16
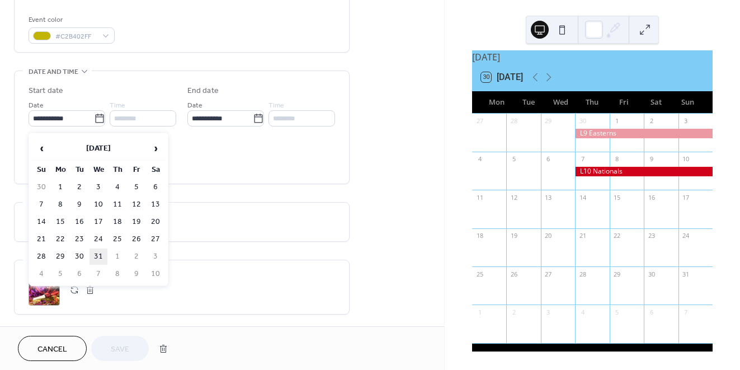
type input "**********"
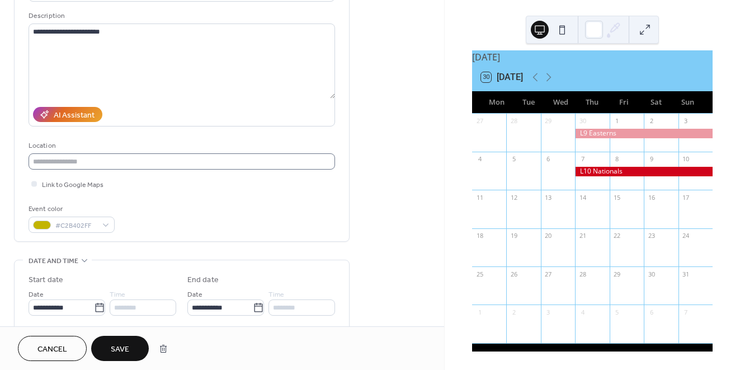
scroll to position [106, 0]
click at [119, 345] on span "Save" at bounding box center [120, 349] width 18 height 12
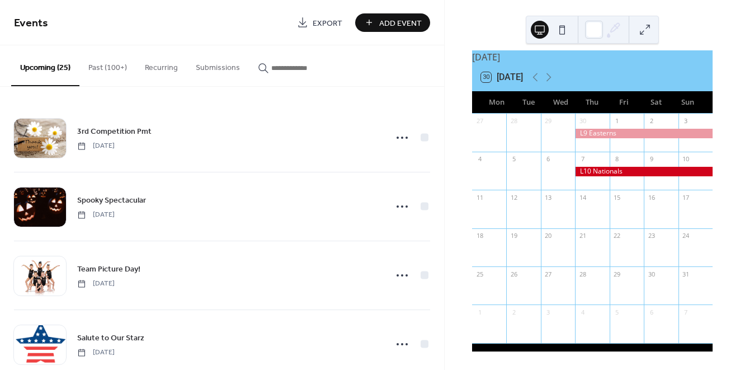
click at [506, 79] on button "30 Today" at bounding box center [502, 77] width 50 height 16
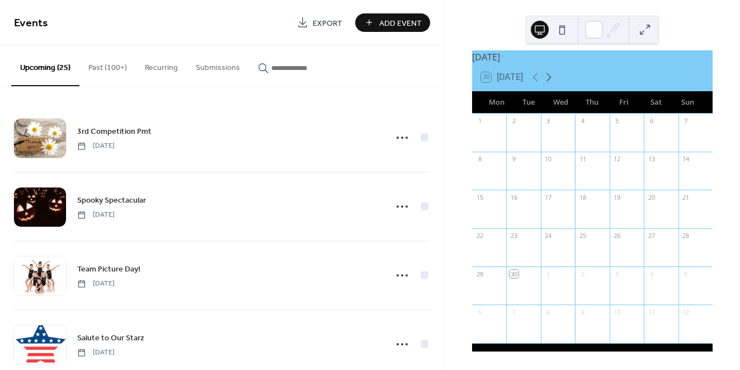
click at [551, 74] on icon at bounding box center [548, 76] width 13 height 13
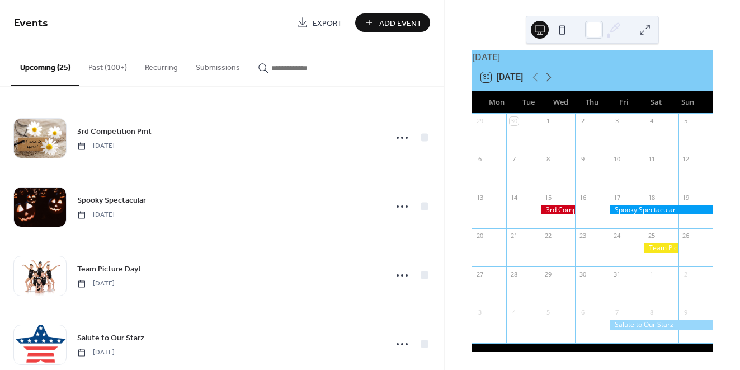
click at [551, 74] on icon at bounding box center [548, 76] width 13 height 13
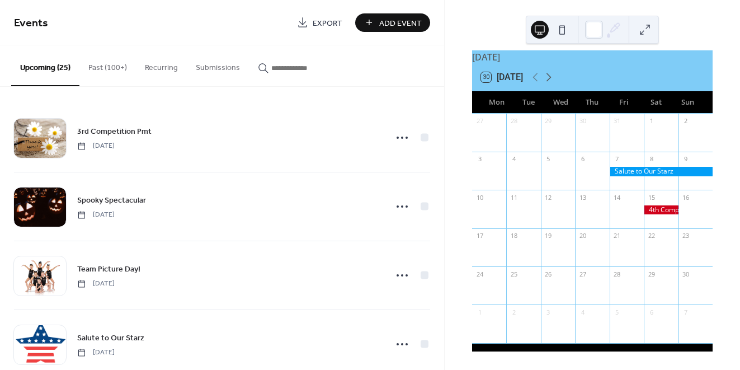
click at [551, 74] on icon at bounding box center [548, 76] width 13 height 13
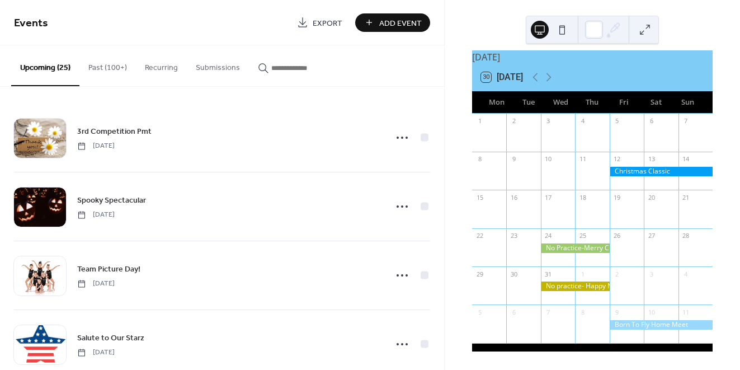
click at [572, 247] on div at bounding box center [575, 248] width 69 height 10
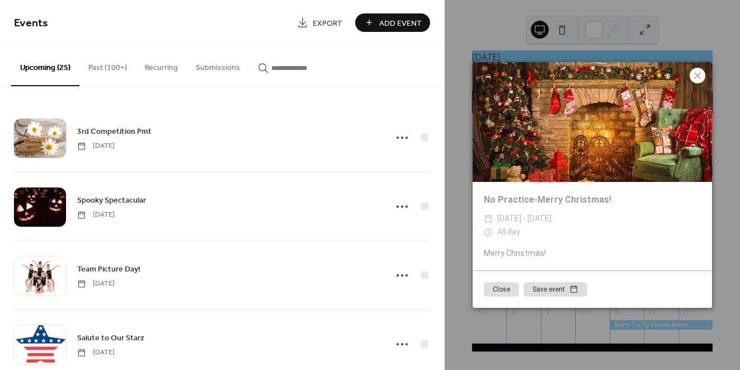
click at [698, 78] on icon at bounding box center [696, 75] width 13 height 13
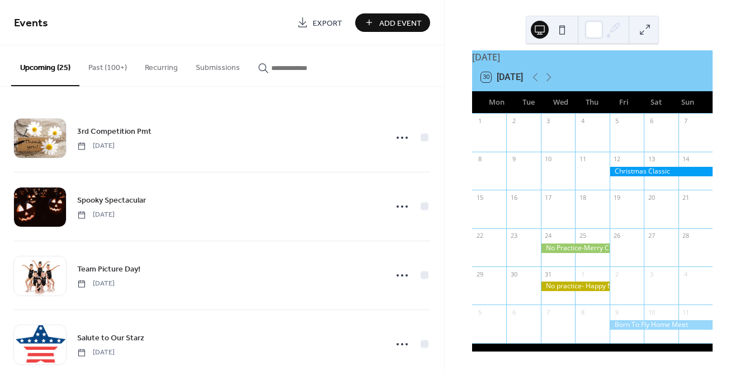
click at [584, 286] on div at bounding box center [575, 286] width 69 height 10
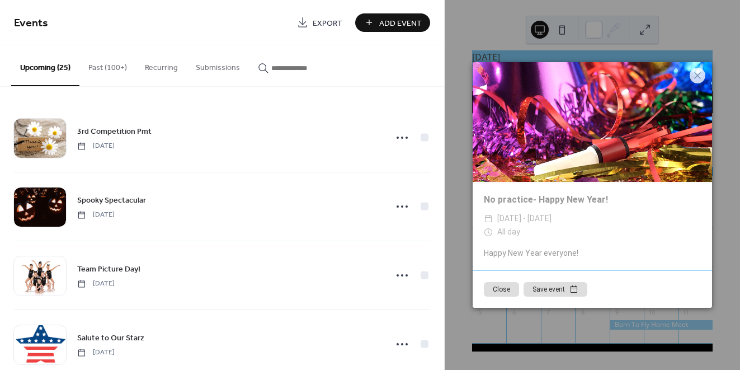
click at [506, 290] on button "Close" at bounding box center [501, 289] width 35 height 15
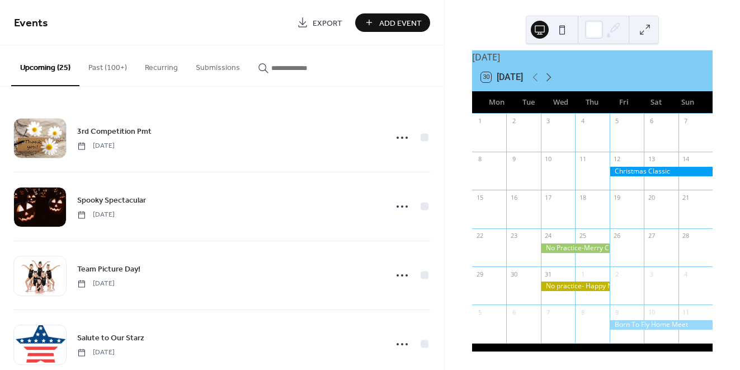
click at [551, 77] on icon at bounding box center [548, 77] width 5 height 8
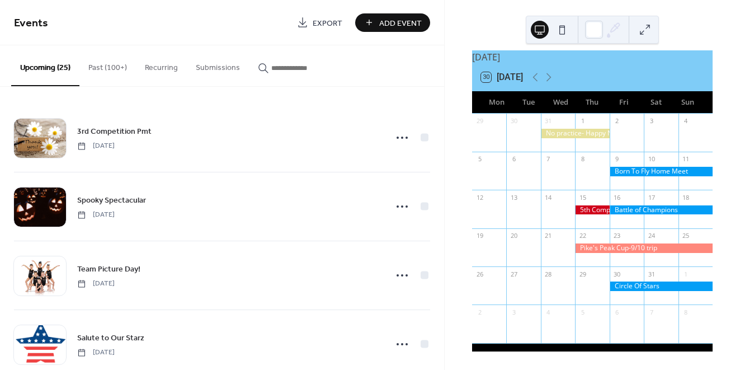
click at [627, 173] on div at bounding box center [660, 172] width 103 height 10
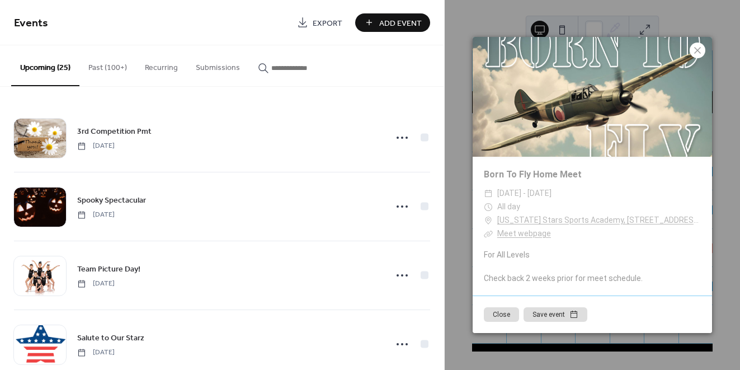
click at [702, 51] on icon at bounding box center [696, 50] width 13 height 13
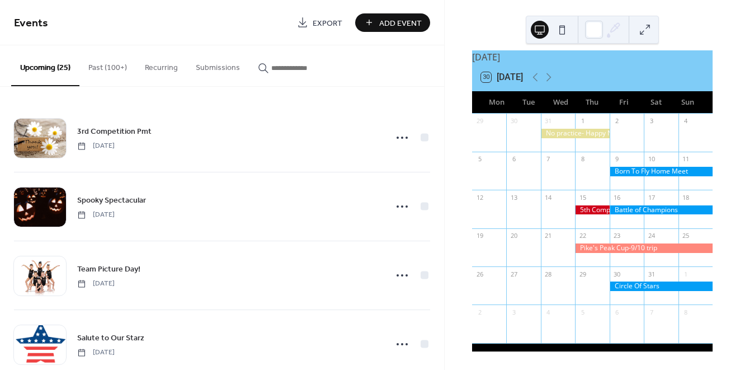
click at [625, 212] on div at bounding box center [660, 210] width 103 height 10
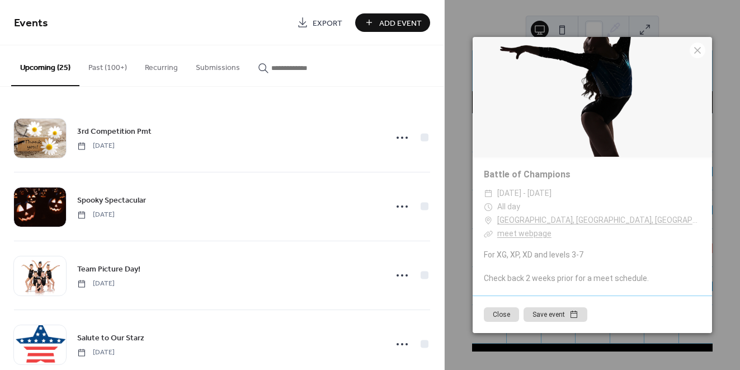
click at [536, 229] on link "meet webpage" at bounding box center [524, 233] width 54 height 9
click at [698, 50] on icon at bounding box center [697, 50] width 7 height 7
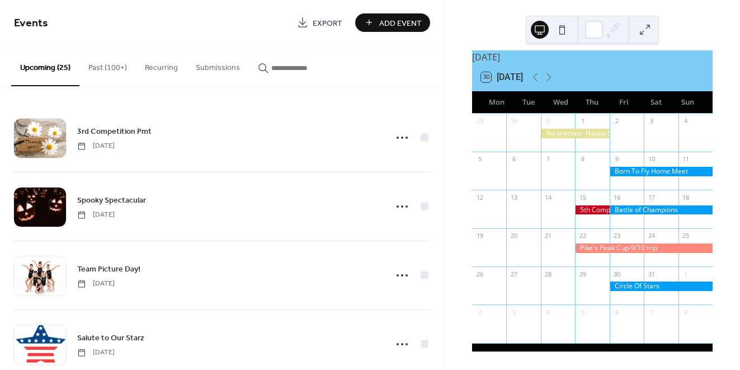
click at [642, 247] on div at bounding box center [644, 248] width 138 height 10
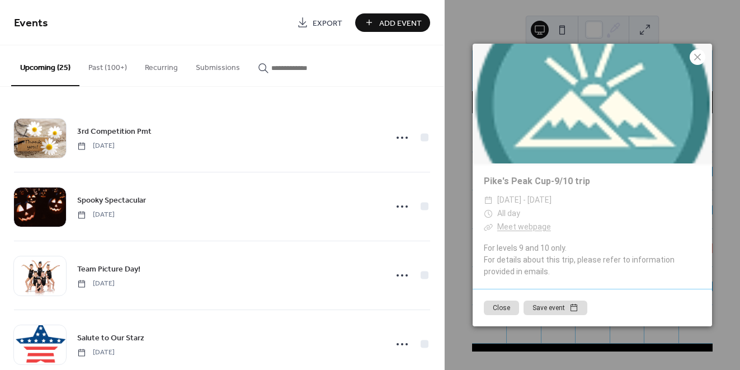
click at [698, 58] on icon at bounding box center [696, 56] width 13 height 13
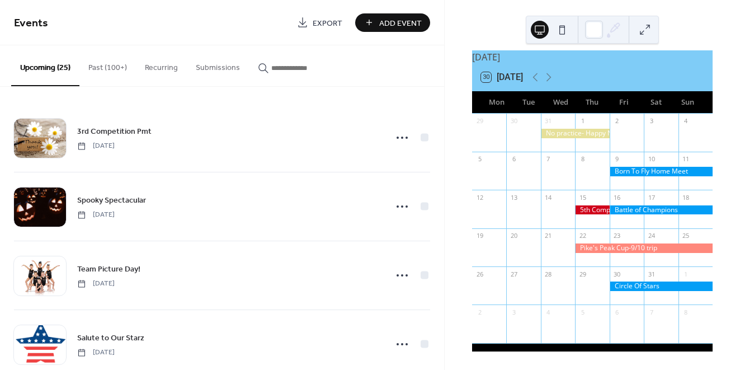
click at [638, 287] on div at bounding box center [660, 286] width 103 height 10
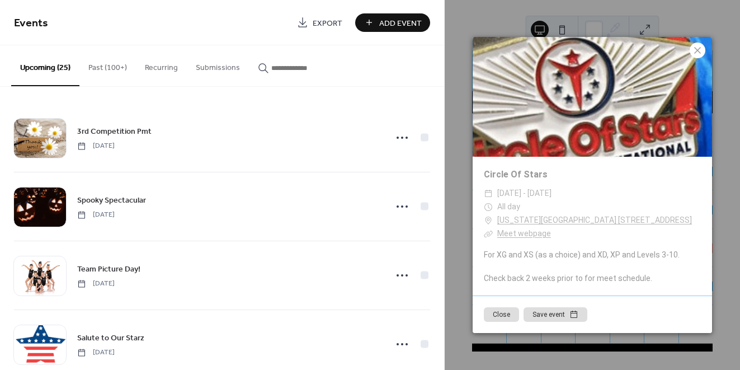
click at [699, 46] on icon at bounding box center [696, 50] width 13 height 13
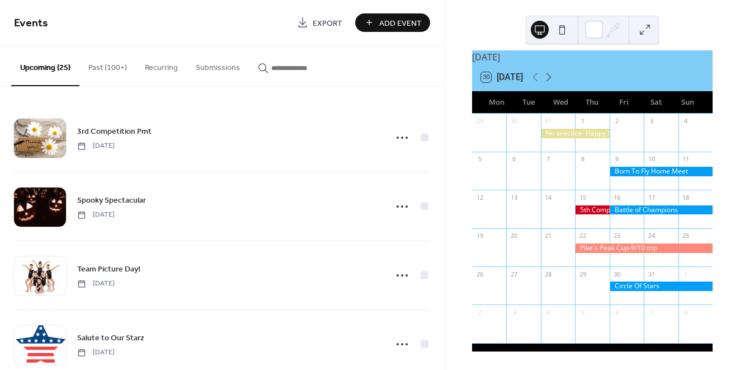
click at [552, 78] on icon at bounding box center [548, 76] width 13 height 13
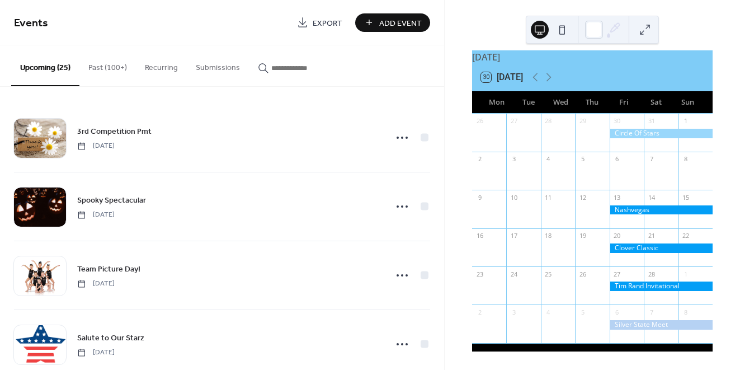
click at [628, 211] on div at bounding box center [660, 210] width 103 height 10
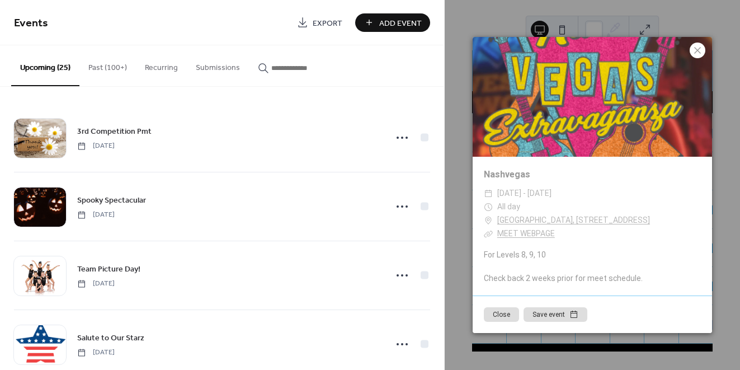
click at [693, 55] on icon at bounding box center [696, 50] width 13 height 13
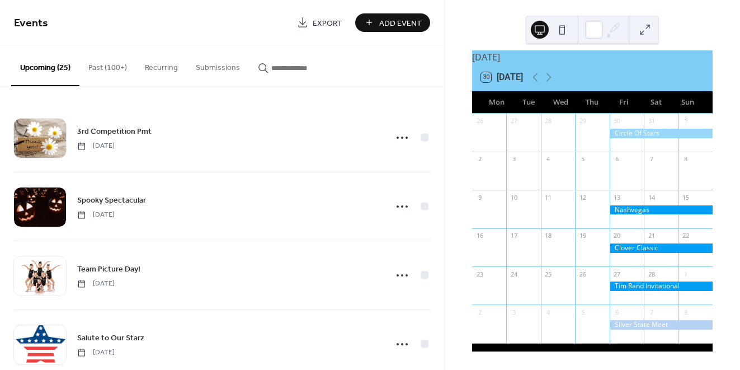
click at [638, 247] on div at bounding box center [660, 248] width 103 height 10
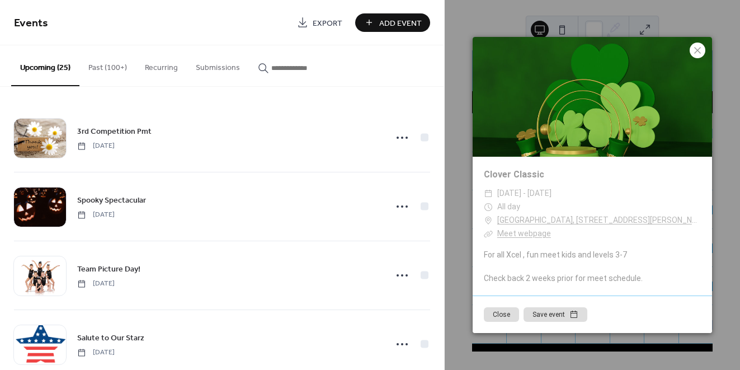
click at [699, 53] on icon at bounding box center [697, 50] width 7 height 7
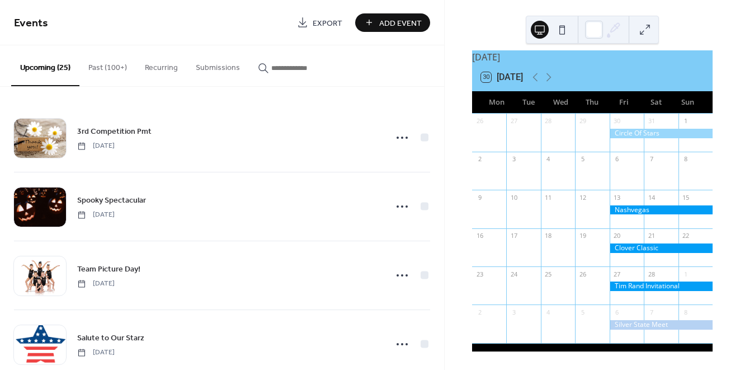
click at [638, 285] on div at bounding box center [660, 286] width 103 height 10
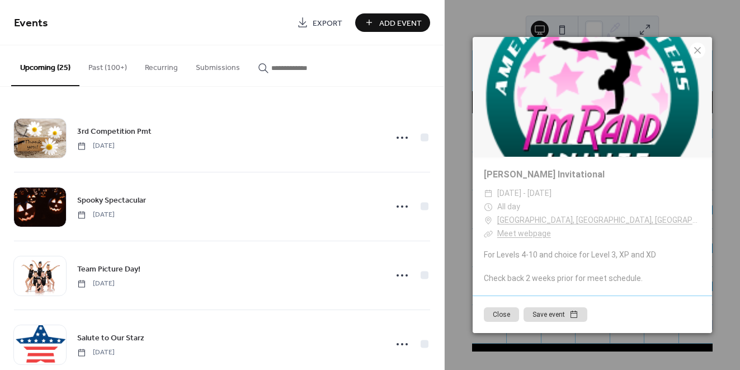
click at [696, 54] on icon at bounding box center [696, 50] width 13 height 13
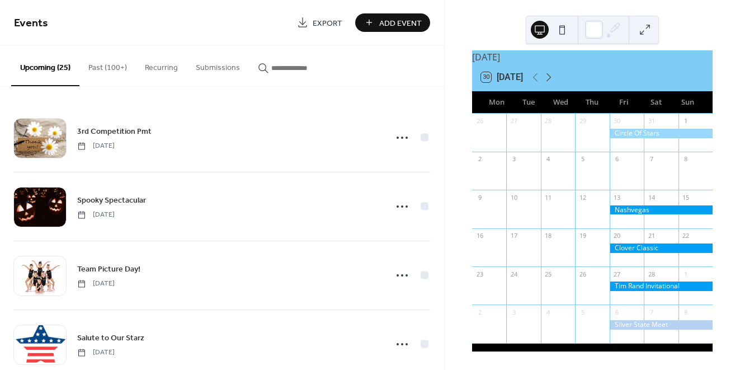
click at [552, 77] on icon at bounding box center [548, 76] width 13 height 13
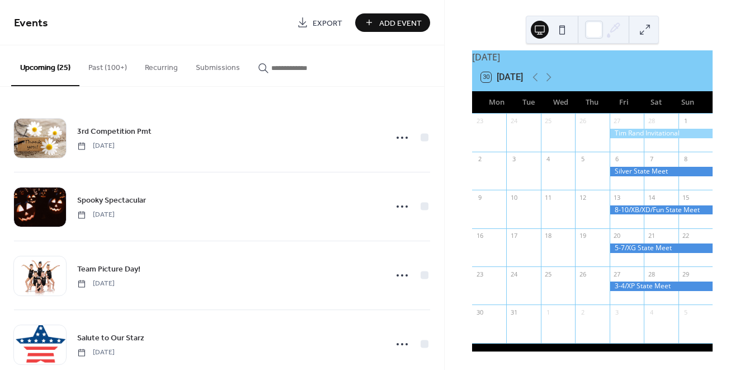
click at [643, 174] on div at bounding box center [660, 172] width 103 height 10
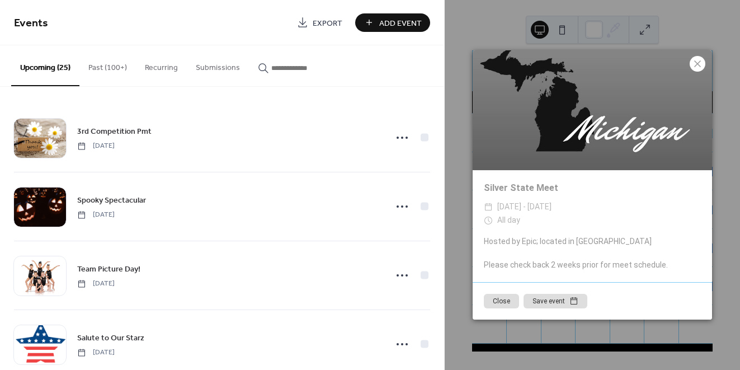
click at [698, 65] on icon at bounding box center [697, 63] width 7 height 7
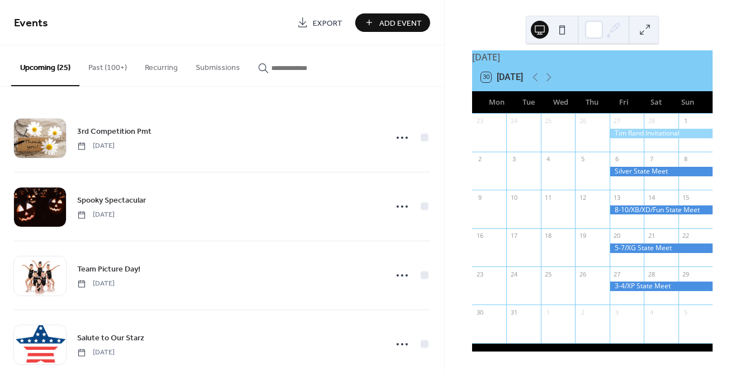
click at [652, 210] on div at bounding box center [660, 210] width 103 height 10
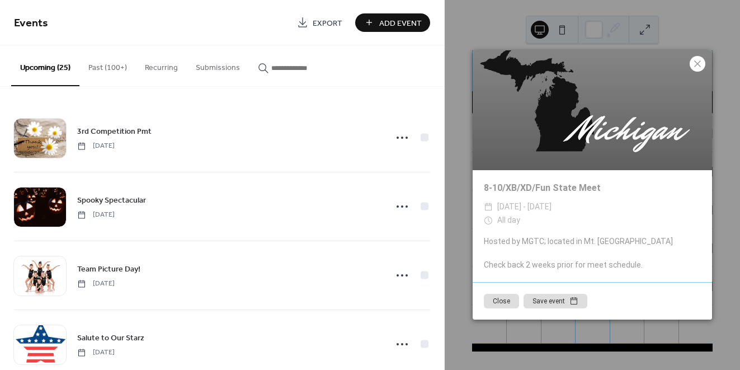
click at [698, 67] on icon at bounding box center [696, 63] width 13 height 13
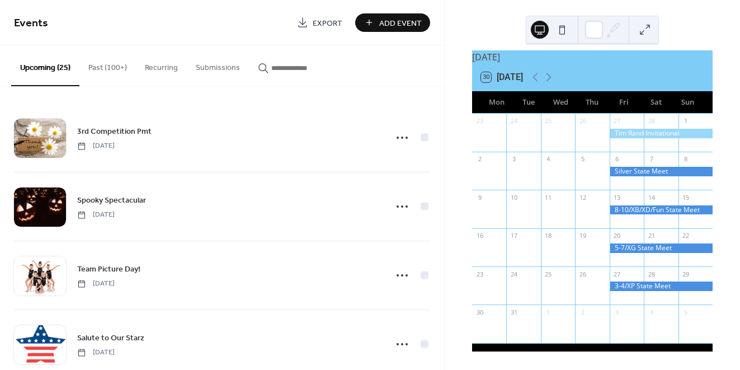
click at [643, 245] on div at bounding box center [660, 248] width 103 height 10
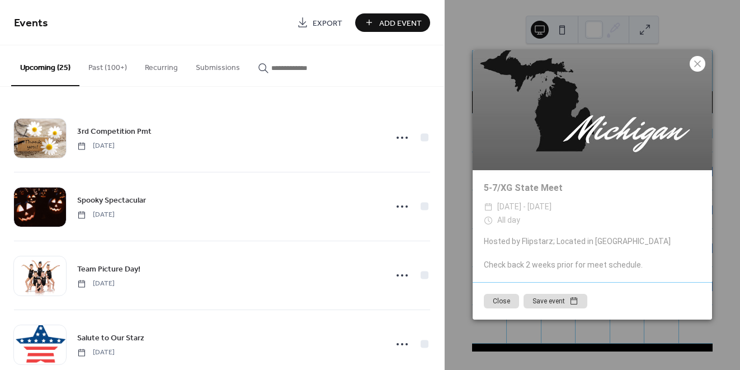
click at [698, 68] on icon at bounding box center [696, 63] width 13 height 13
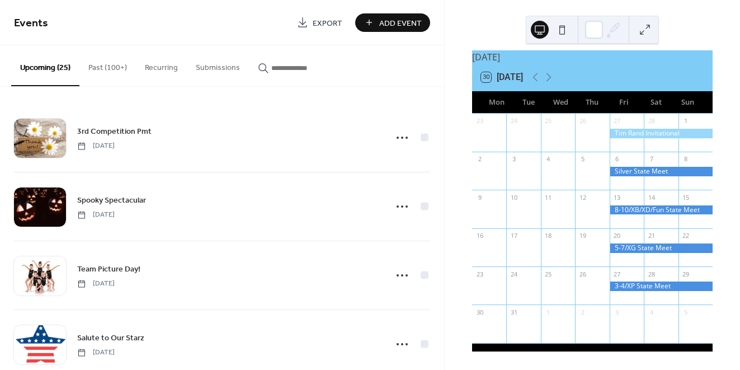
click at [647, 287] on div at bounding box center [660, 286] width 103 height 10
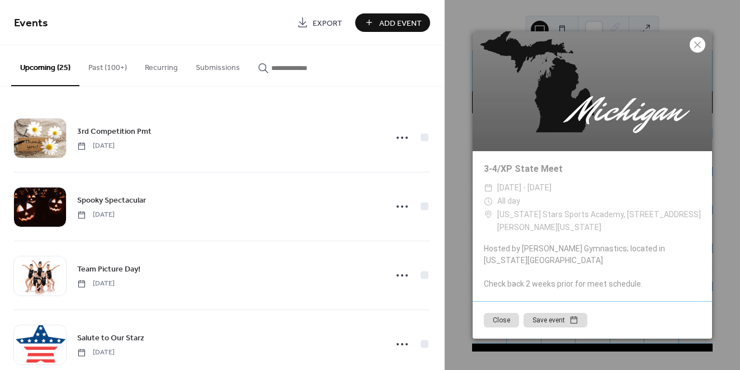
click at [699, 48] on icon at bounding box center [696, 44] width 13 height 13
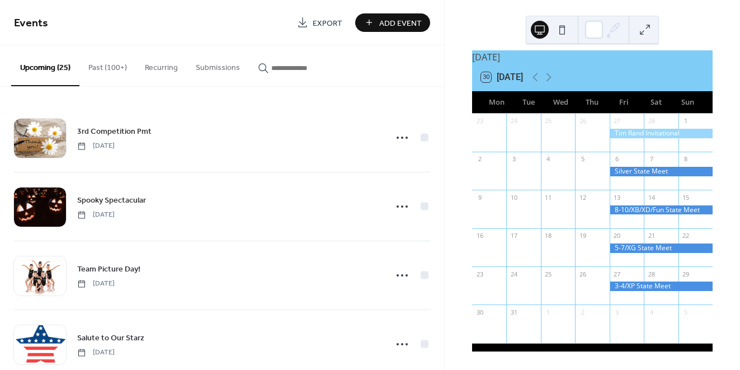
click at [627, 286] on div at bounding box center [660, 286] width 103 height 10
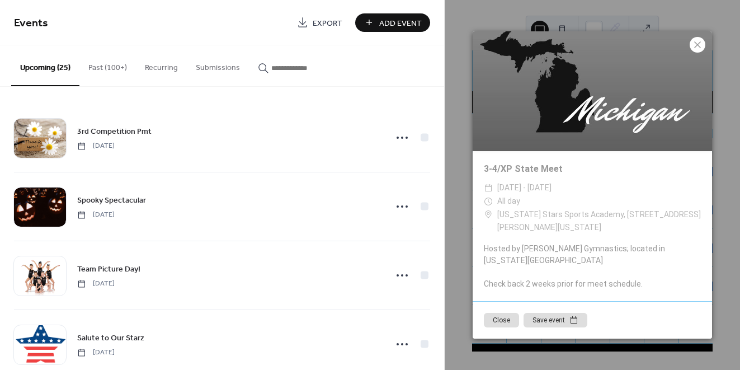
click at [700, 51] on icon at bounding box center [696, 44] width 13 height 13
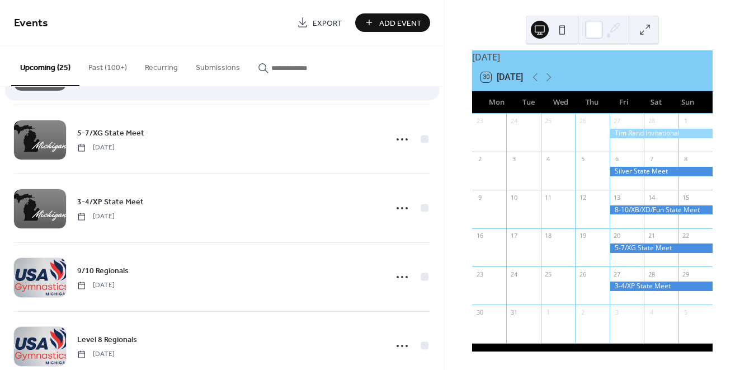
scroll to position [1240, 0]
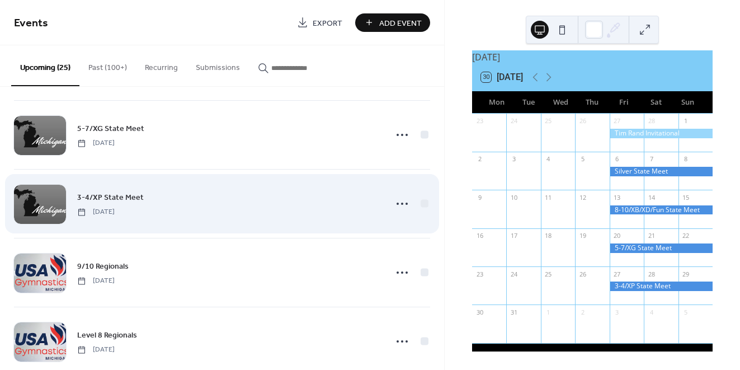
click at [127, 196] on span "3-4/XP State Meet" at bounding box center [110, 198] width 67 height 12
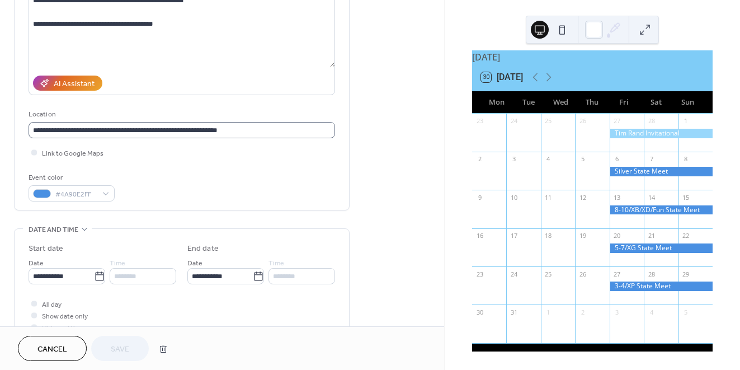
scroll to position [149, 0]
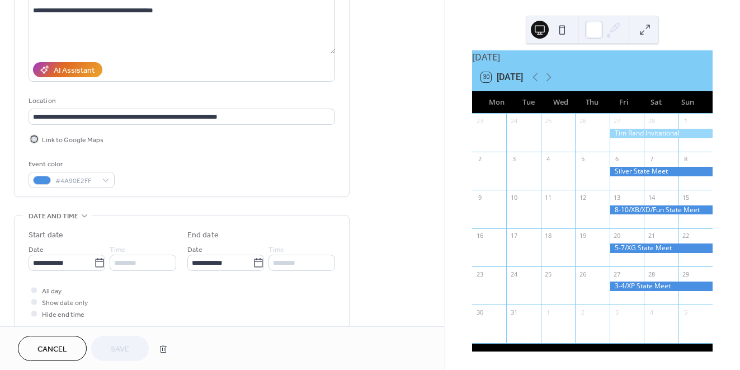
click at [35, 140] on div at bounding box center [34, 139] width 6 height 6
click at [124, 348] on span "Save" at bounding box center [120, 349] width 18 height 12
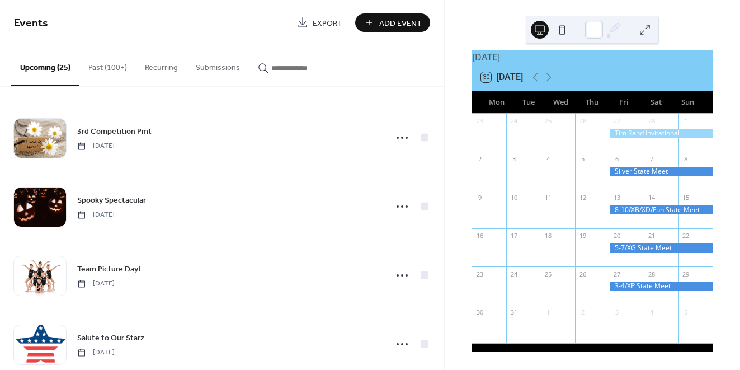
click at [615, 286] on div at bounding box center [660, 286] width 103 height 10
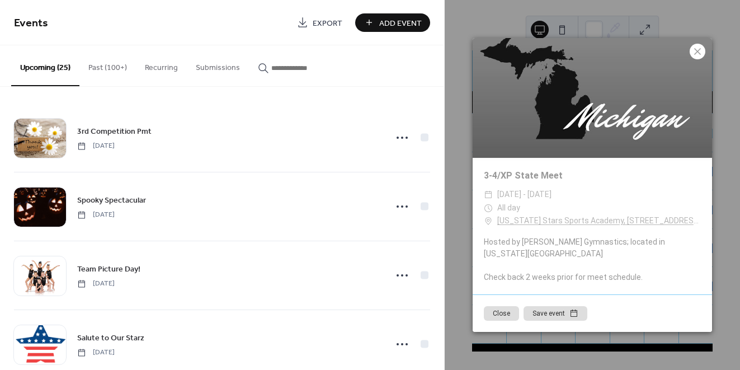
click at [697, 55] on icon at bounding box center [697, 51] width 7 height 7
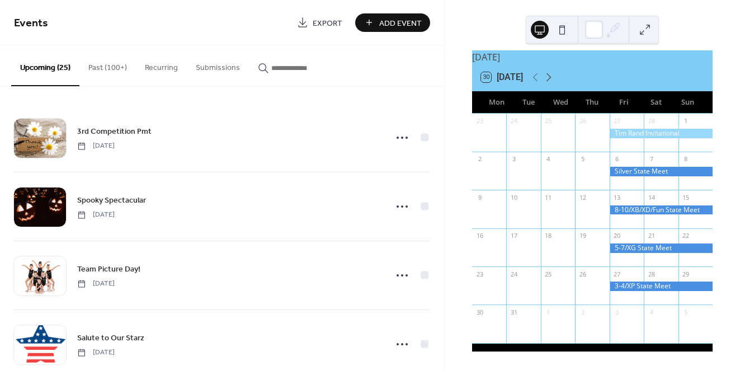
click at [551, 75] on icon at bounding box center [548, 76] width 13 height 13
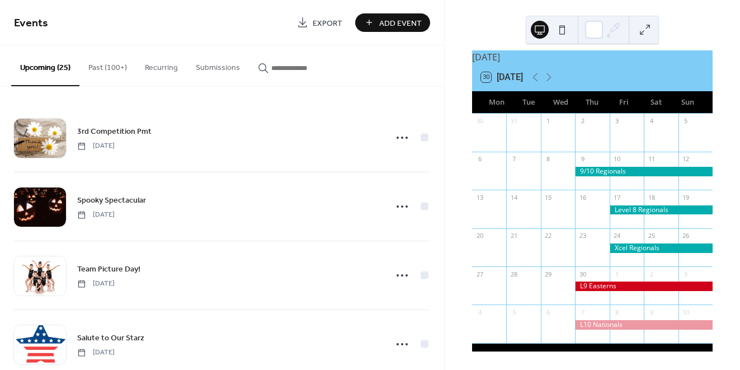
click at [614, 171] on div at bounding box center [644, 172] width 138 height 10
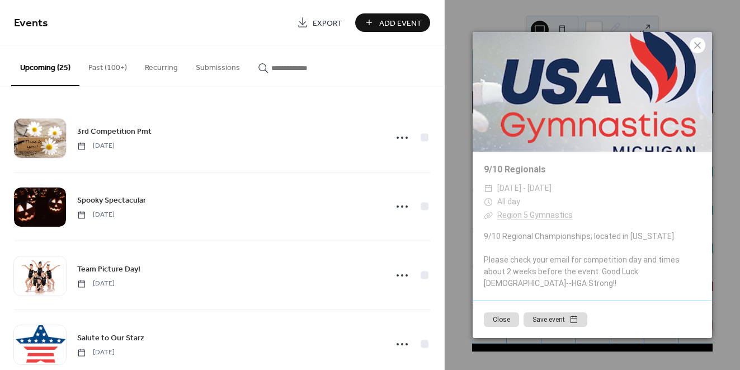
click at [697, 49] on icon at bounding box center [697, 45] width 7 height 7
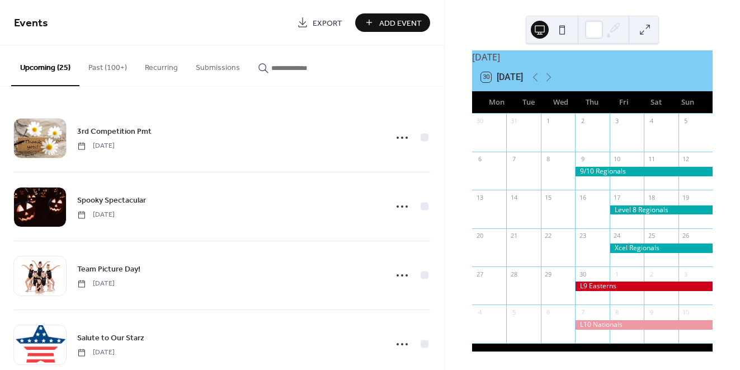
click at [634, 210] on div at bounding box center [660, 210] width 103 height 10
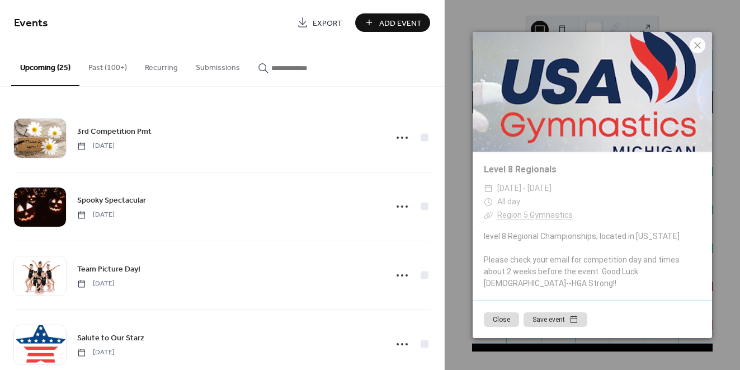
click at [698, 52] on icon at bounding box center [696, 45] width 13 height 13
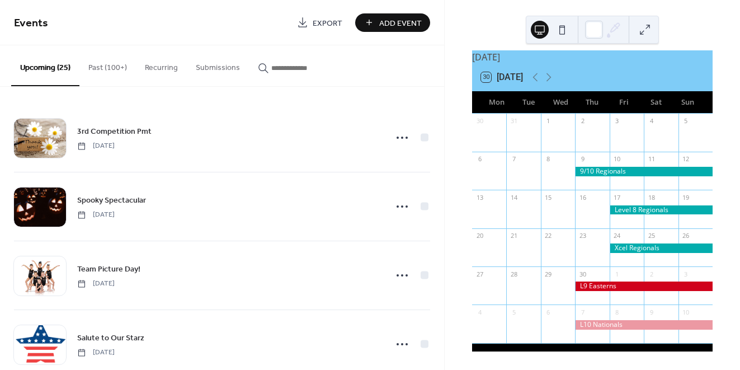
click at [633, 248] on div at bounding box center [660, 248] width 103 height 10
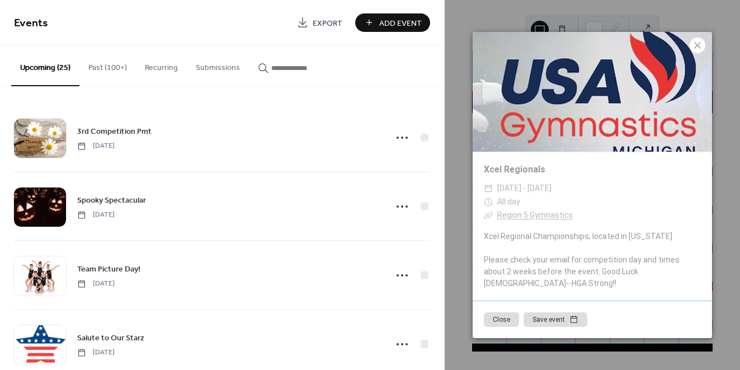
click at [700, 51] on icon at bounding box center [696, 45] width 13 height 13
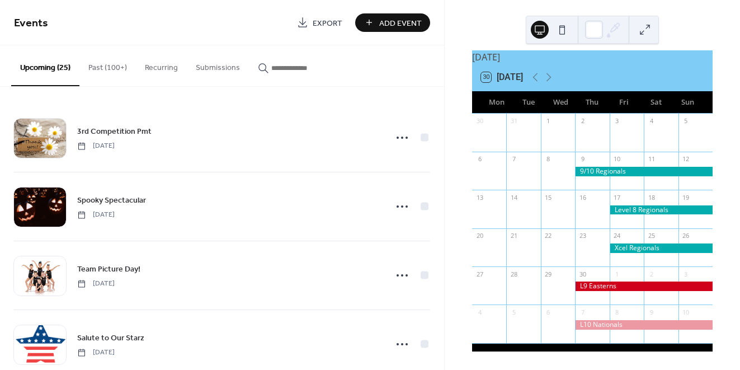
click at [610, 285] on div at bounding box center [644, 286] width 138 height 10
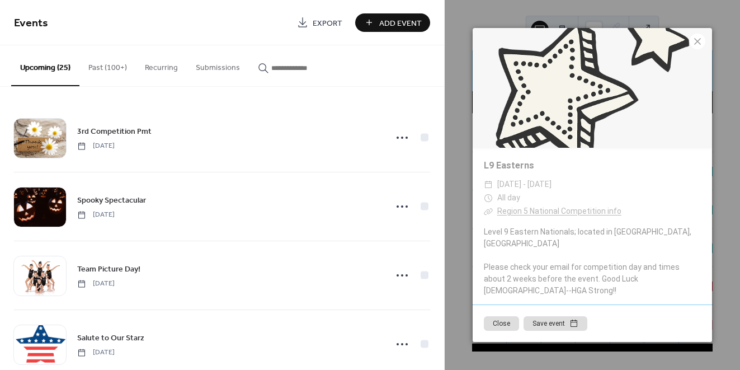
click at [700, 48] on icon at bounding box center [696, 41] width 13 height 13
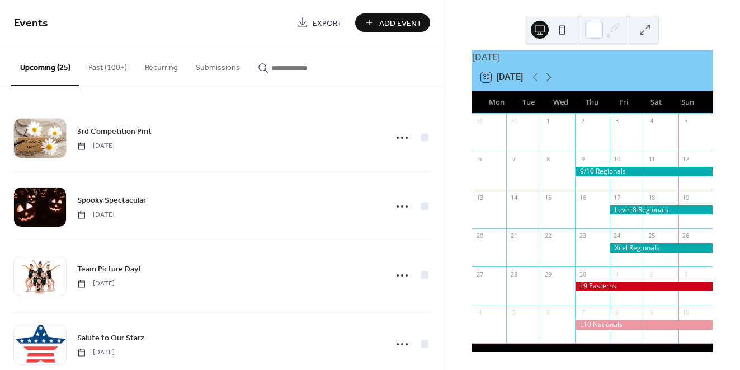
click at [549, 77] on icon at bounding box center [548, 76] width 13 height 13
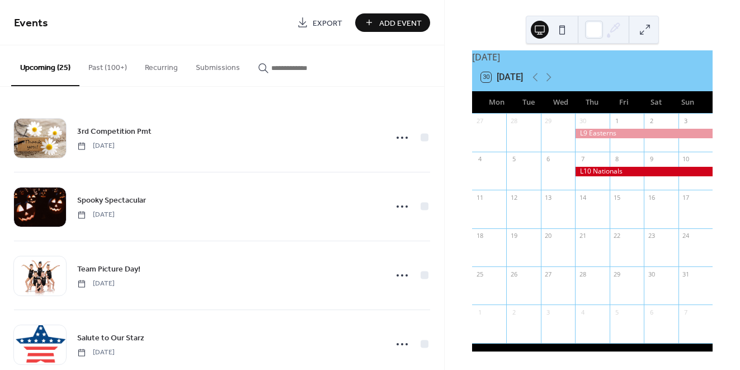
click at [602, 173] on div at bounding box center [644, 172] width 138 height 10
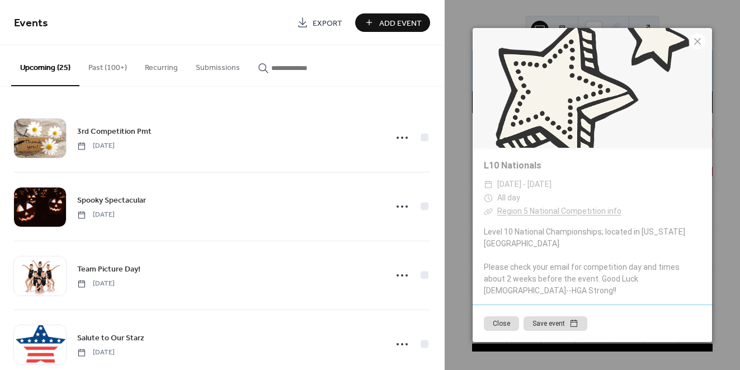
click at [698, 48] on icon at bounding box center [696, 41] width 13 height 13
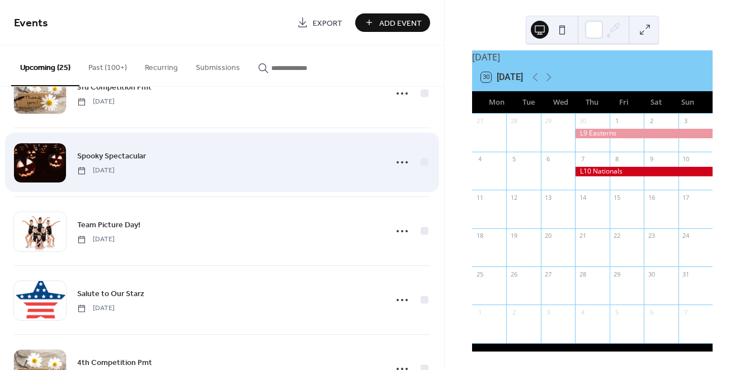
scroll to position [45, 0]
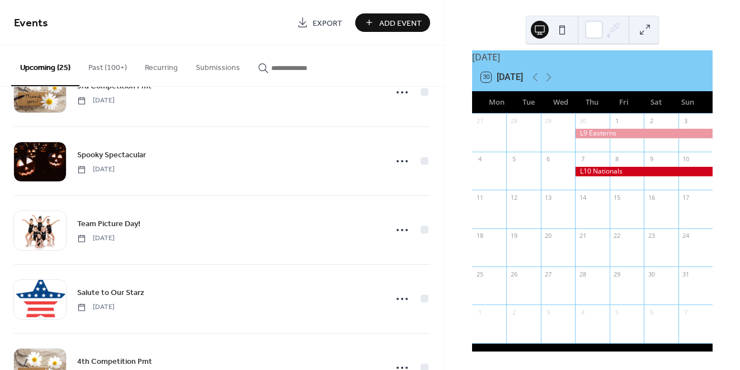
click at [100, 69] on button "Past (100+)" at bounding box center [107, 65] width 56 height 40
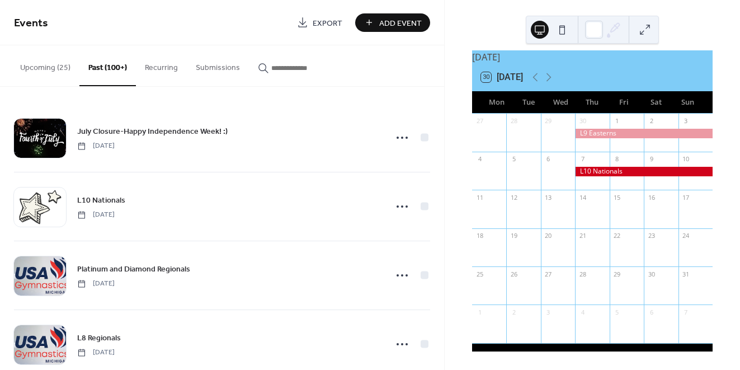
click at [290, 67] on input "button" at bounding box center [304, 68] width 67 height 12
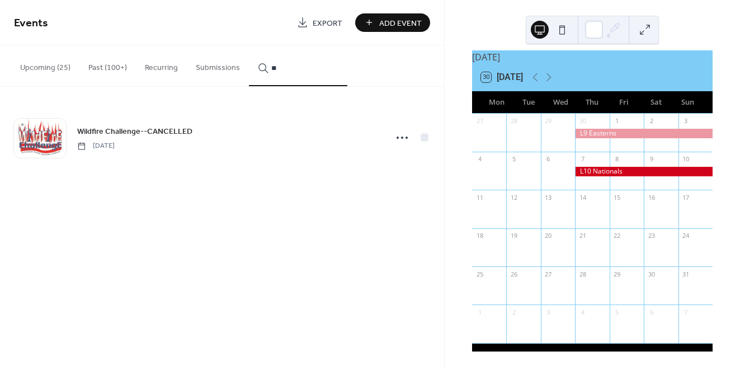
type input "*"
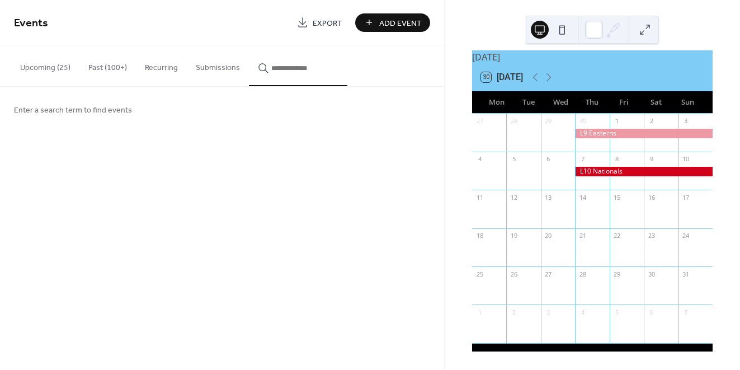
click at [385, 19] on span "Add Event" at bounding box center [400, 23] width 42 height 12
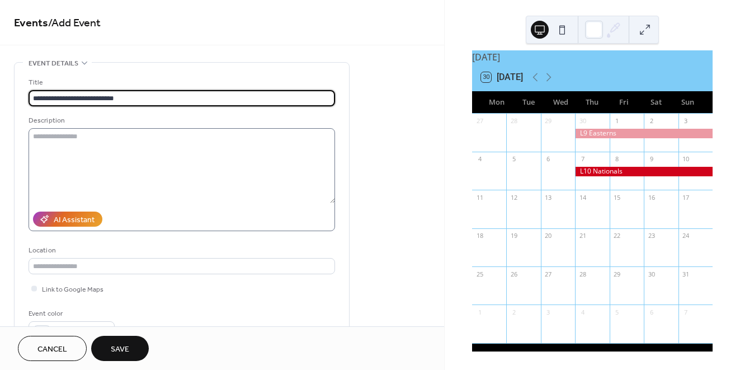
type input "**********"
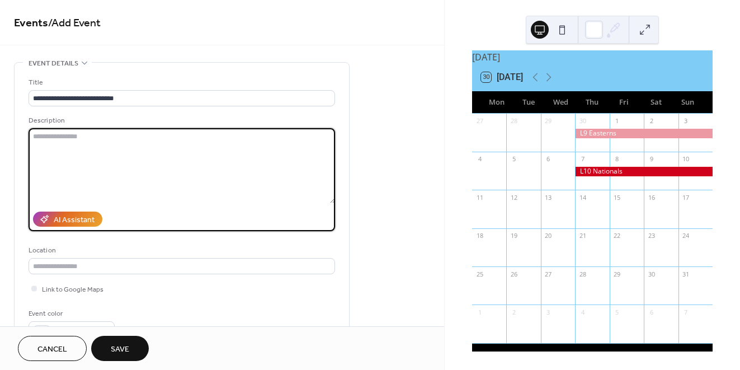
click at [195, 166] on textarea at bounding box center [182, 165] width 306 height 75
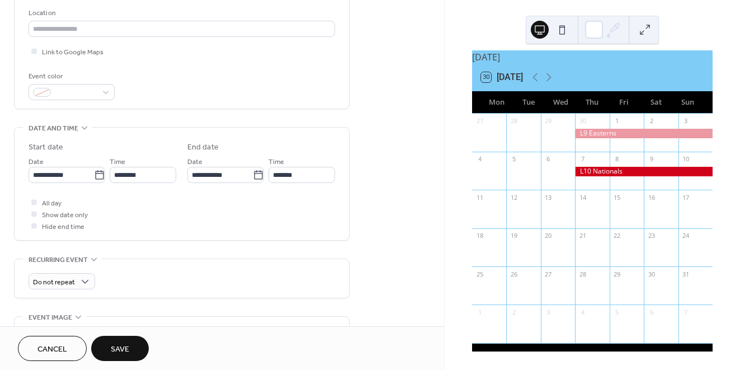
scroll to position [244, 0]
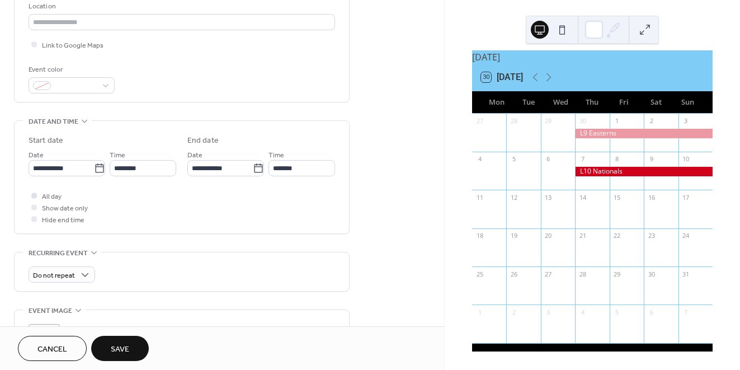
type textarea "**********"
click at [35, 198] on div at bounding box center [34, 195] width 6 height 6
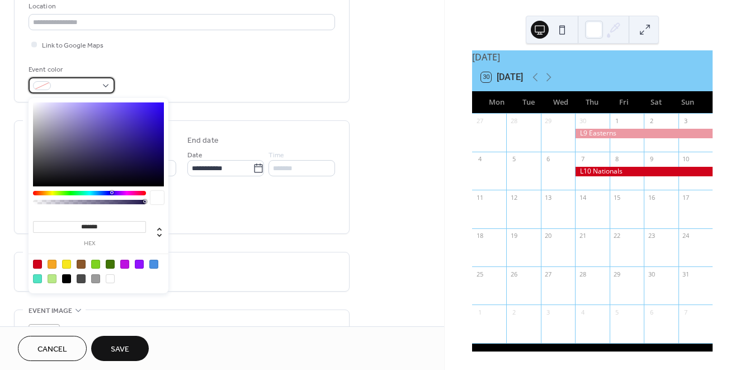
click at [106, 88] on div at bounding box center [72, 85] width 86 height 16
click at [53, 261] on div at bounding box center [52, 263] width 9 height 9
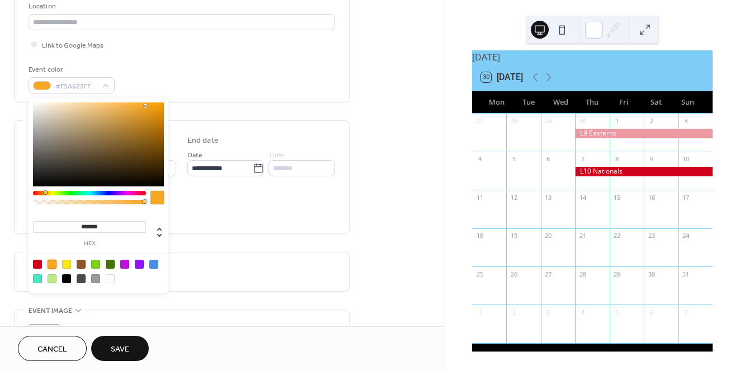
type input "*******"
click at [162, 109] on div at bounding box center [98, 144] width 131 height 84
click at [249, 219] on div "All day Show date only Hide end time" at bounding box center [182, 207] width 306 height 35
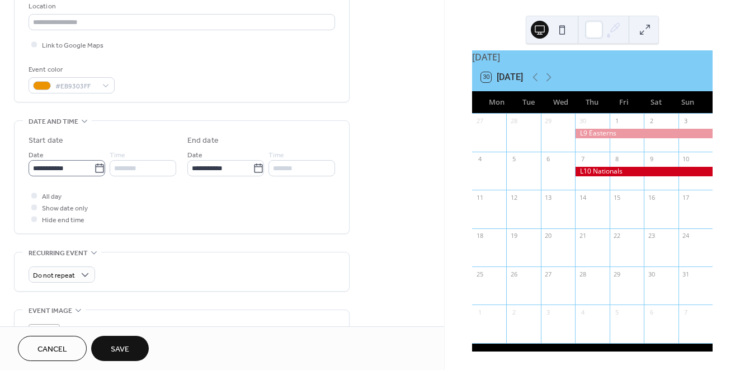
click at [98, 168] on icon at bounding box center [99, 167] width 8 height 9
click at [94, 168] on input "**********" at bounding box center [61, 168] width 65 height 16
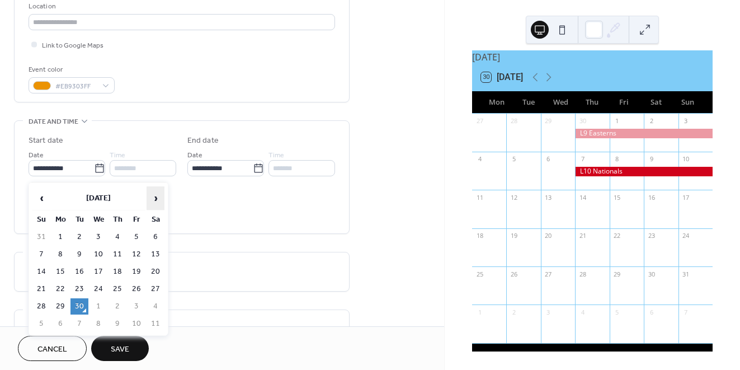
click at [153, 197] on span "›" at bounding box center [155, 198] width 17 height 22
click at [136, 300] on td "31" at bounding box center [136, 306] width 18 height 16
type input "**********"
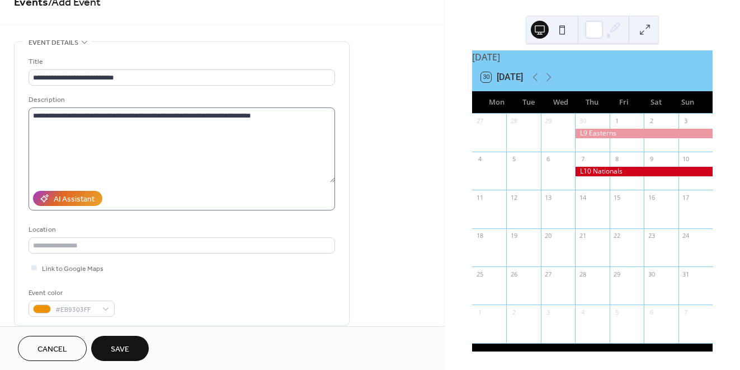
scroll to position [14, 0]
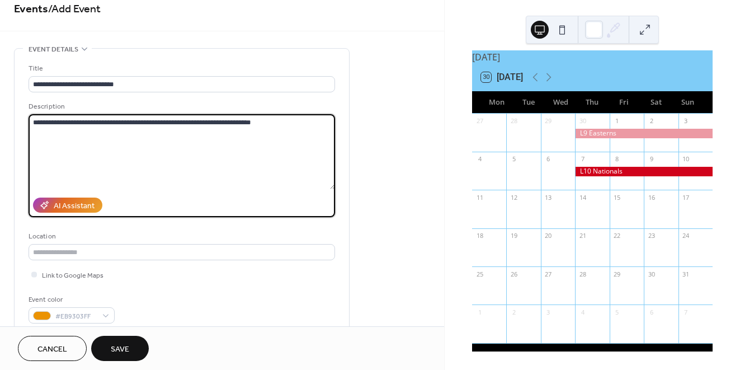
drag, startPoint x: 166, startPoint y: 122, endPoint x: 277, endPoint y: 120, distance: 111.3
click at [277, 120] on textarea "**********" at bounding box center [182, 151] width 306 height 75
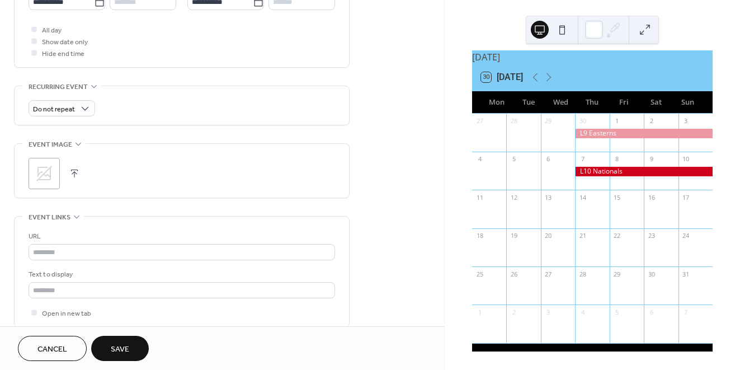
scroll to position [426, 0]
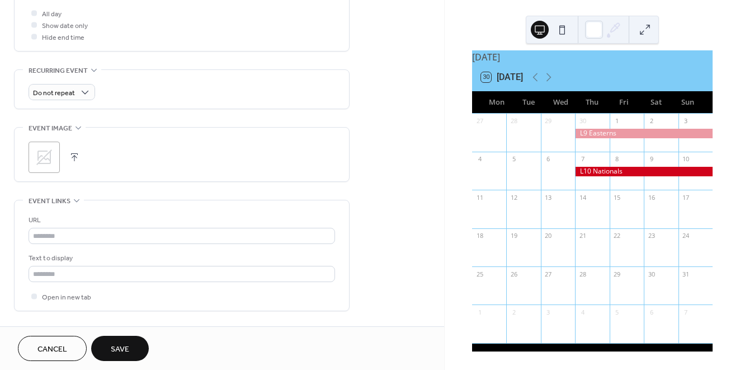
type textarea "**********"
click at [74, 156] on button "button" at bounding box center [75, 157] width 16 height 16
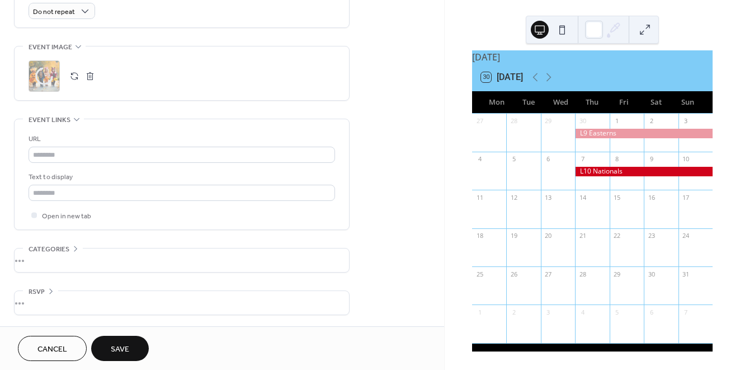
scroll to position [513, 0]
click at [120, 352] on span "Save" at bounding box center [120, 349] width 18 height 12
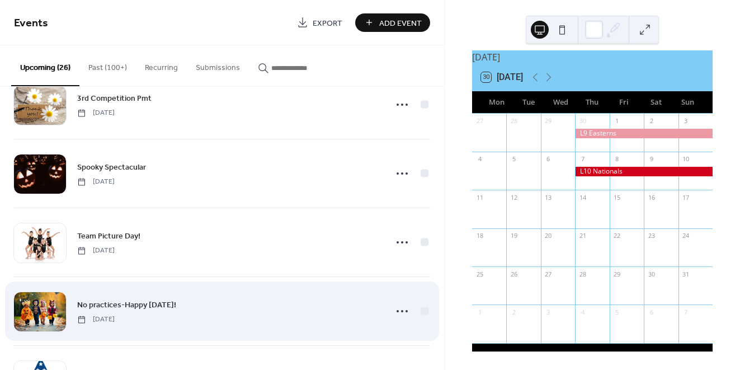
scroll to position [30, 0]
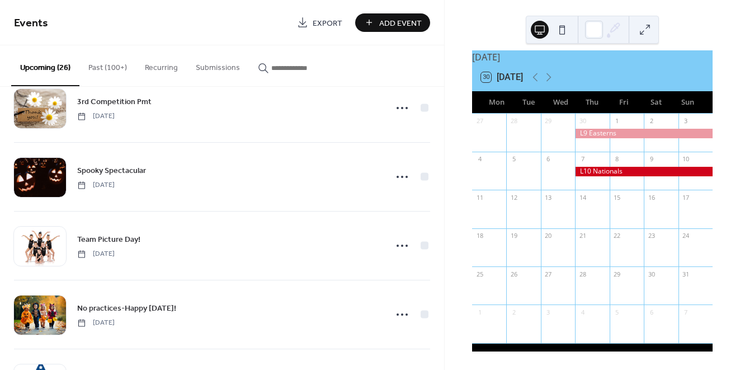
click at [115, 68] on button "Past (100+)" at bounding box center [107, 65] width 56 height 40
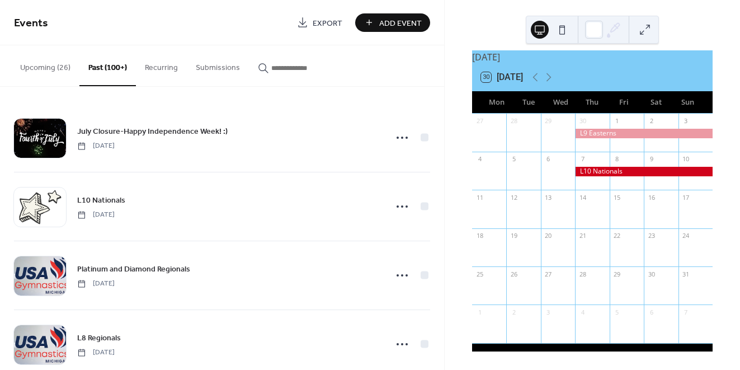
click at [291, 72] on input "button" at bounding box center [304, 68] width 67 height 12
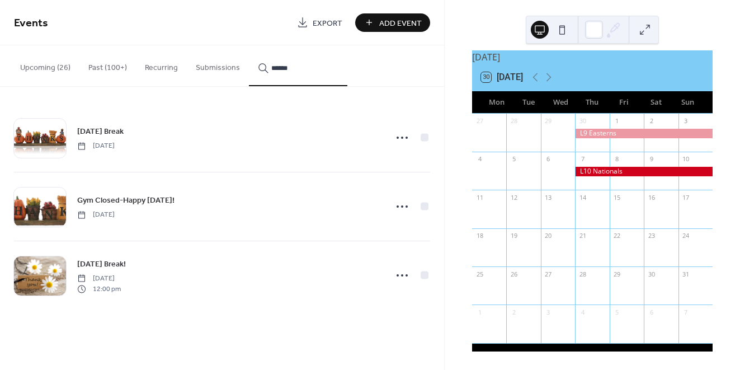
type input "******"
click at [402, 136] on icon at bounding box center [402, 138] width 18 height 18
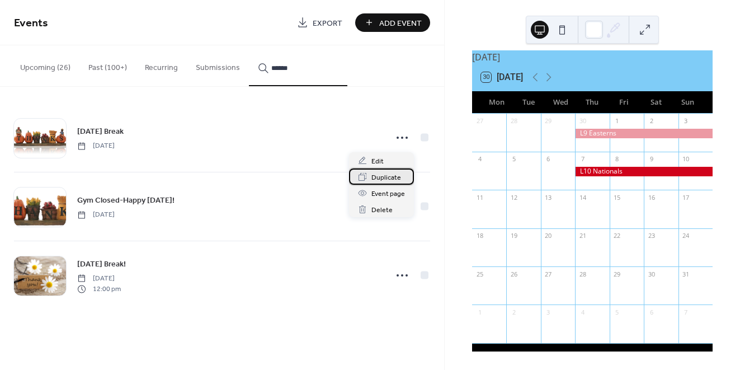
click at [385, 178] on span "Duplicate" at bounding box center [386, 178] width 30 height 12
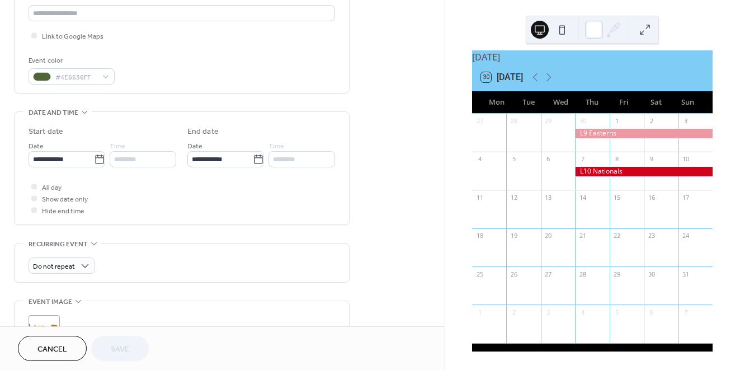
scroll to position [255, 0]
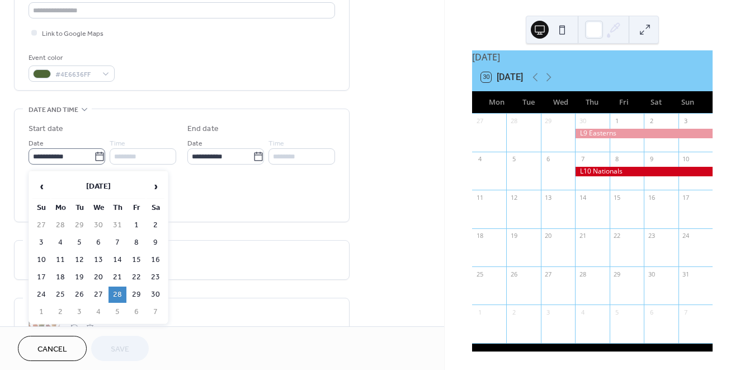
click at [97, 157] on icon at bounding box center [99, 156] width 11 height 11
click at [94, 157] on input "**********" at bounding box center [61, 156] width 65 height 16
click at [158, 185] on span "›" at bounding box center [155, 186] width 17 height 22
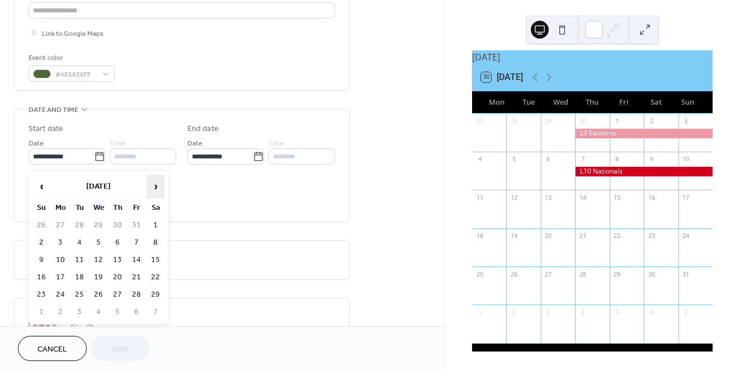
click at [158, 185] on span "›" at bounding box center [155, 186] width 17 height 22
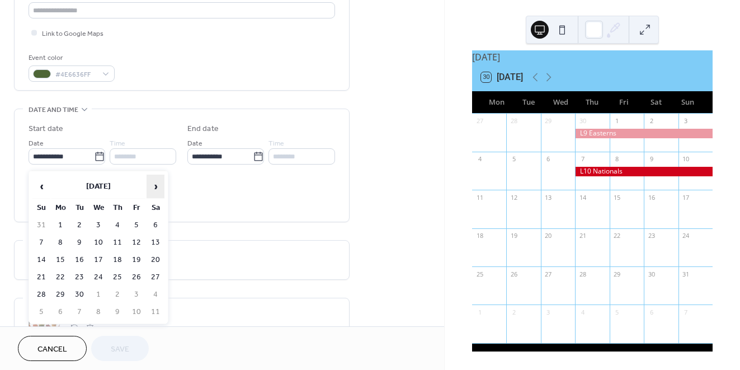
click at [158, 185] on span "›" at bounding box center [155, 186] width 17 height 22
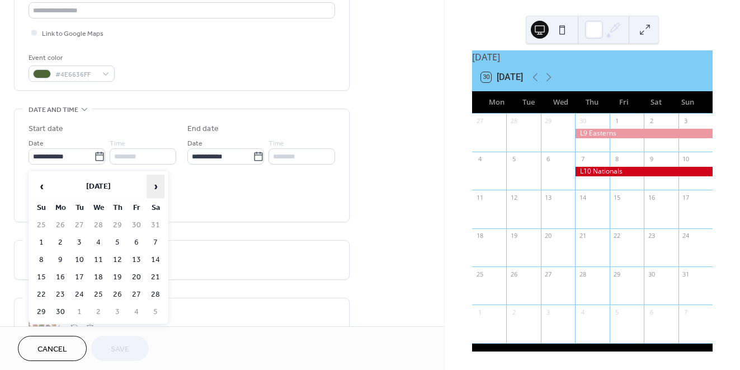
click at [158, 185] on span "›" at bounding box center [155, 186] width 17 height 22
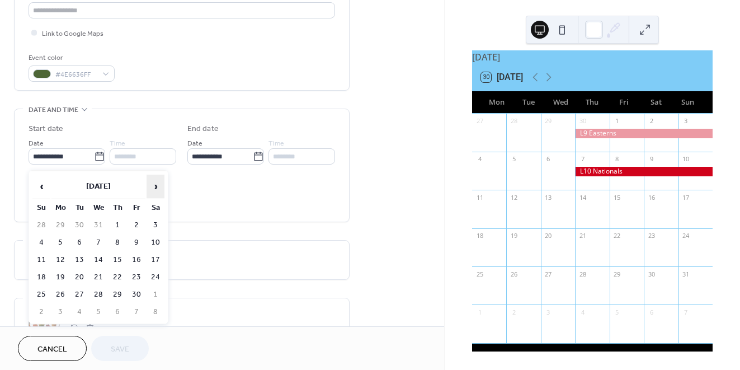
click at [158, 185] on span "›" at bounding box center [155, 186] width 17 height 22
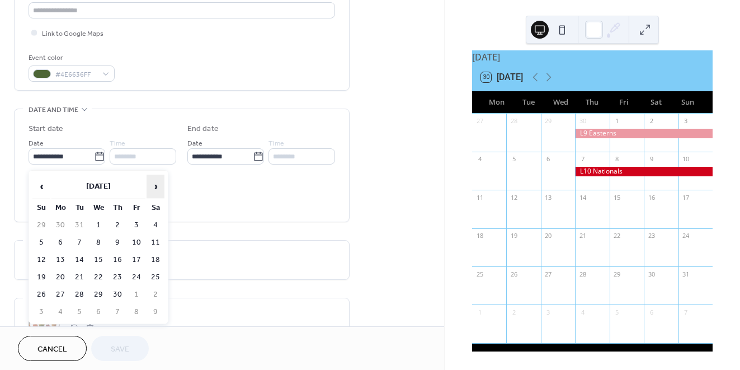
click at [158, 185] on span "›" at bounding box center [155, 186] width 17 height 22
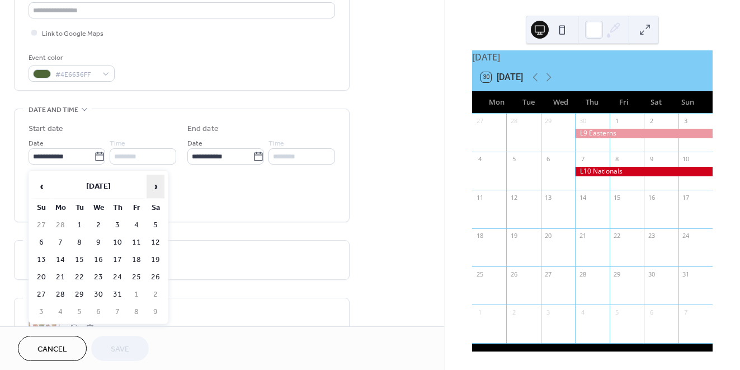
click at [158, 185] on span "›" at bounding box center [155, 186] width 17 height 22
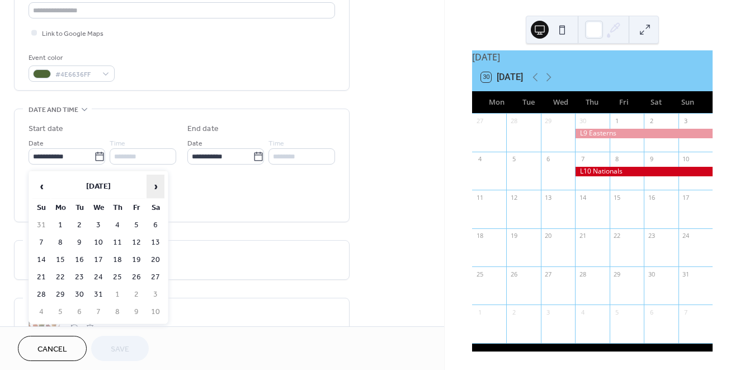
click at [158, 185] on span "›" at bounding box center [155, 186] width 17 height 22
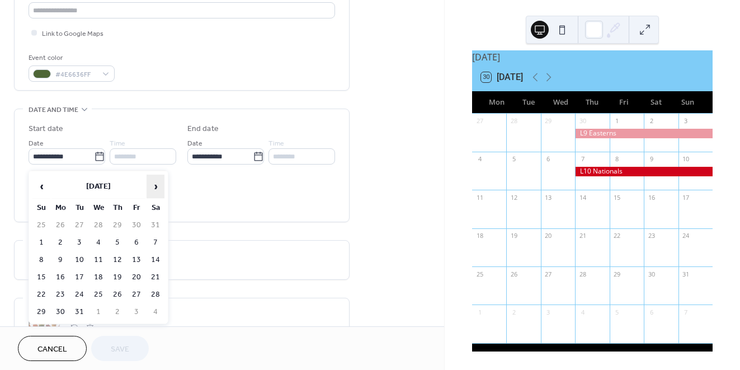
click at [158, 185] on span "›" at bounding box center [155, 186] width 17 height 22
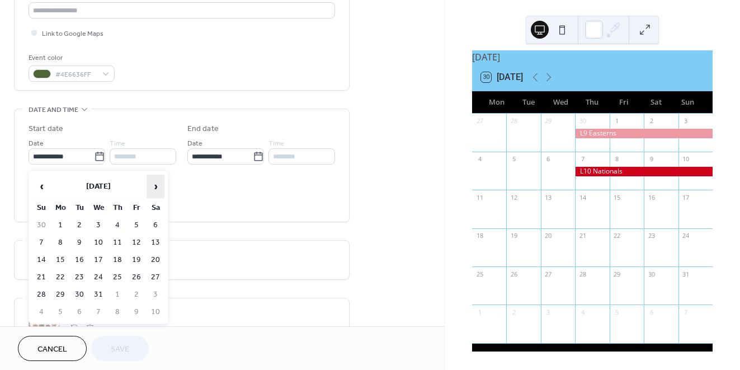
click at [158, 185] on span "›" at bounding box center [155, 186] width 17 height 22
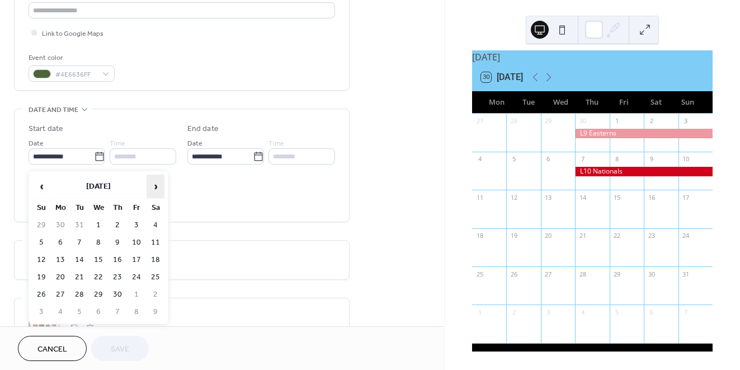
click at [158, 185] on span "›" at bounding box center [155, 186] width 17 height 22
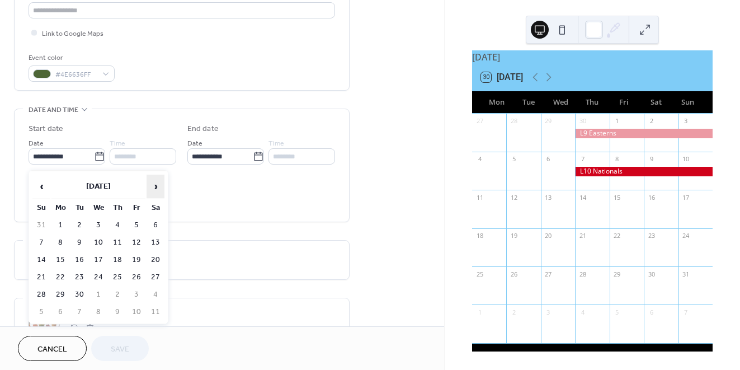
click at [158, 185] on span "›" at bounding box center [155, 186] width 17 height 22
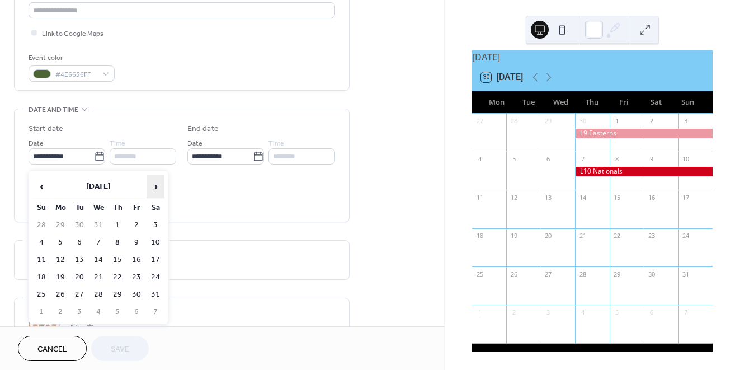
click at [158, 185] on span "›" at bounding box center [155, 186] width 17 height 22
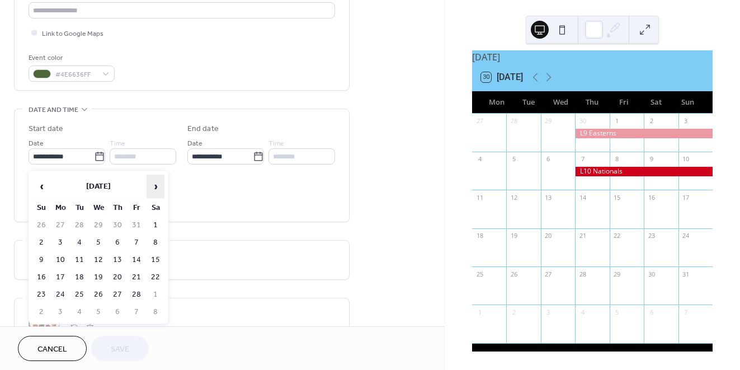
click at [158, 185] on span "›" at bounding box center [155, 186] width 17 height 22
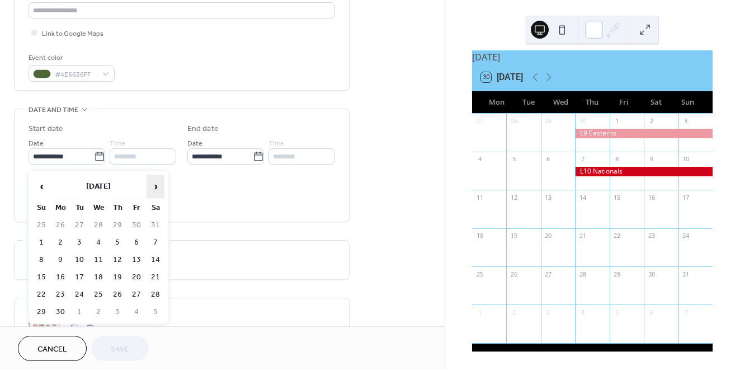
click at [158, 185] on span "›" at bounding box center [155, 186] width 17 height 22
click at [118, 293] on td "27" at bounding box center [117, 294] width 18 height 16
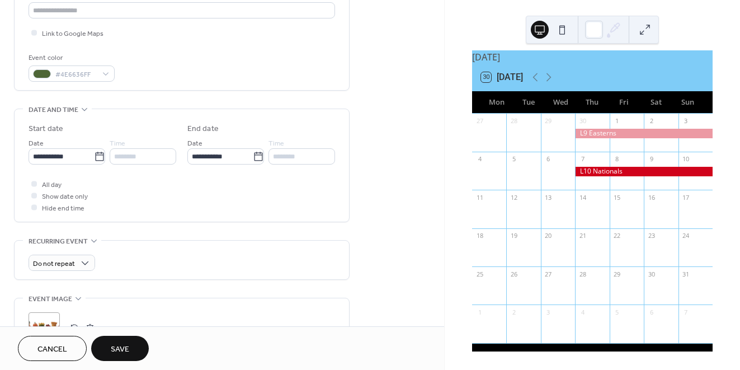
type input "**********"
click at [255, 160] on icon at bounding box center [258, 156] width 11 height 11
click at [253, 160] on input "**********" at bounding box center [219, 156] width 65 height 16
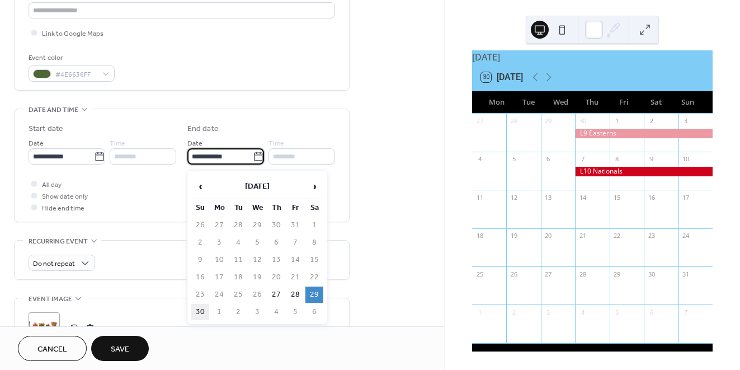
click at [198, 307] on td "30" at bounding box center [200, 312] width 18 height 16
type input "**********"
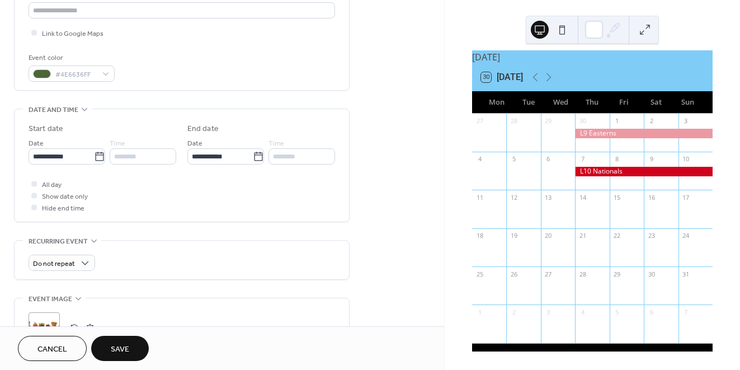
click at [183, 193] on div "All day Show date only Hide end time" at bounding box center [182, 195] width 306 height 35
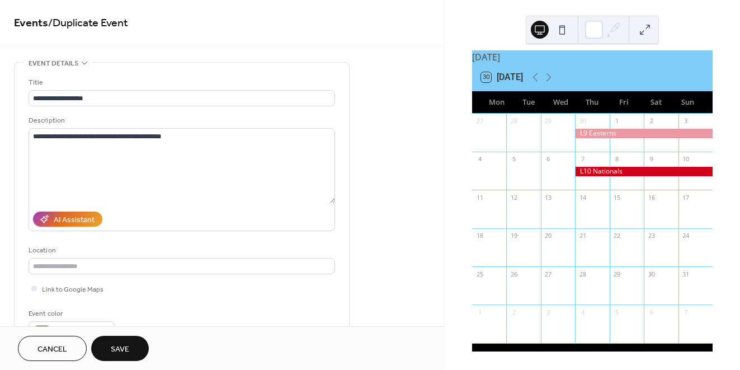
scroll to position [0, 0]
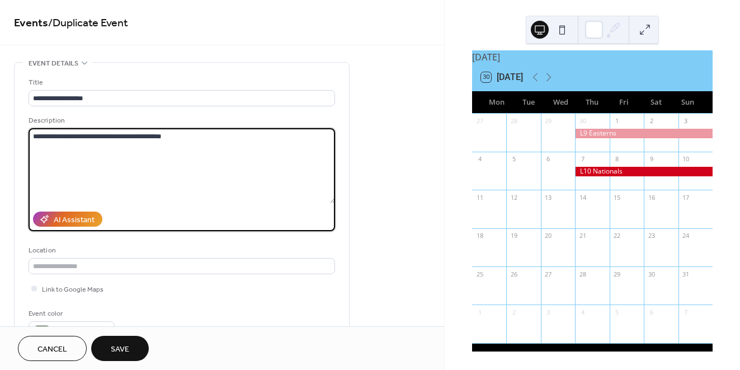
click at [34, 136] on textarea "**********" at bounding box center [182, 165] width 306 height 75
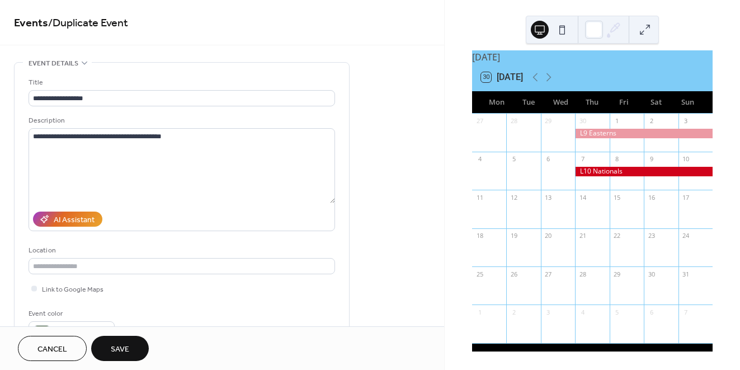
click at [125, 339] on button "Save" at bounding box center [120, 347] width 58 height 25
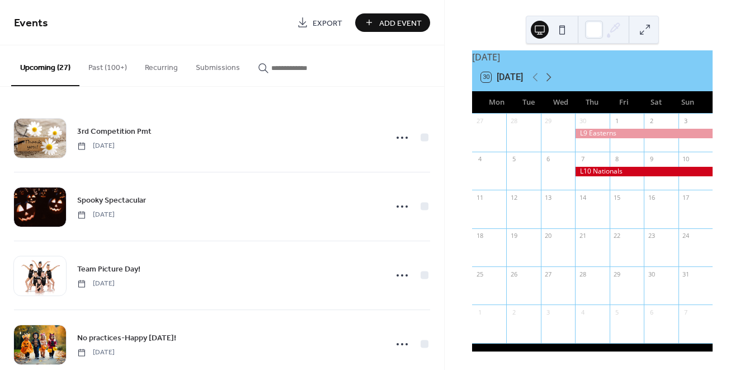
click at [552, 79] on icon at bounding box center [548, 76] width 13 height 13
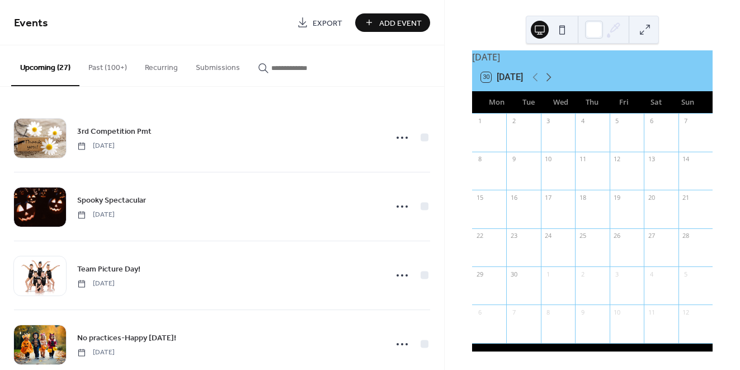
click at [552, 79] on icon at bounding box center [548, 76] width 13 height 13
click at [533, 77] on icon at bounding box center [534, 76] width 13 height 13
click at [538, 79] on icon at bounding box center [534, 76] width 13 height 13
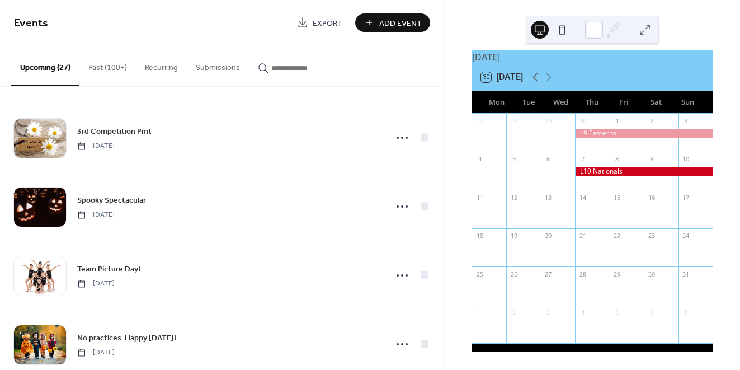
click at [538, 79] on icon at bounding box center [534, 76] width 13 height 13
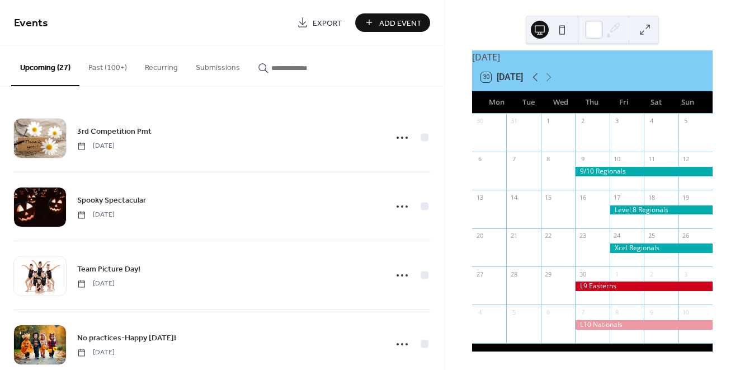
click at [538, 79] on icon at bounding box center [534, 76] width 13 height 13
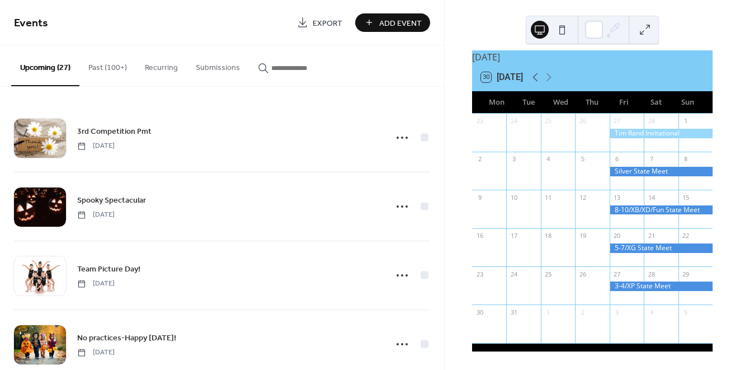
click at [538, 79] on icon at bounding box center [534, 76] width 13 height 13
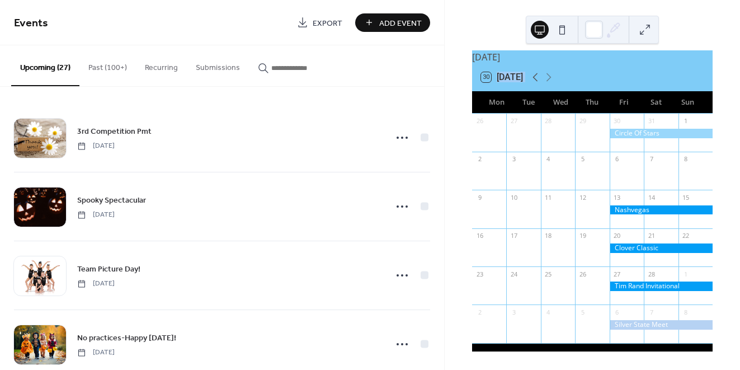
click at [538, 79] on icon at bounding box center [534, 76] width 13 height 13
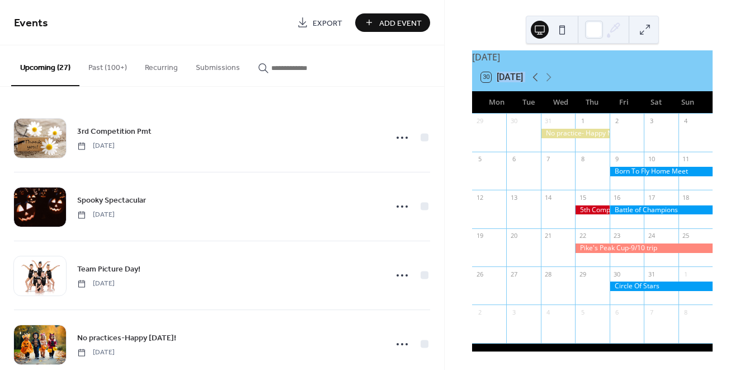
click at [538, 79] on icon at bounding box center [534, 76] width 13 height 13
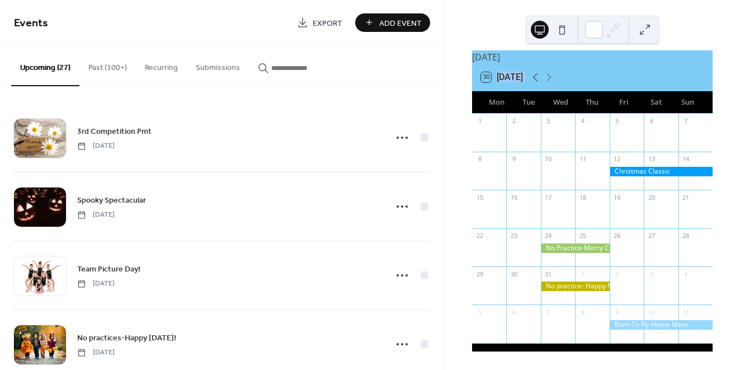
click at [538, 79] on icon at bounding box center [534, 76] width 13 height 13
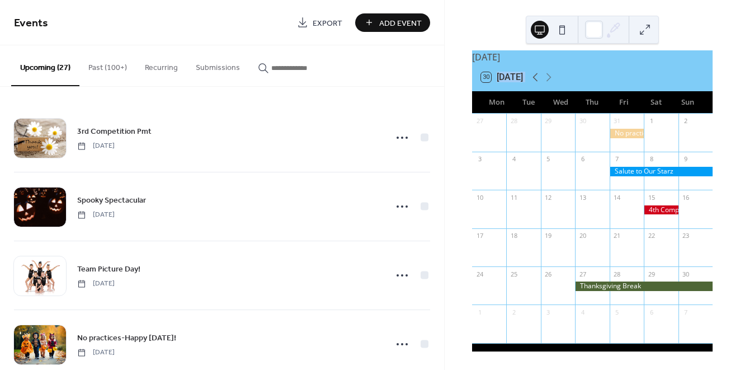
click at [537, 76] on icon at bounding box center [534, 76] width 13 height 13
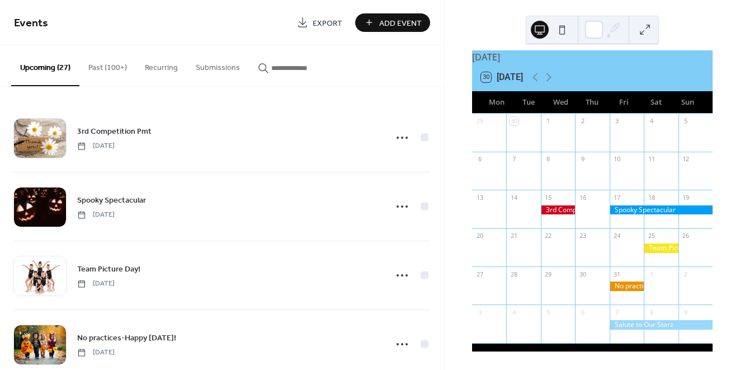
click at [618, 286] on div at bounding box center [626, 286] width 34 height 10
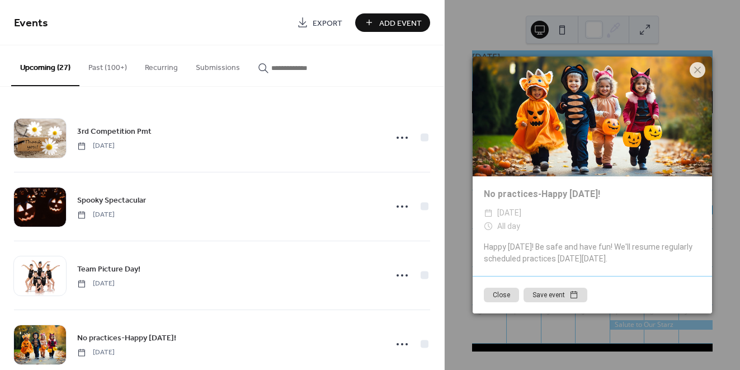
click at [494, 292] on button "Close" at bounding box center [501, 294] width 35 height 15
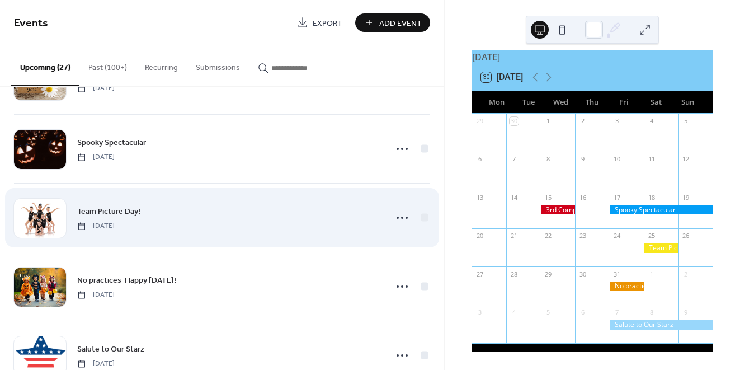
scroll to position [59, 0]
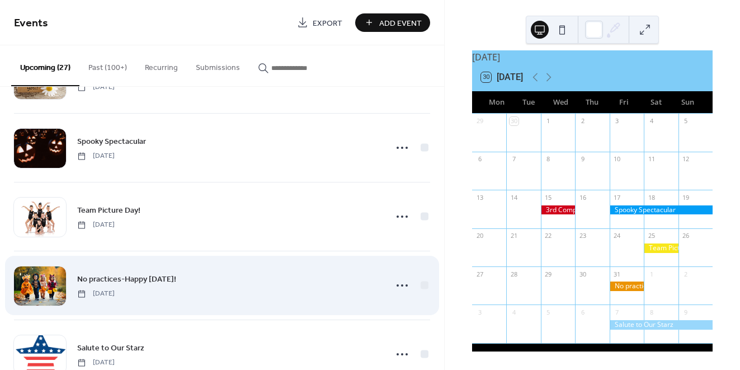
click at [146, 281] on span "No practices-Happy Halloween!" at bounding box center [126, 279] width 99 height 12
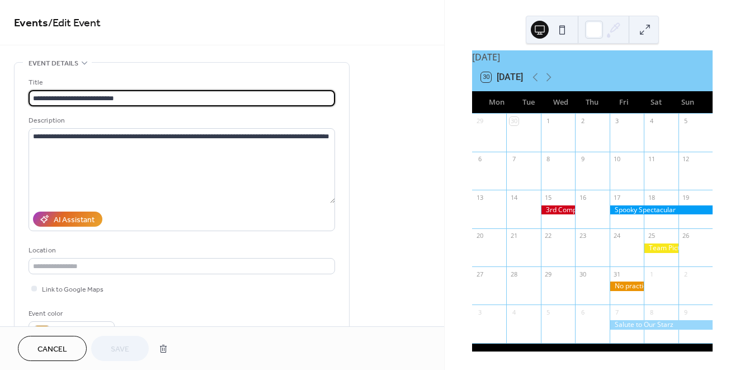
drag, startPoint x: 32, startPoint y: 100, endPoint x: 149, endPoint y: 107, distance: 117.1
click at [149, 106] on input "**********" at bounding box center [182, 98] width 306 height 16
type input "**********"
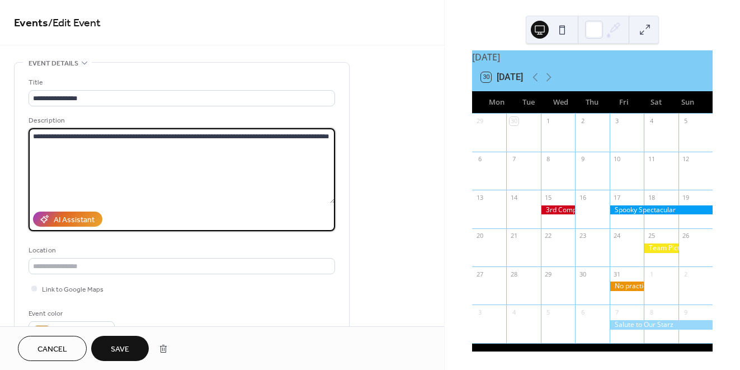
click at [183, 172] on textarea "**********" at bounding box center [182, 165] width 306 height 75
click at [124, 347] on span "Save" at bounding box center [120, 349] width 18 height 12
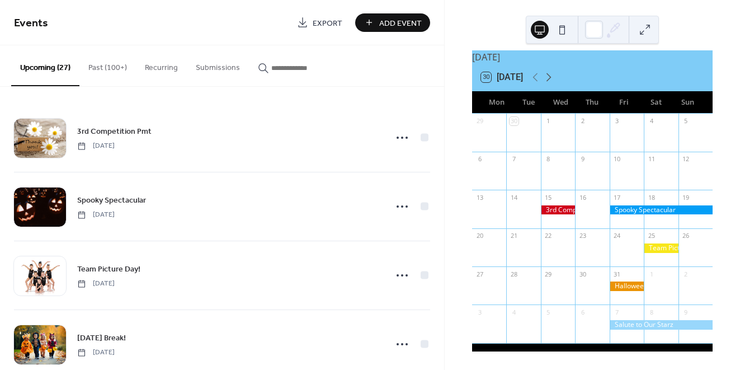
click at [550, 76] on icon at bounding box center [548, 76] width 13 height 13
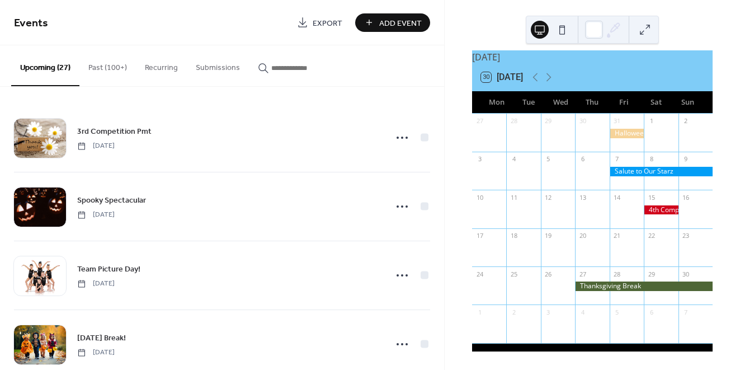
click at [610, 287] on div at bounding box center [644, 286] width 138 height 10
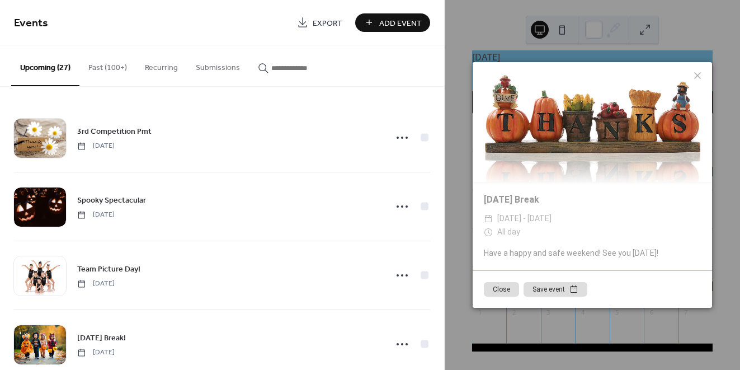
click at [500, 291] on button "Close" at bounding box center [501, 289] width 35 height 15
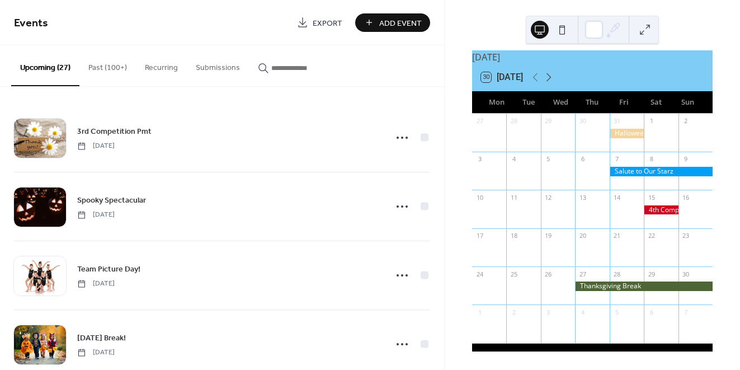
click at [550, 74] on icon at bounding box center [548, 76] width 13 height 13
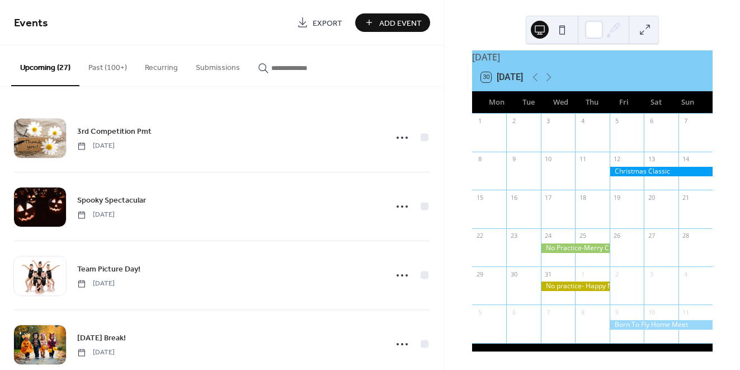
click at [583, 249] on div at bounding box center [575, 248] width 69 height 10
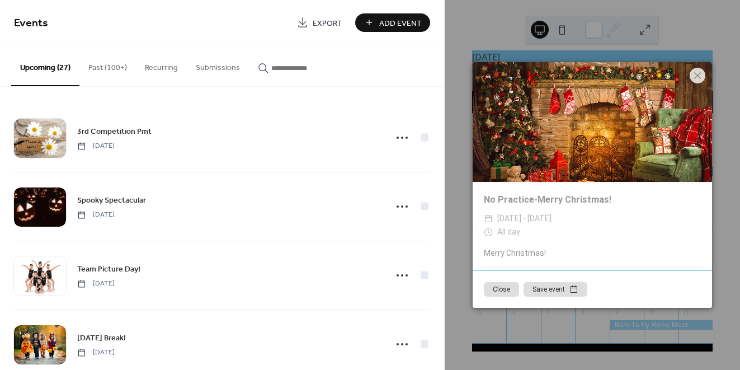
click at [509, 292] on button "Close" at bounding box center [501, 289] width 35 height 15
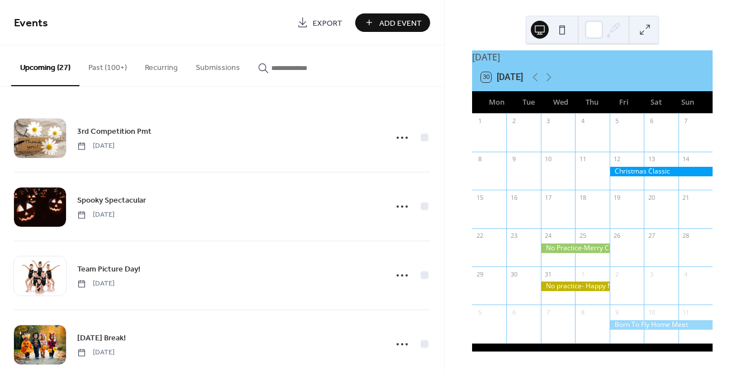
click at [574, 283] on div at bounding box center [575, 286] width 69 height 10
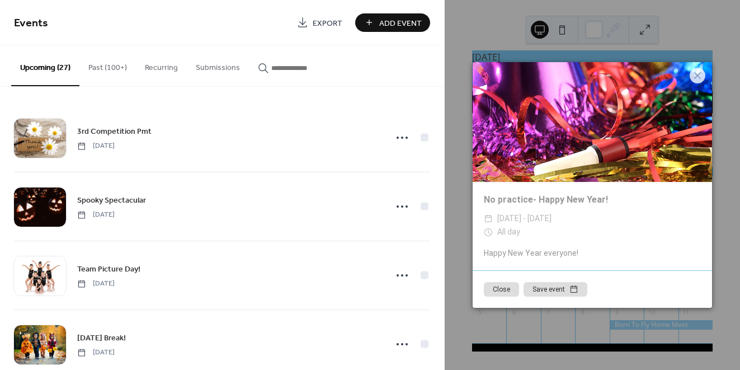
click at [503, 287] on button "Close" at bounding box center [501, 289] width 35 height 15
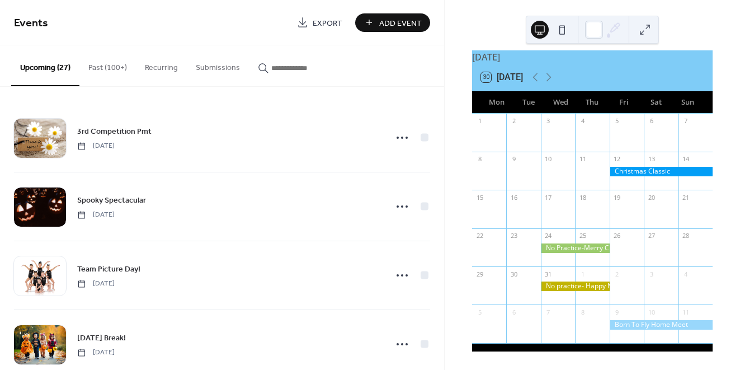
click at [278, 72] on input "button" at bounding box center [304, 68] width 67 height 12
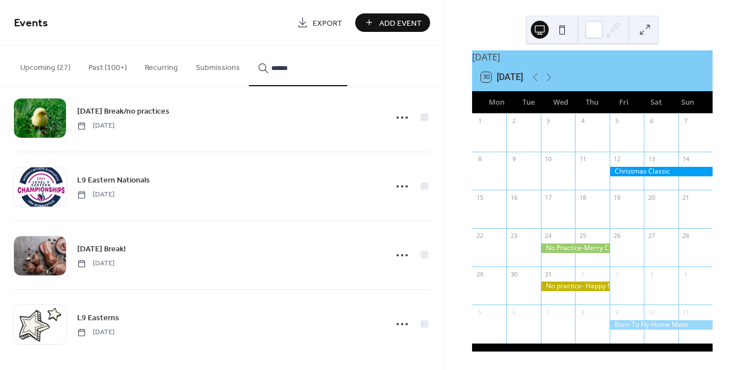
scroll to position [155, 0]
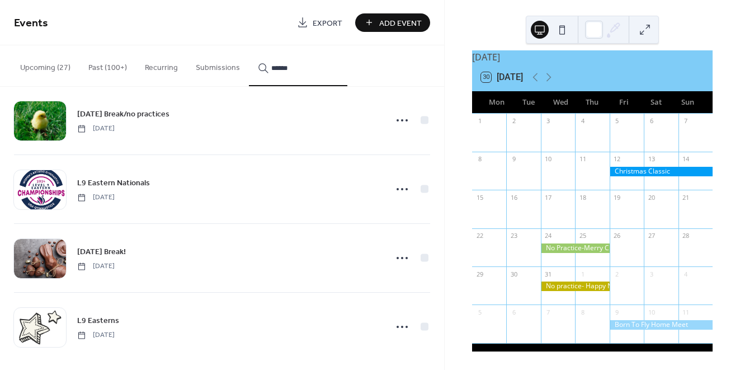
type input "******"
click at [395, 121] on icon at bounding box center [402, 120] width 18 height 18
click at [378, 157] on span "Duplicate" at bounding box center [383, 160] width 30 height 12
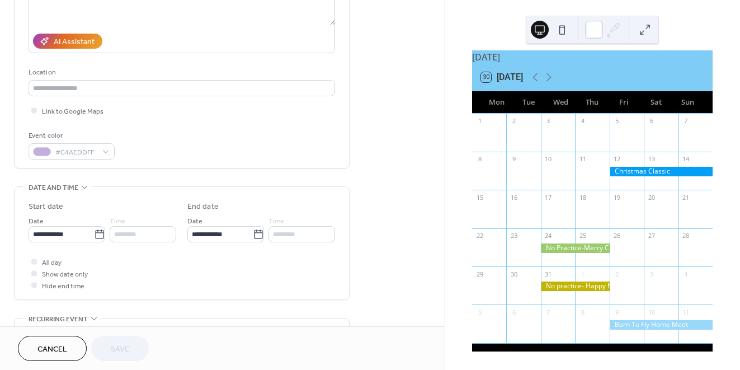
scroll to position [178, 0]
click at [95, 233] on icon at bounding box center [99, 233] width 8 height 9
click at [93, 233] on input "**********" at bounding box center [61, 233] width 65 height 16
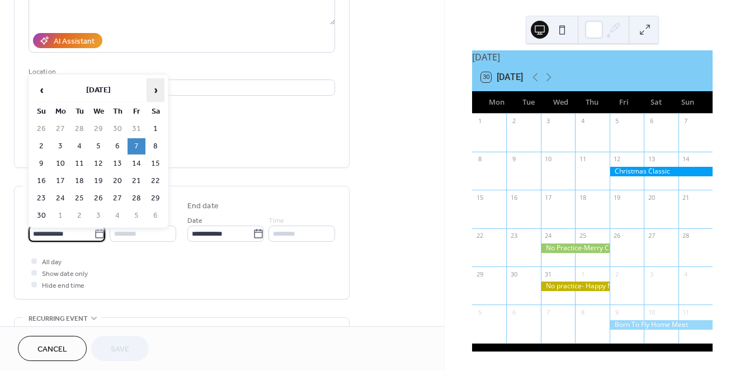
click at [154, 87] on span "›" at bounding box center [155, 90] width 17 height 22
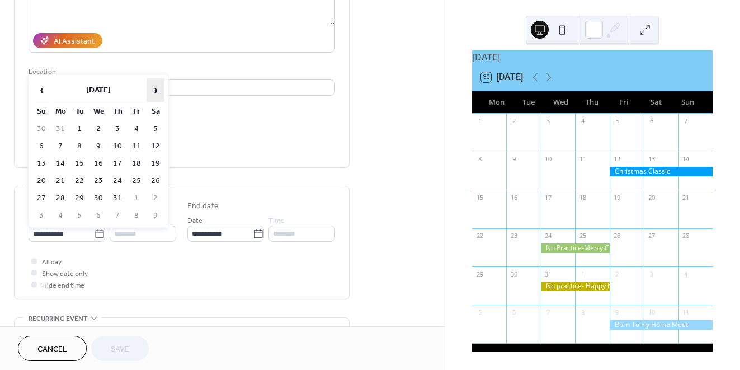
click at [154, 87] on span "›" at bounding box center [155, 90] width 17 height 22
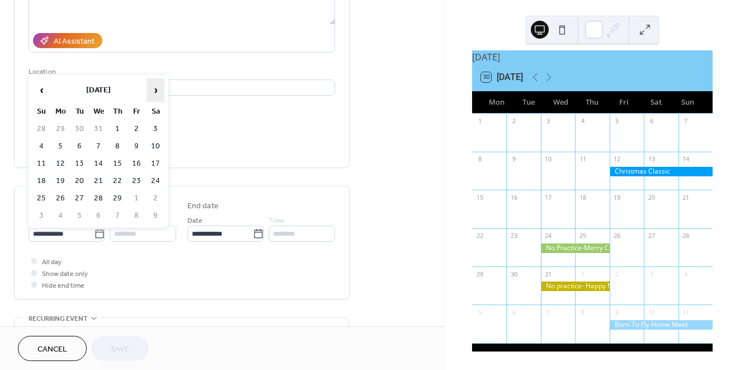
click at [154, 87] on span "›" at bounding box center [155, 90] width 17 height 22
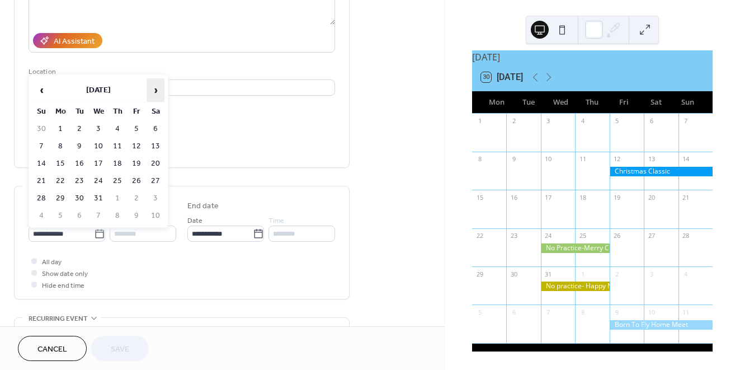
click at [154, 87] on span "›" at bounding box center [155, 90] width 17 height 22
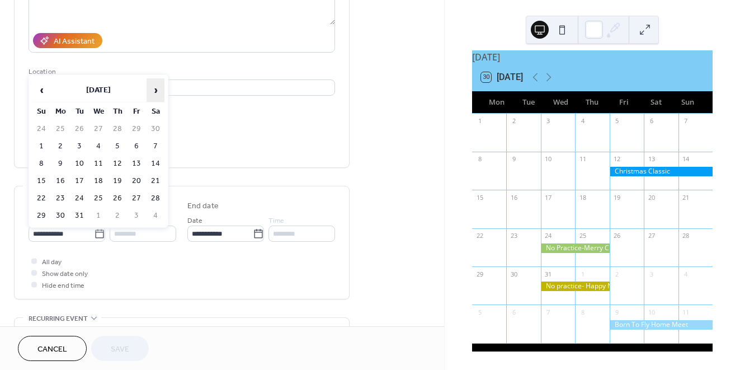
click at [154, 87] on span "›" at bounding box center [155, 90] width 17 height 22
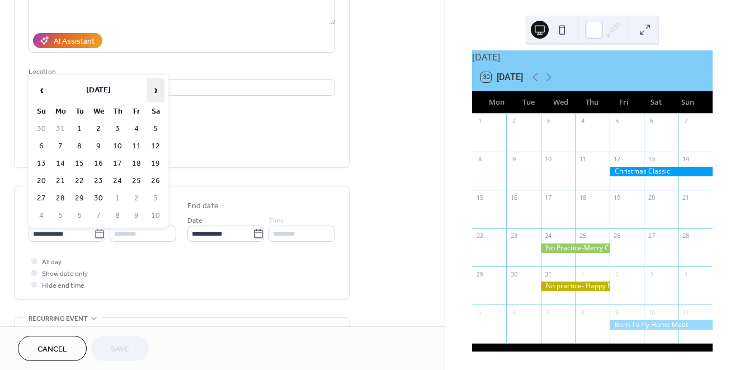
click at [154, 87] on span "›" at bounding box center [155, 90] width 17 height 22
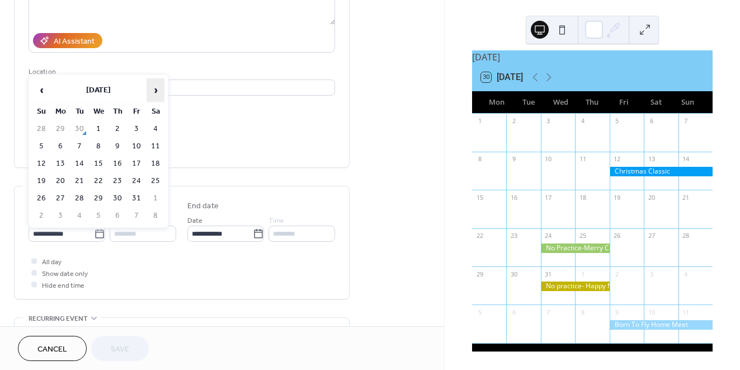
click at [154, 87] on span "›" at bounding box center [155, 90] width 17 height 22
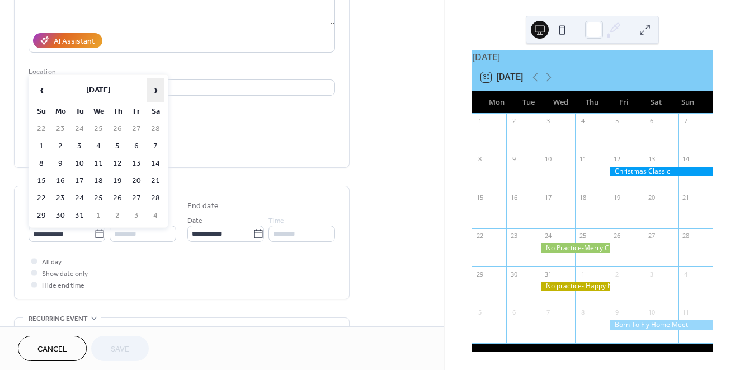
click at [154, 87] on span "›" at bounding box center [155, 90] width 17 height 22
click at [44, 89] on span "‹" at bounding box center [41, 90] width 17 height 22
click at [138, 130] on td "3" at bounding box center [136, 129] width 18 height 16
type input "**********"
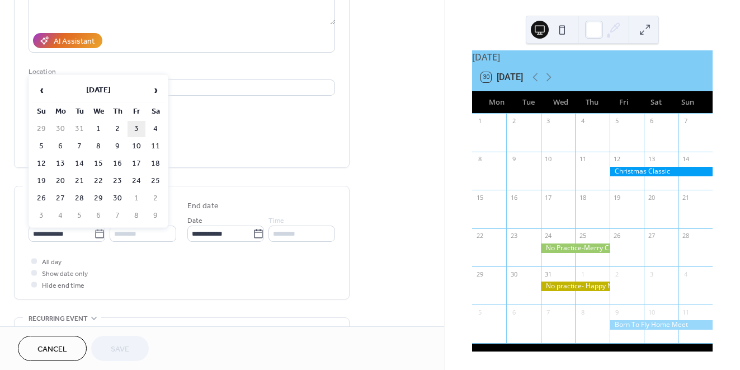
type input "**********"
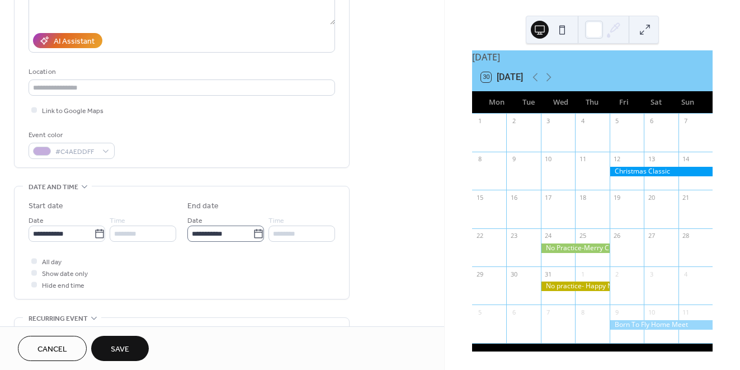
click at [256, 237] on icon at bounding box center [258, 233] width 11 height 11
click at [253, 237] on input "**********" at bounding box center [219, 233] width 65 height 16
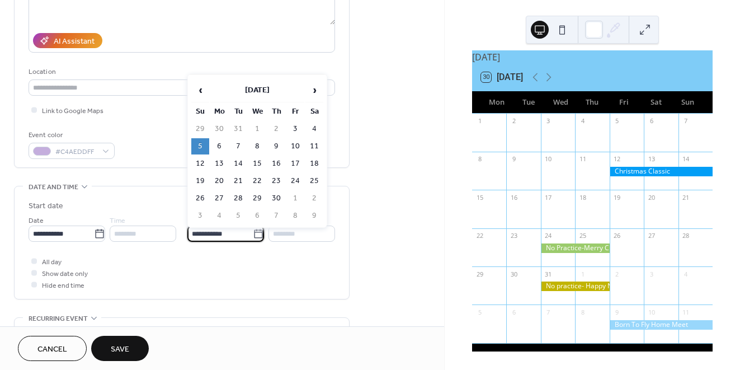
click at [354, 285] on div "**********" at bounding box center [222, 269] width 444 height 771
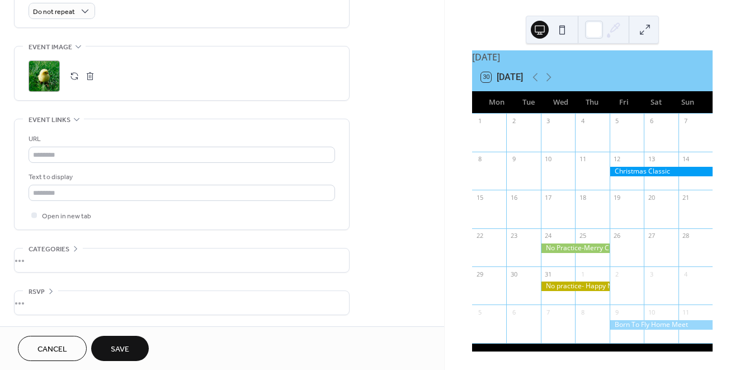
scroll to position [513, 0]
click at [128, 347] on span "Save" at bounding box center [120, 349] width 18 height 12
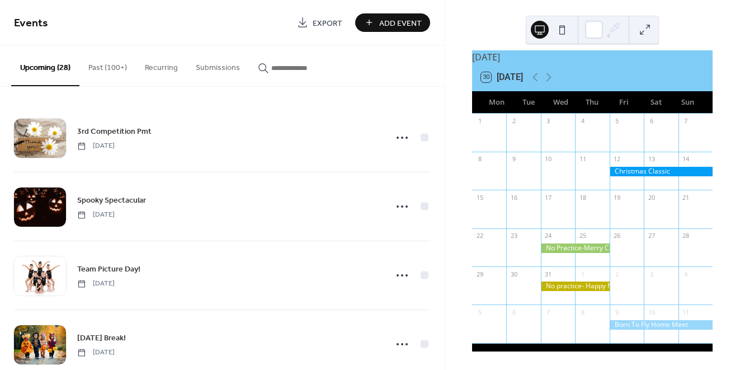
click at [276, 70] on input "button" at bounding box center [304, 68] width 67 height 12
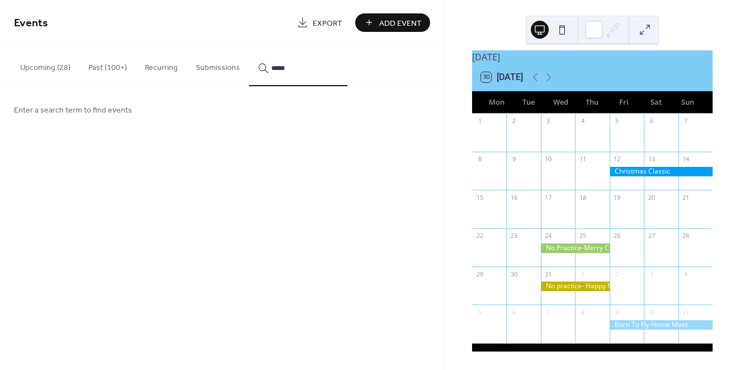
click at [294, 66] on button "****" at bounding box center [298, 65] width 98 height 41
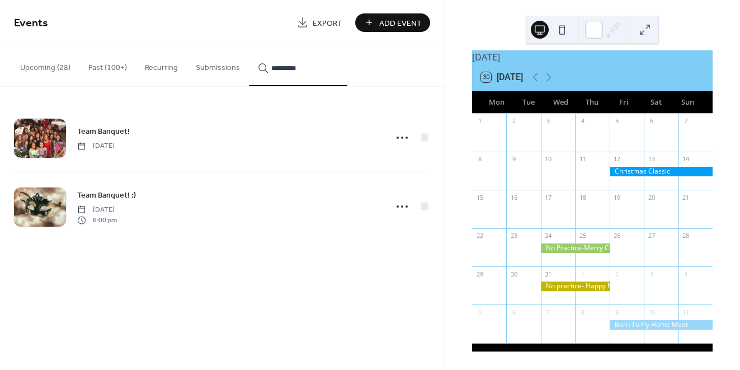
drag, startPoint x: 276, startPoint y: 70, endPoint x: 403, endPoint y: 136, distance: 143.3
click at [403, 136] on icon at bounding box center [402, 138] width 18 height 18
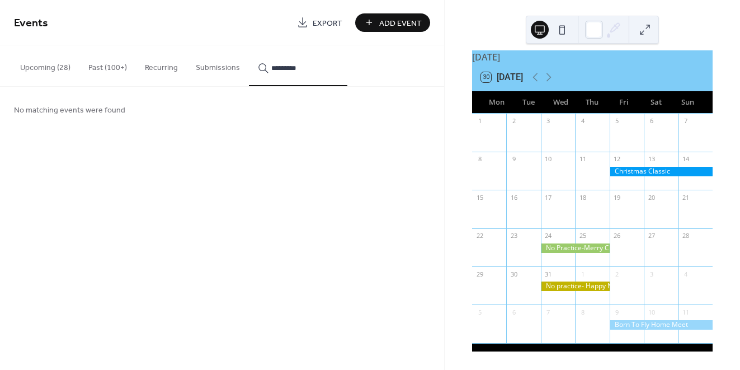
click at [304, 68] on input "*********" at bounding box center [304, 68] width 67 height 12
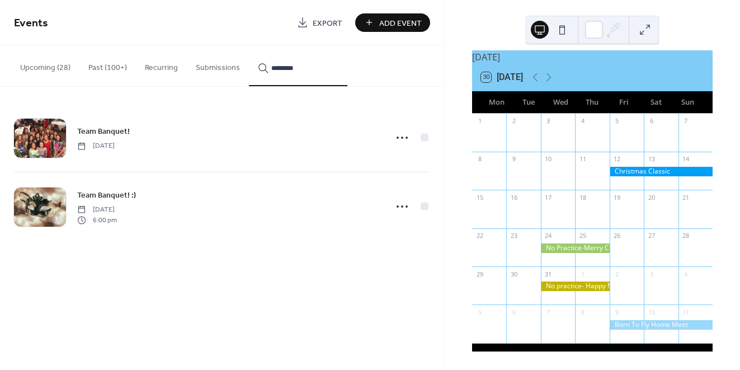
type input "********"
click at [400, 138] on icon at bounding box center [402, 138] width 18 height 18
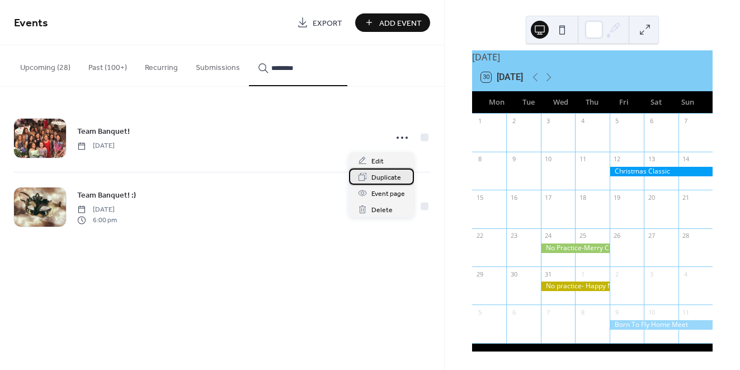
click at [391, 175] on span "Duplicate" at bounding box center [386, 178] width 30 height 12
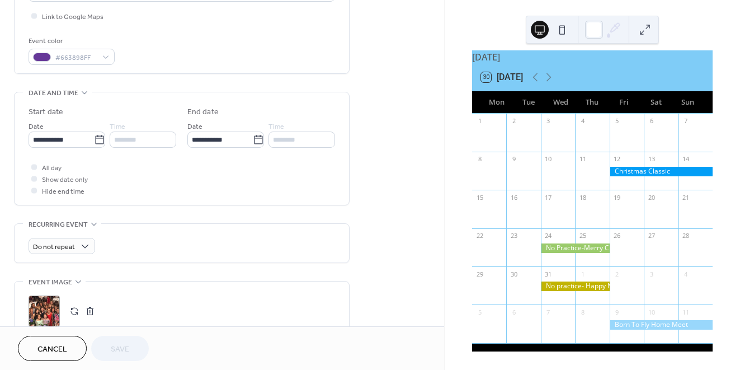
scroll to position [273, 0]
click at [98, 141] on icon at bounding box center [99, 138] width 11 height 11
click at [94, 141] on input "**********" at bounding box center [61, 138] width 65 height 16
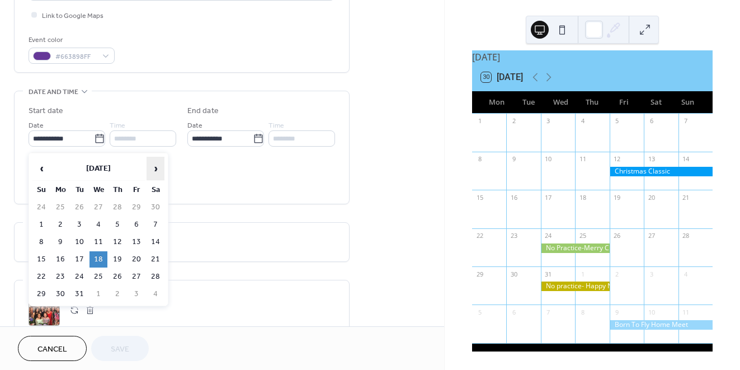
click at [153, 170] on span "›" at bounding box center [155, 168] width 17 height 22
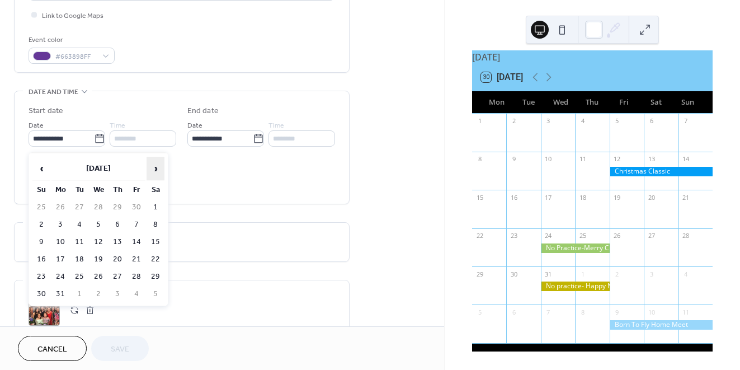
click at [153, 170] on span "›" at bounding box center [155, 168] width 17 height 22
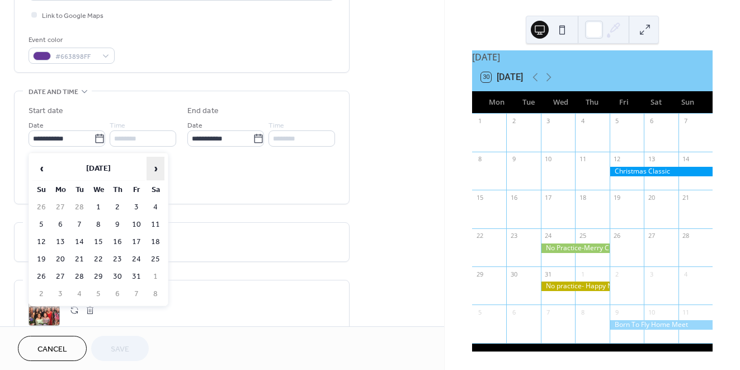
click at [153, 170] on span "›" at bounding box center [155, 168] width 17 height 22
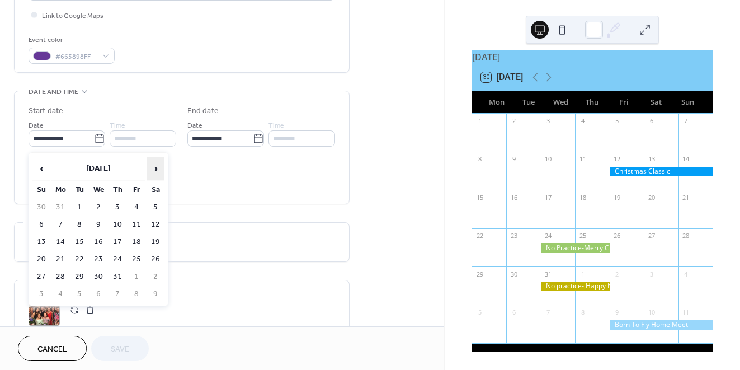
click at [153, 170] on span "›" at bounding box center [155, 168] width 17 height 22
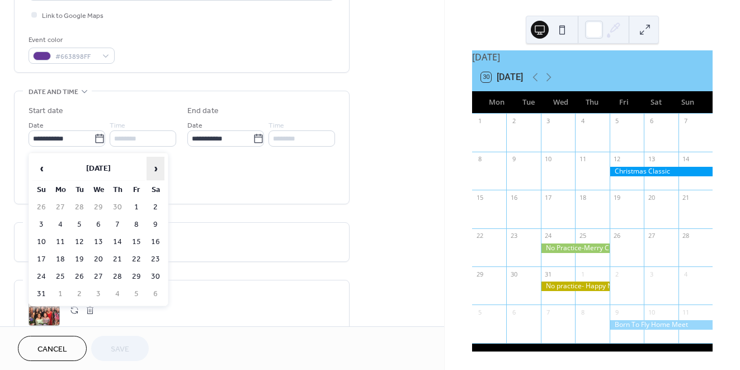
click at [153, 170] on span "›" at bounding box center [155, 168] width 17 height 22
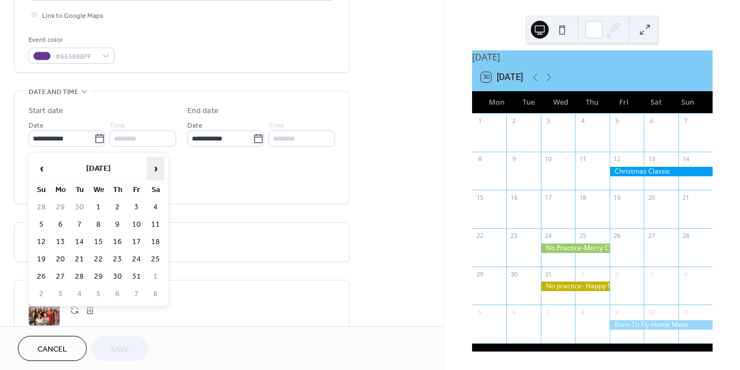
click at [153, 170] on span "›" at bounding box center [155, 168] width 17 height 22
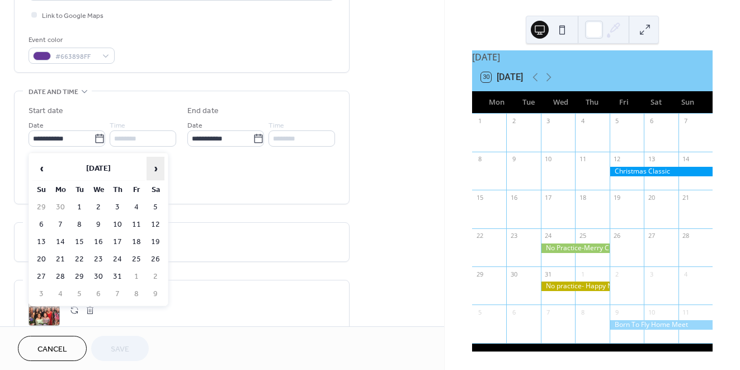
click at [153, 170] on span "›" at bounding box center [155, 168] width 17 height 22
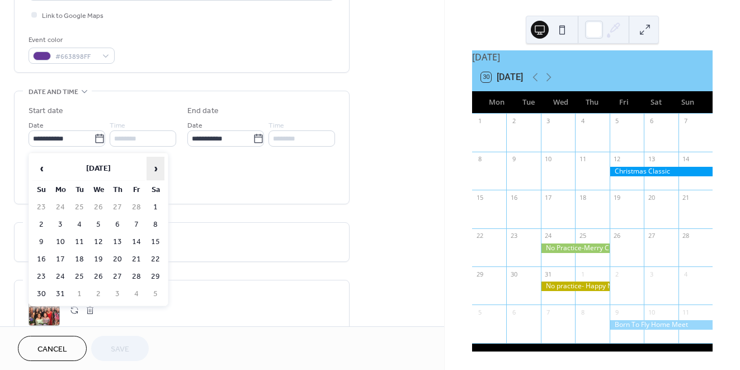
click at [153, 170] on span "›" at bounding box center [155, 168] width 17 height 22
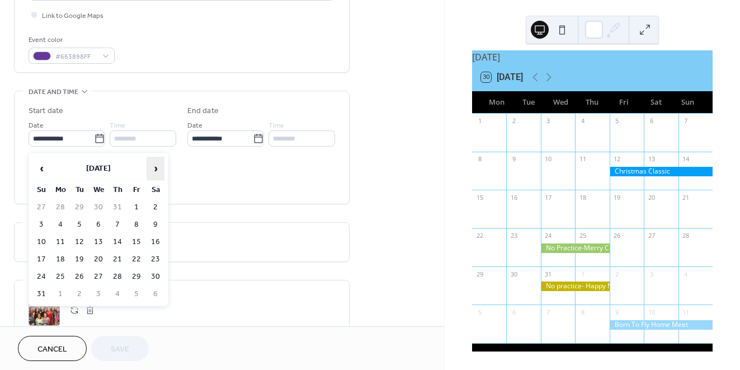
click at [153, 170] on span "›" at bounding box center [155, 168] width 17 height 22
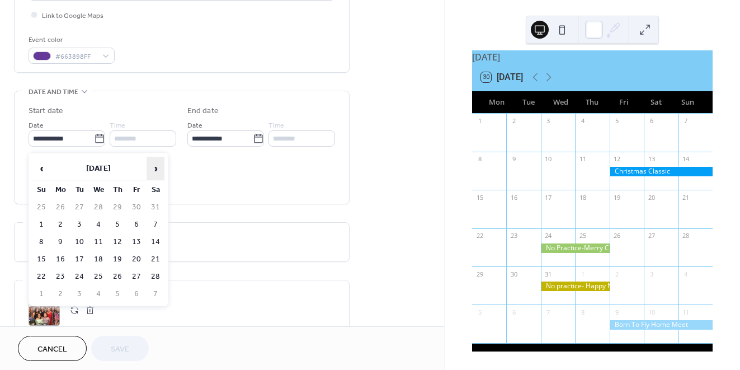
click at [153, 170] on span "›" at bounding box center [155, 168] width 17 height 22
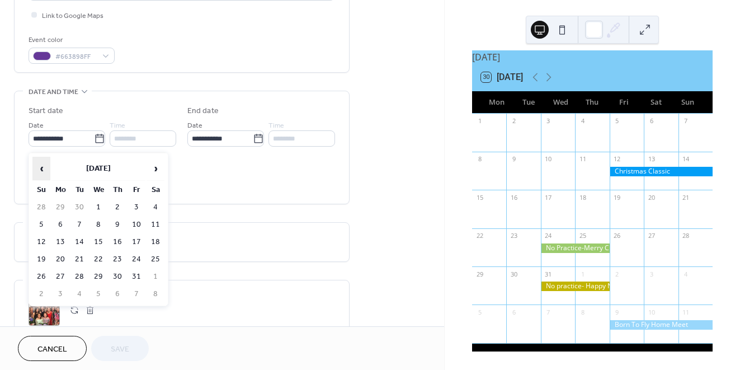
click at [44, 168] on span "‹" at bounding box center [41, 168] width 17 height 22
click at [118, 243] on td "14" at bounding box center [117, 242] width 18 height 16
type input "**********"
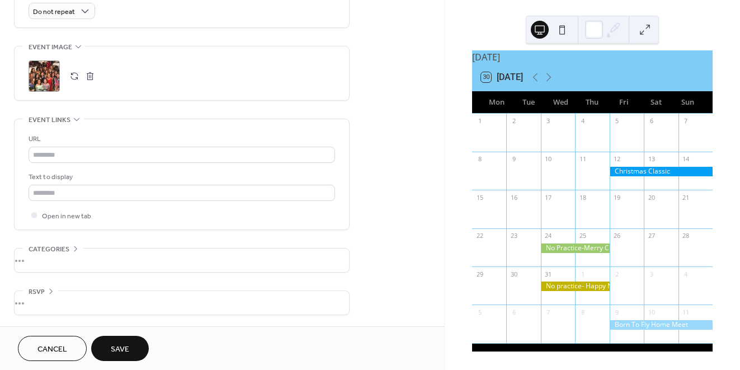
scroll to position [513, 0]
click at [124, 351] on span "Save" at bounding box center [120, 349] width 18 height 12
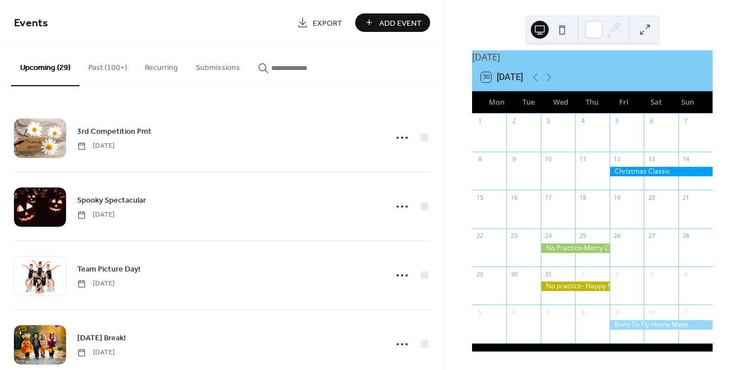
click at [283, 69] on input "button" at bounding box center [304, 68] width 67 height 12
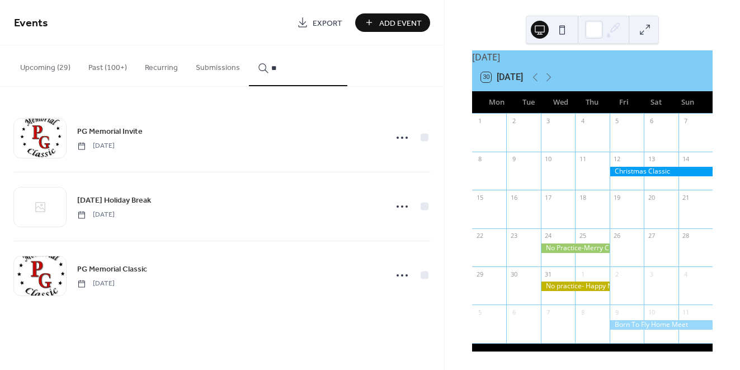
type input "*"
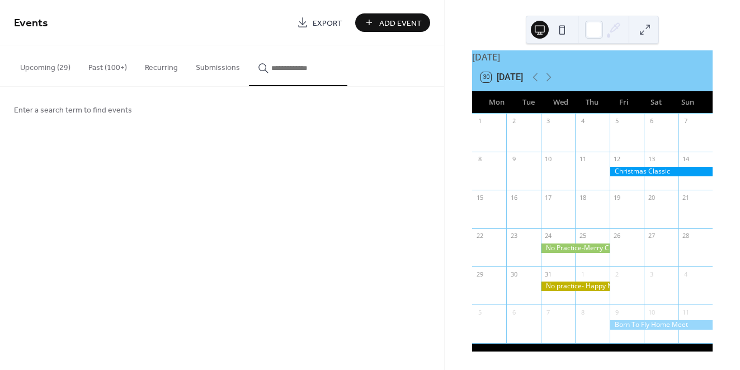
click at [395, 22] on span "Add Event" at bounding box center [400, 23] width 42 height 12
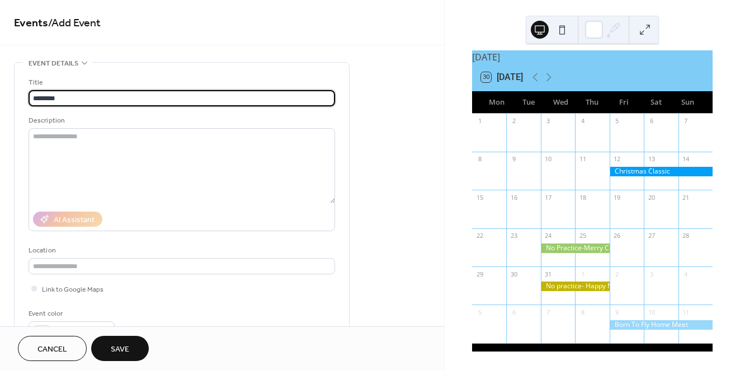
click at [39, 97] on input "********" at bounding box center [182, 98] width 306 height 16
click at [69, 100] on input "********" at bounding box center [182, 98] width 306 height 16
type input "**********"
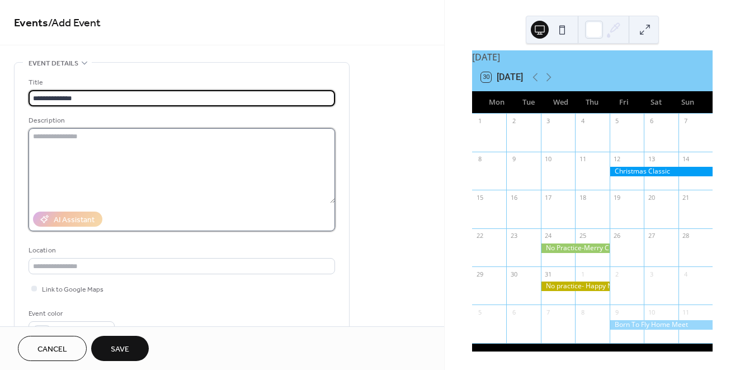
click at [89, 158] on textarea at bounding box center [182, 165] width 306 height 75
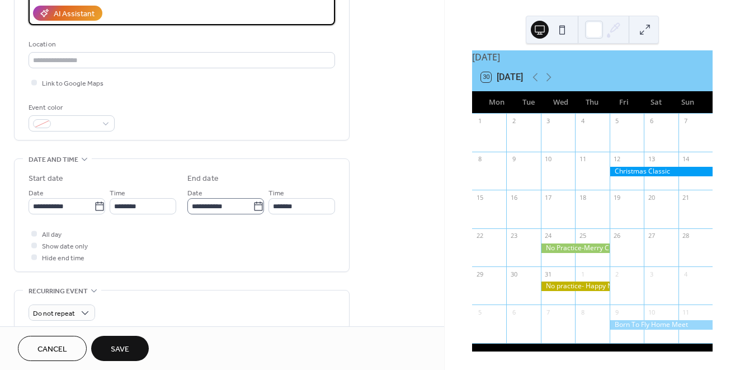
scroll to position [206, 0]
type textarea "**********"
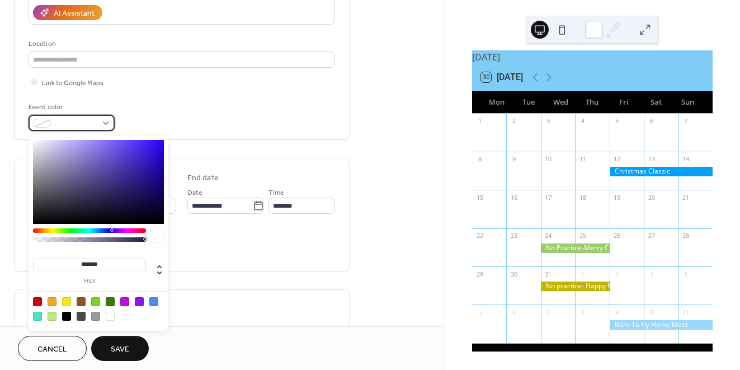
click at [107, 124] on div at bounding box center [72, 123] width 86 height 16
click at [153, 304] on div at bounding box center [153, 301] width 9 height 9
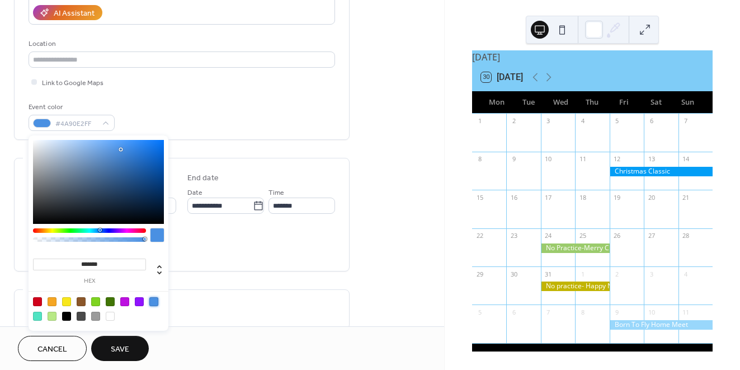
type input "*******"
click at [163, 174] on div at bounding box center [98, 182] width 131 height 84
click at [232, 120] on div "Event color #014596FF" at bounding box center [182, 116] width 306 height 30
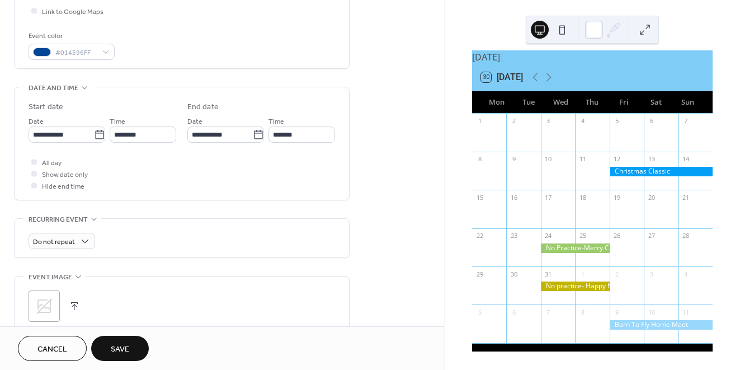
scroll to position [278, 0]
click at [95, 135] on icon at bounding box center [99, 133] width 8 height 9
click at [94, 135] on input "**********" at bounding box center [61, 133] width 65 height 16
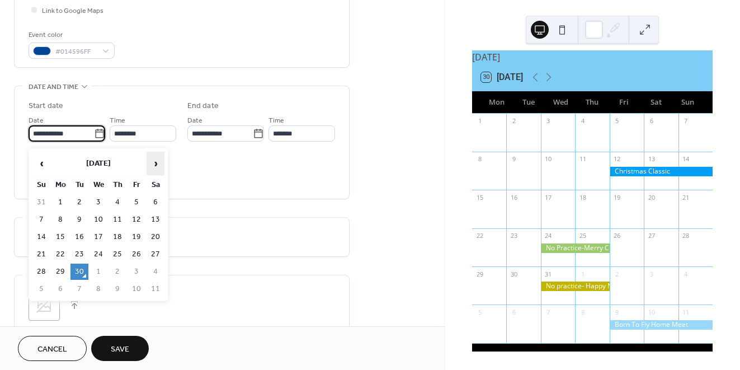
click at [155, 164] on span "›" at bounding box center [155, 163] width 17 height 22
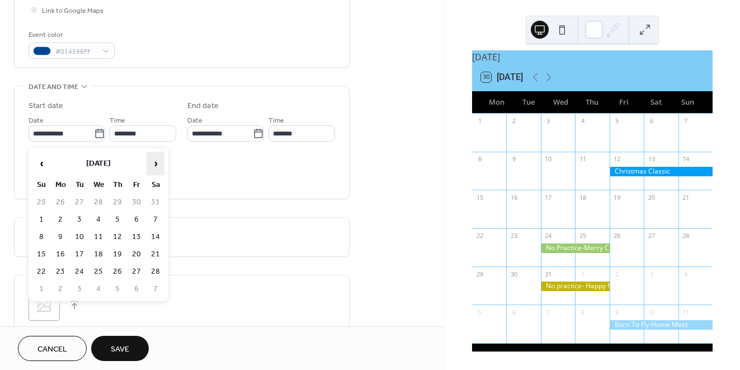
click at [155, 164] on span "›" at bounding box center [155, 163] width 17 height 22
click at [136, 258] on td "22" at bounding box center [136, 254] width 18 height 16
type input "**********"
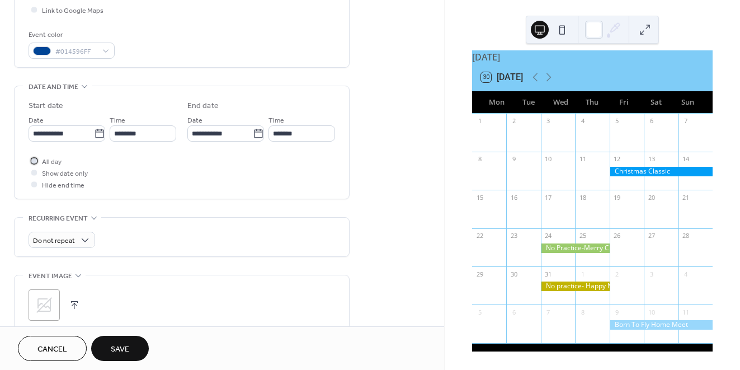
click at [34, 162] on div at bounding box center [34, 161] width 6 height 6
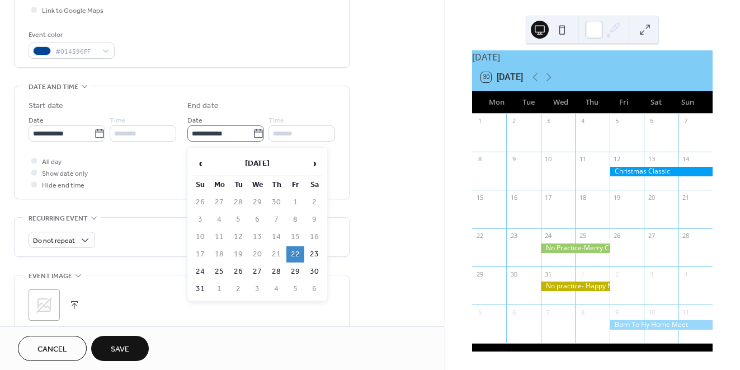
click at [253, 135] on icon at bounding box center [258, 133] width 11 height 11
click at [253, 135] on input "**********" at bounding box center [219, 133] width 65 height 16
click at [224, 269] on td "25" at bounding box center [219, 271] width 18 height 16
type input "**********"
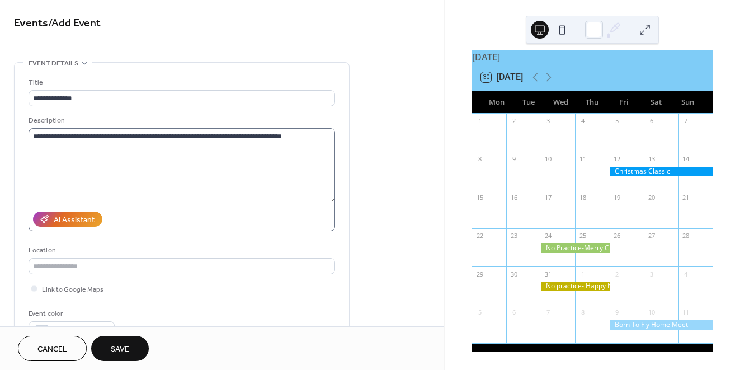
scroll to position [0, 0]
click at [307, 139] on textarea "**********" at bounding box center [182, 165] width 306 height 75
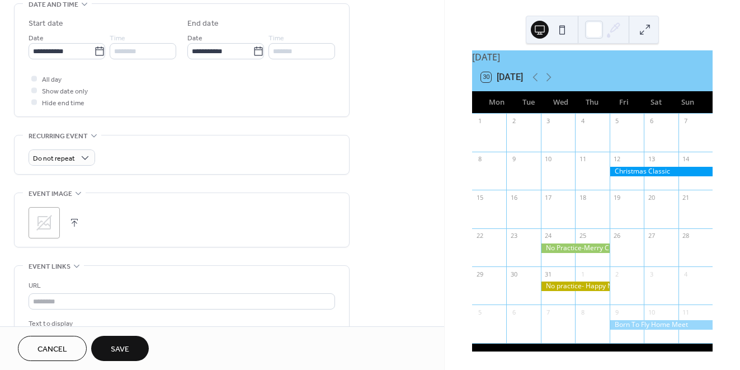
scroll to position [364, 0]
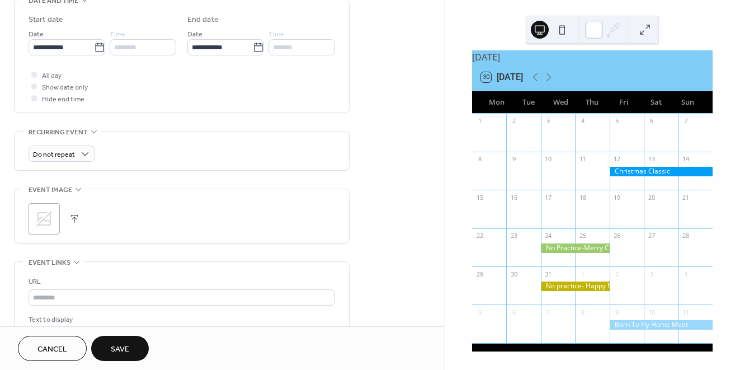
type textarea "**********"
click at [72, 222] on button "button" at bounding box center [75, 219] width 16 height 16
click at [122, 350] on span "Save" at bounding box center [120, 349] width 18 height 12
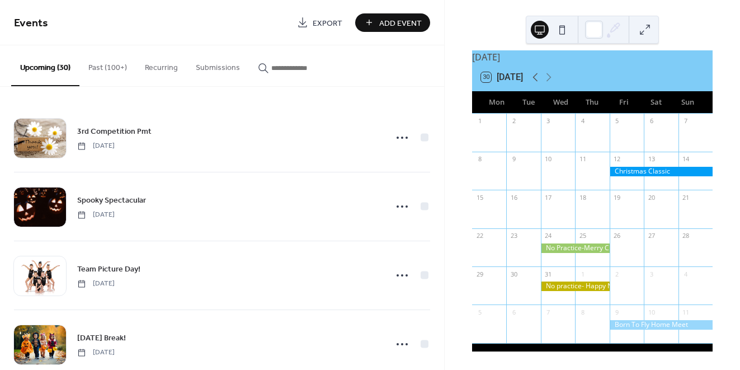
click at [537, 78] on icon at bounding box center [534, 76] width 13 height 13
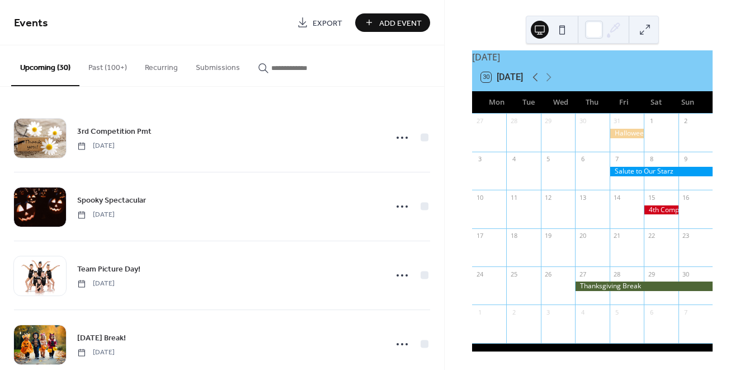
click at [537, 78] on icon at bounding box center [534, 76] width 13 height 13
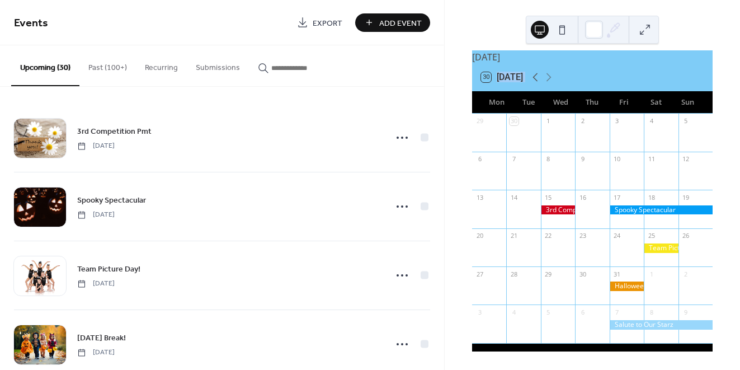
click at [537, 78] on icon at bounding box center [534, 76] width 13 height 13
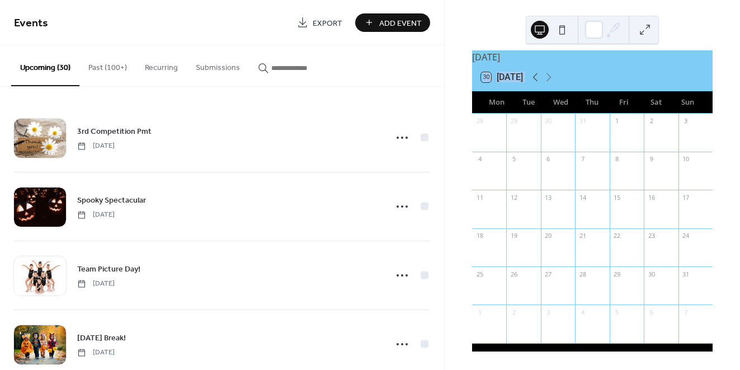
click at [537, 78] on icon at bounding box center [534, 76] width 13 height 13
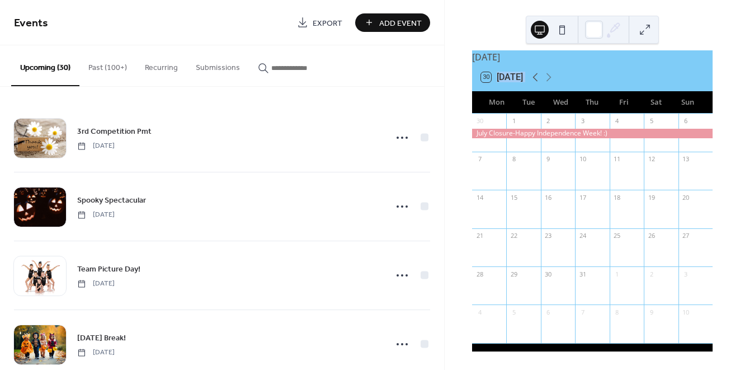
click at [537, 78] on icon at bounding box center [534, 76] width 13 height 13
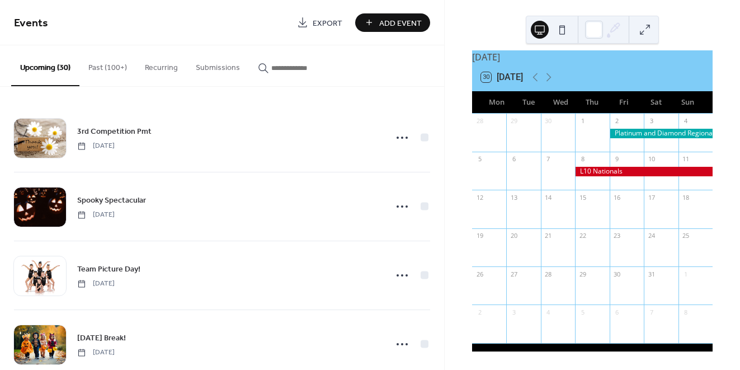
click at [603, 170] on div at bounding box center [644, 172] width 138 height 10
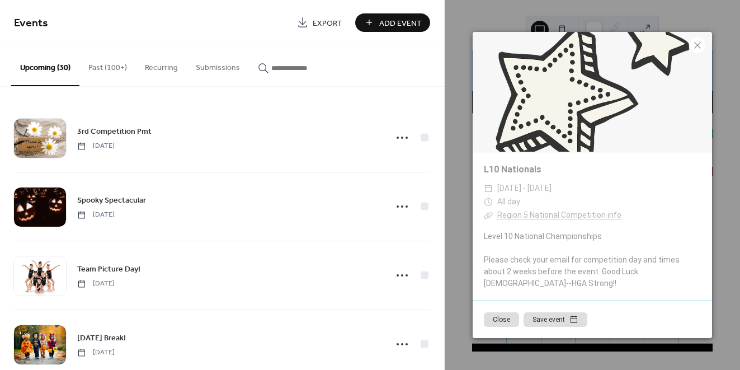
click at [696, 49] on icon at bounding box center [697, 45] width 7 height 7
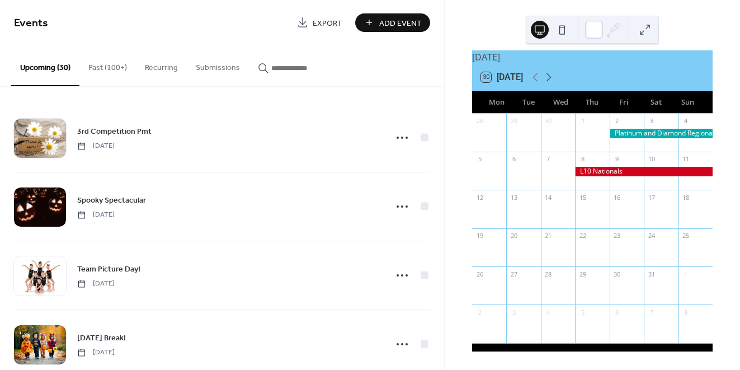
click at [551, 77] on icon at bounding box center [548, 76] width 13 height 13
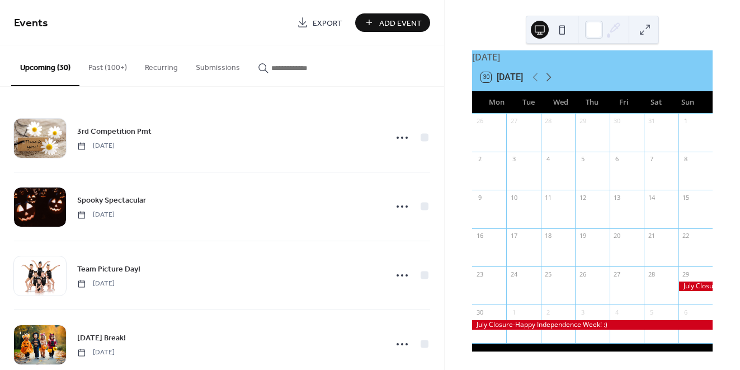
click at [551, 77] on icon at bounding box center [548, 76] width 13 height 13
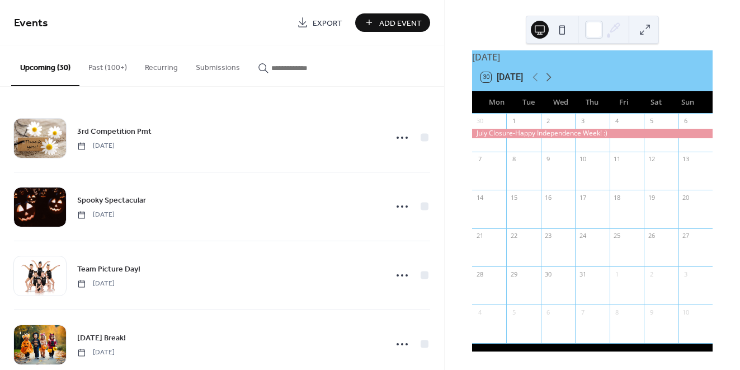
click at [551, 77] on icon at bounding box center [548, 76] width 13 height 13
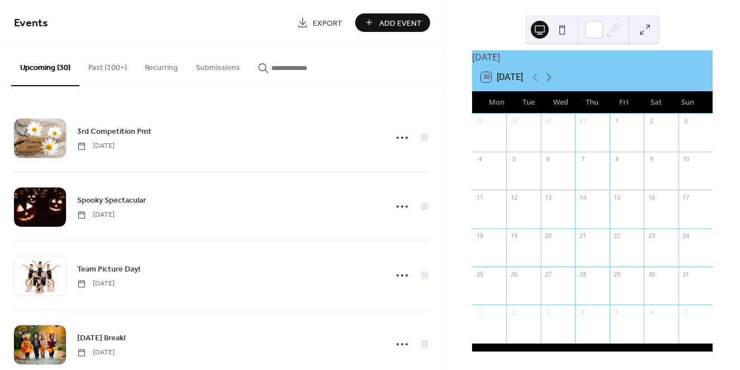
click at [551, 77] on icon at bounding box center [548, 76] width 13 height 13
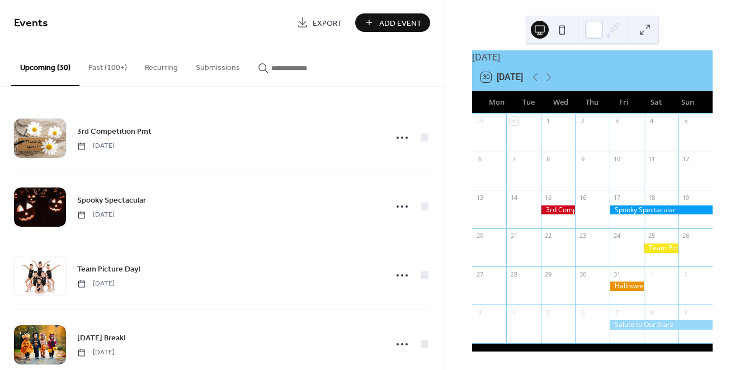
click at [627, 210] on div at bounding box center [660, 210] width 103 height 10
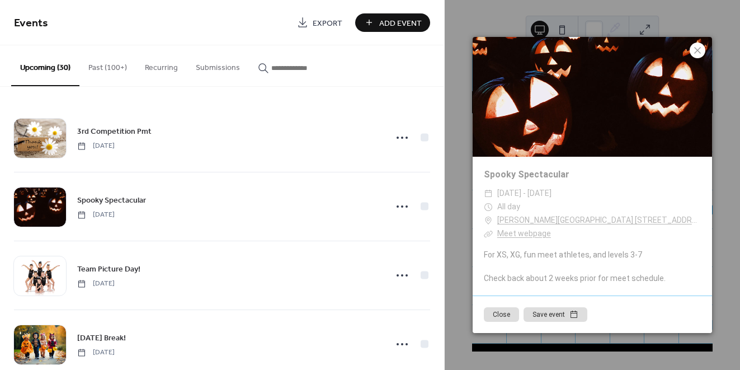
click at [698, 56] on icon at bounding box center [696, 50] width 13 height 13
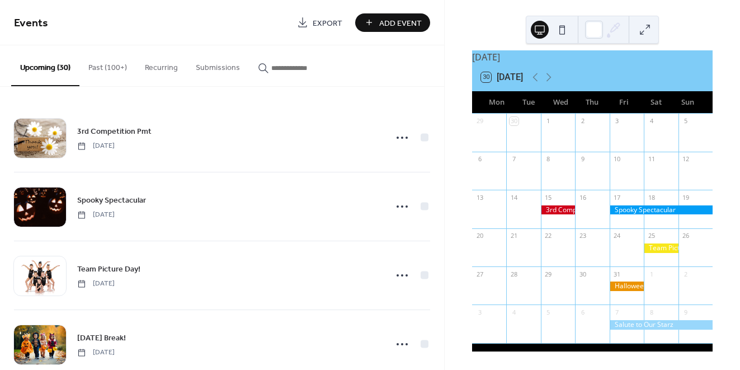
click at [657, 250] on div at bounding box center [660, 248] width 34 height 10
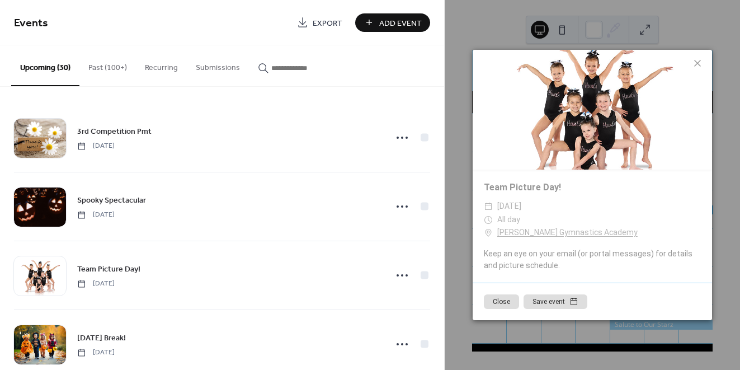
click at [700, 65] on icon at bounding box center [696, 62] width 13 height 13
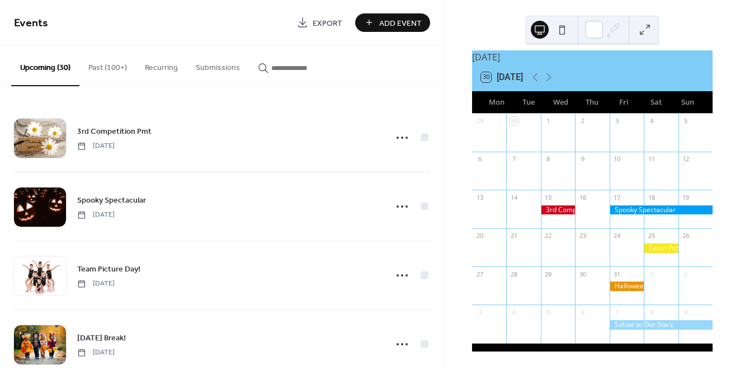
click at [623, 288] on div at bounding box center [626, 286] width 34 height 10
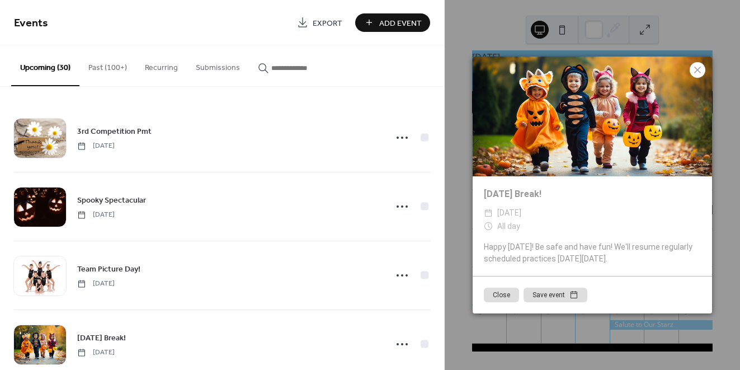
click at [702, 68] on icon at bounding box center [696, 69] width 13 height 13
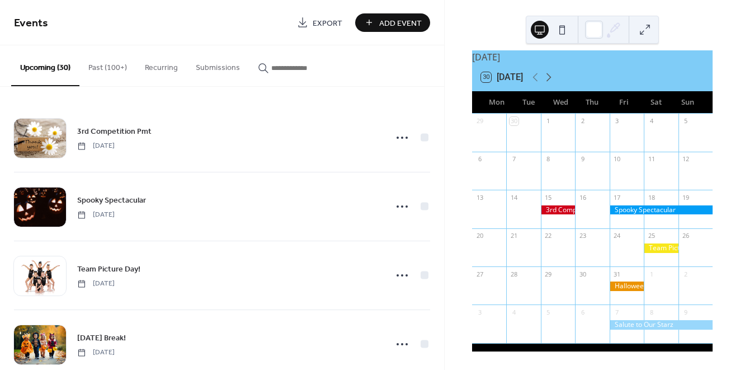
click at [553, 78] on icon at bounding box center [548, 76] width 13 height 13
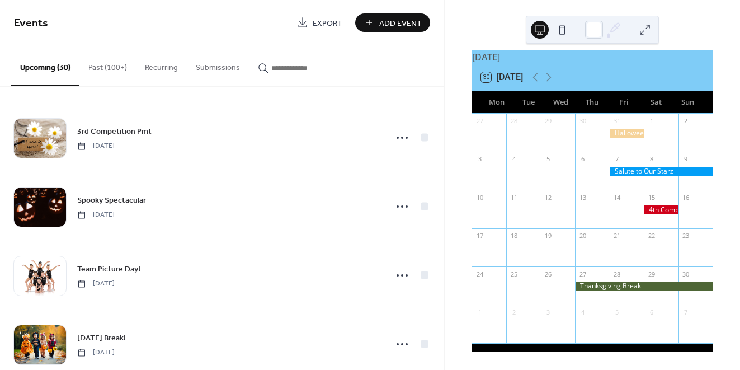
click at [623, 171] on div at bounding box center [660, 172] width 103 height 10
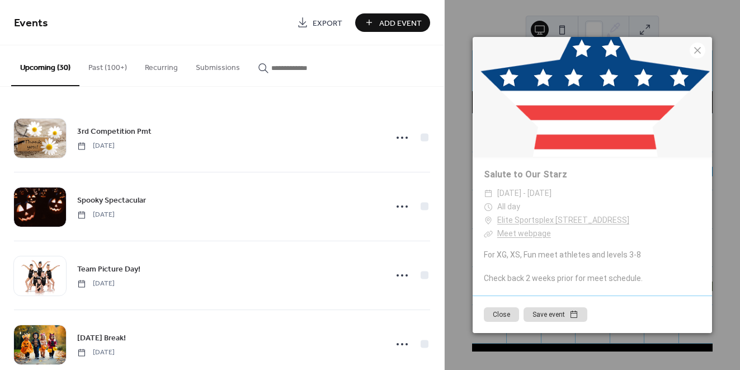
click at [698, 51] on icon at bounding box center [697, 50] width 7 height 7
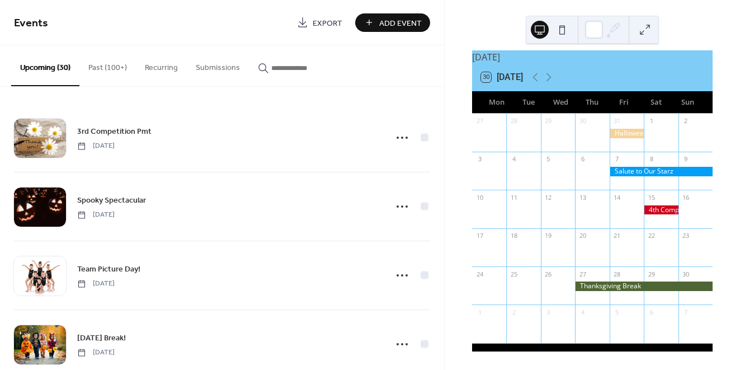
click at [650, 212] on div at bounding box center [660, 210] width 34 height 10
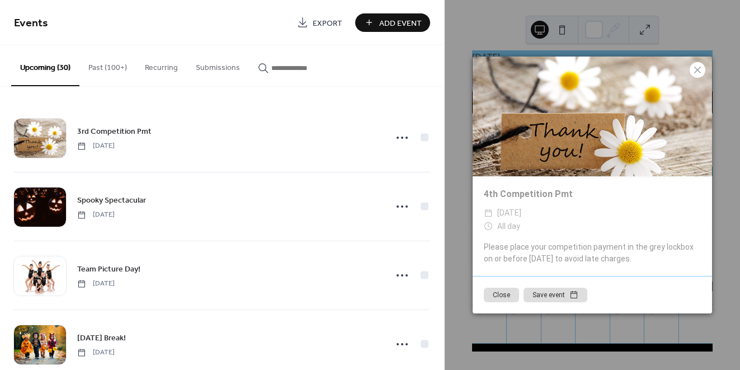
click at [695, 67] on icon at bounding box center [696, 69] width 13 height 13
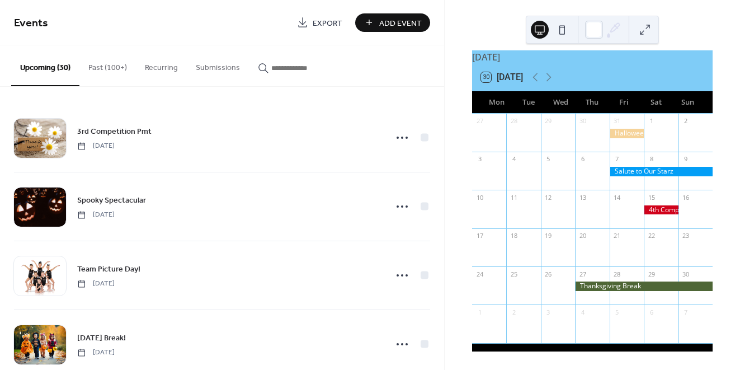
click at [622, 286] on div at bounding box center [644, 286] width 138 height 10
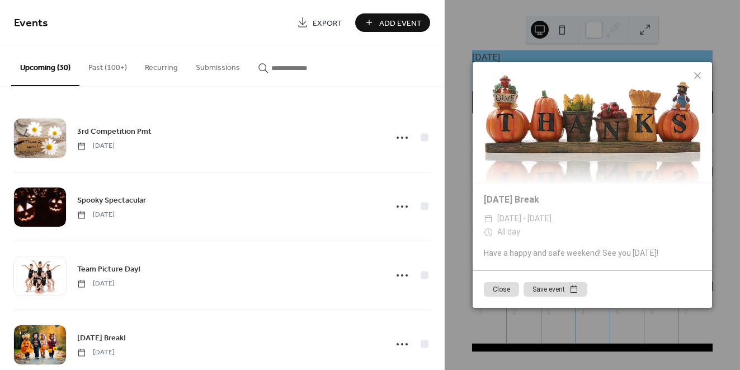
click at [697, 74] on icon at bounding box center [696, 75] width 13 height 13
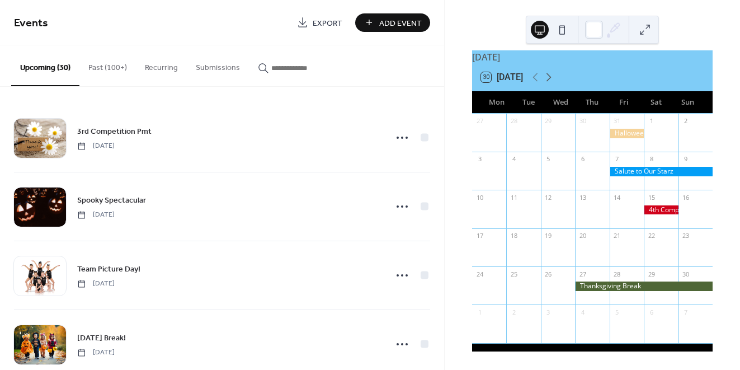
click at [551, 75] on icon at bounding box center [548, 76] width 13 height 13
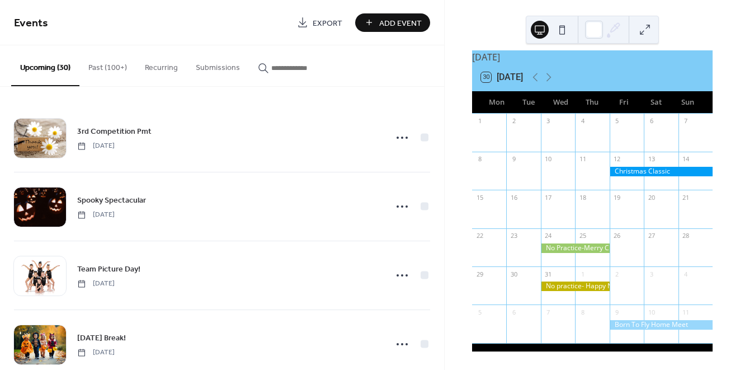
click at [640, 173] on div at bounding box center [660, 172] width 103 height 10
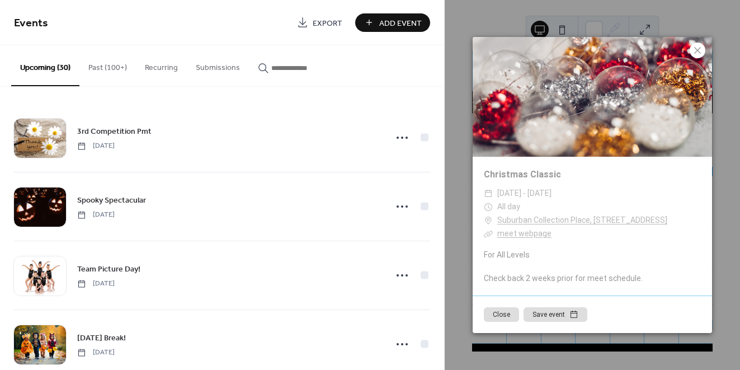
click at [694, 54] on icon at bounding box center [696, 50] width 13 height 13
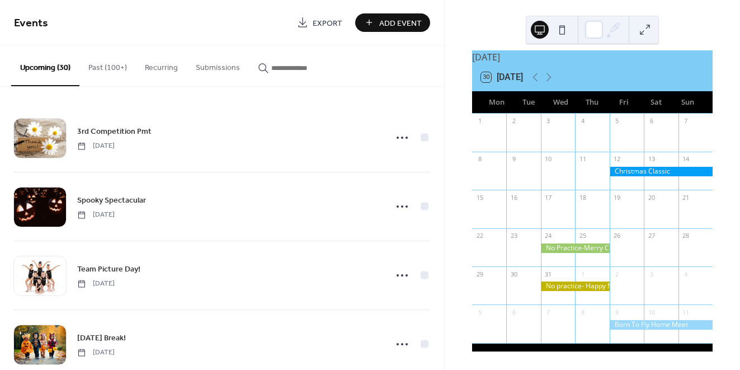
click at [579, 249] on div at bounding box center [575, 248] width 69 height 10
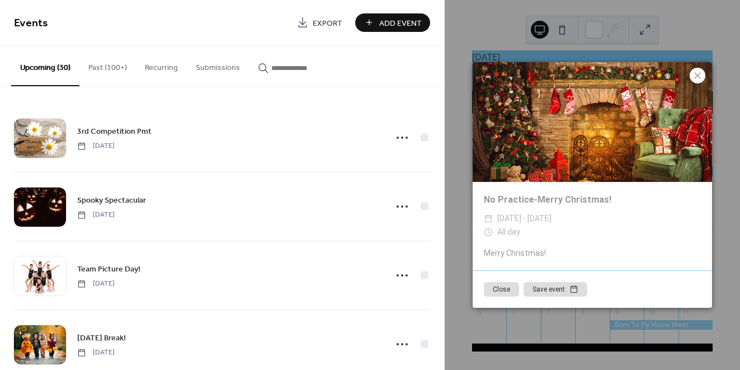
click at [700, 79] on icon at bounding box center [696, 75] width 13 height 13
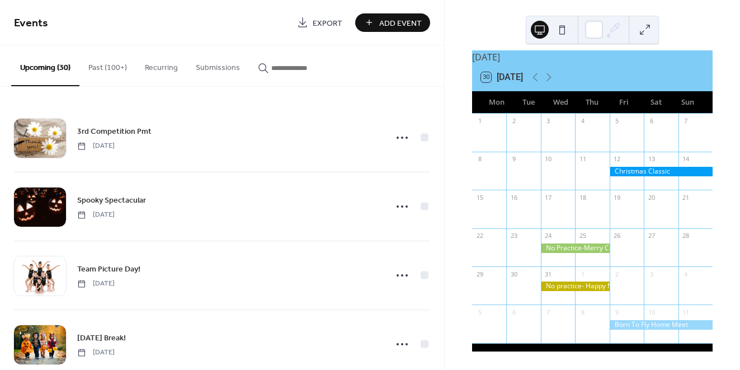
click at [574, 281] on div at bounding box center [575, 286] width 69 height 10
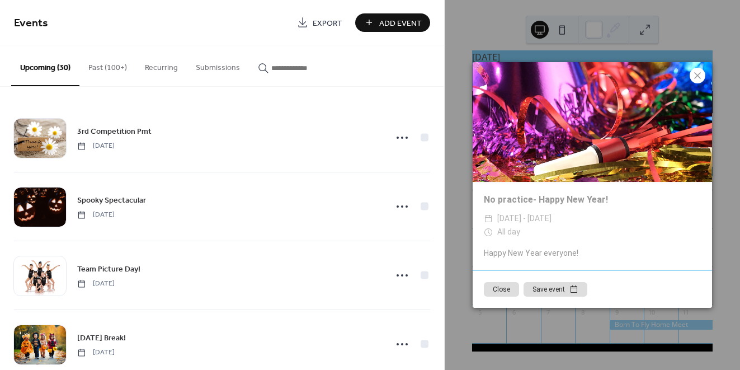
click at [700, 76] on icon at bounding box center [696, 75] width 13 height 13
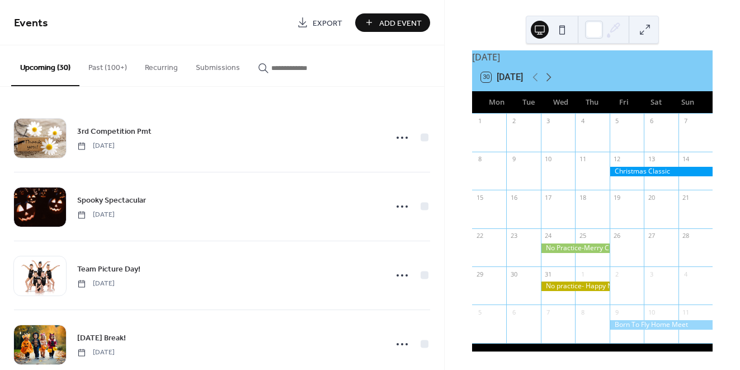
click at [550, 77] on icon at bounding box center [548, 76] width 13 height 13
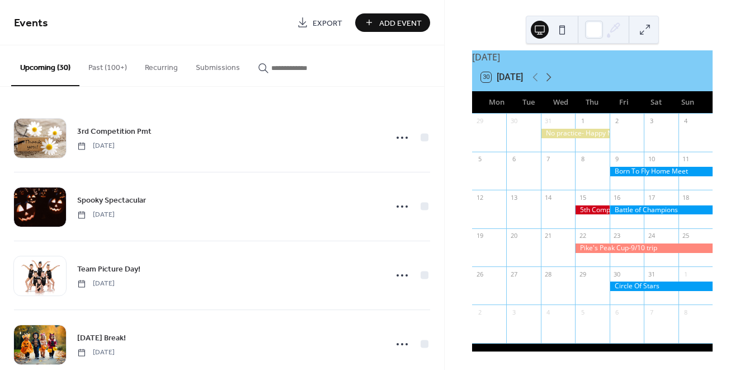
click at [550, 72] on icon at bounding box center [548, 76] width 13 height 13
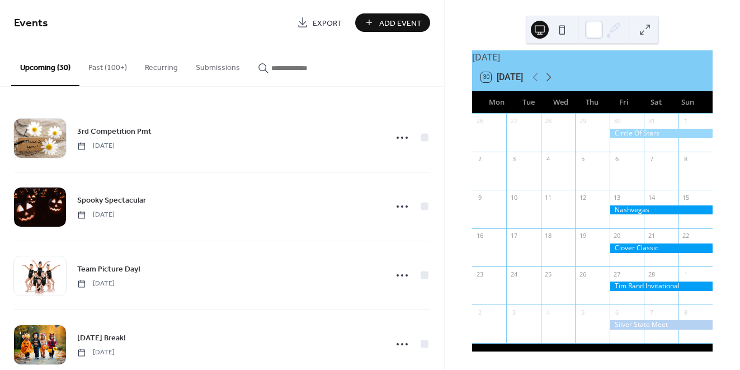
click at [553, 80] on icon at bounding box center [548, 76] width 13 height 13
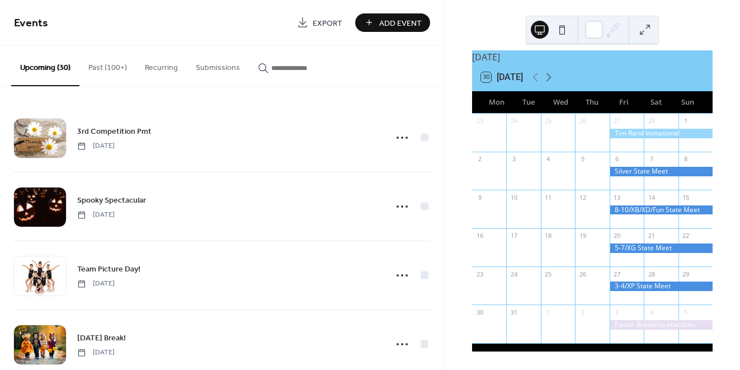
click at [551, 78] on icon at bounding box center [548, 77] width 5 height 8
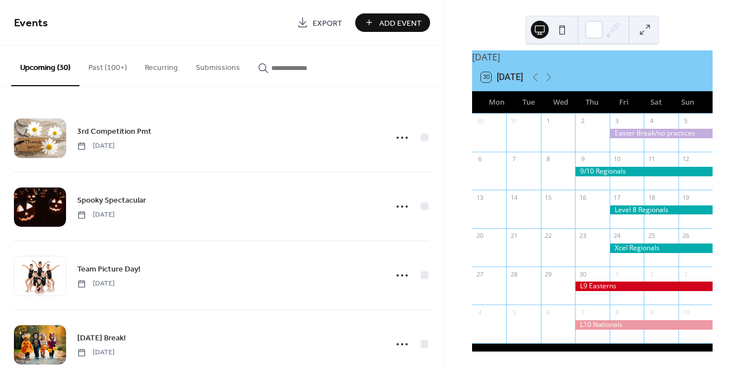
click at [625, 134] on div at bounding box center [660, 134] width 103 height 10
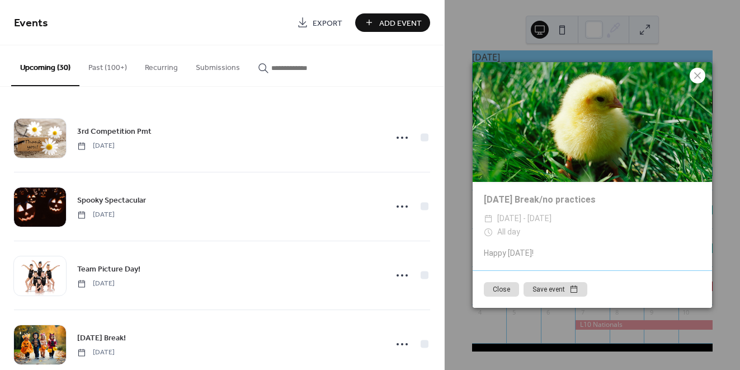
click at [700, 79] on icon at bounding box center [697, 75] width 7 height 7
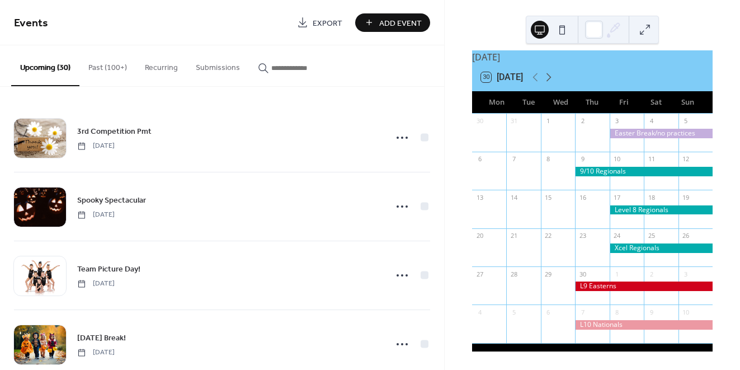
click at [550, 78] on icon at bounding box center [548, 76] width 13 height 13
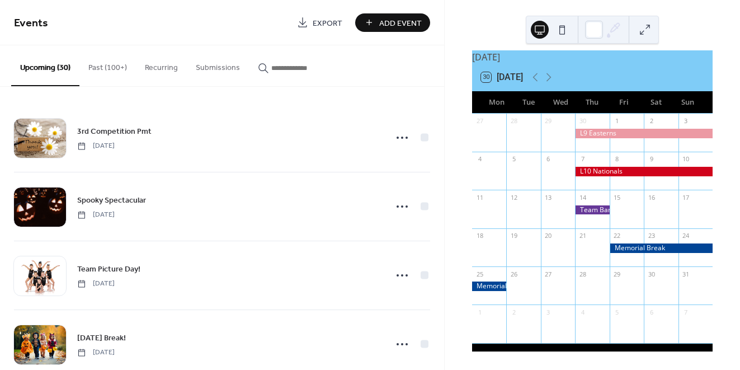
click at [588, 210] on div at bounding box center [592, 210] width 34 height 10
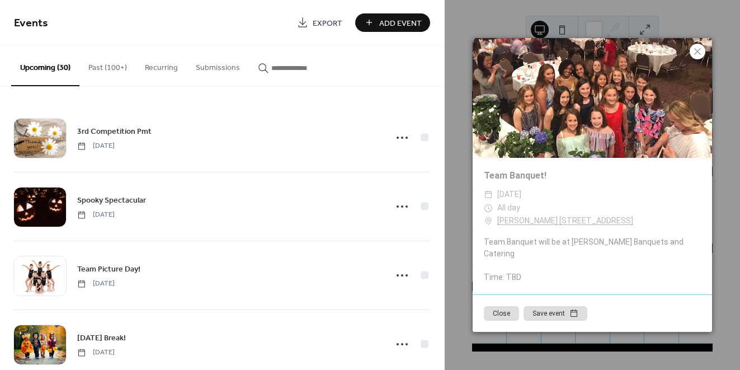
click at [702, 56] on icon at bounding box center [696, 51] width 13 height 13
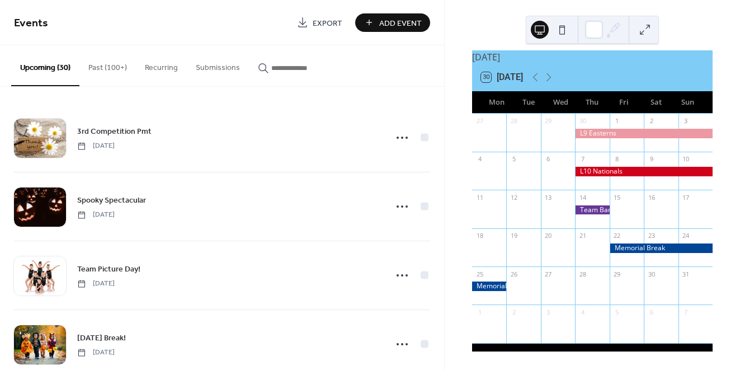
click at [647, 251] on div at bounding box center [660, 248] width 103 height 10
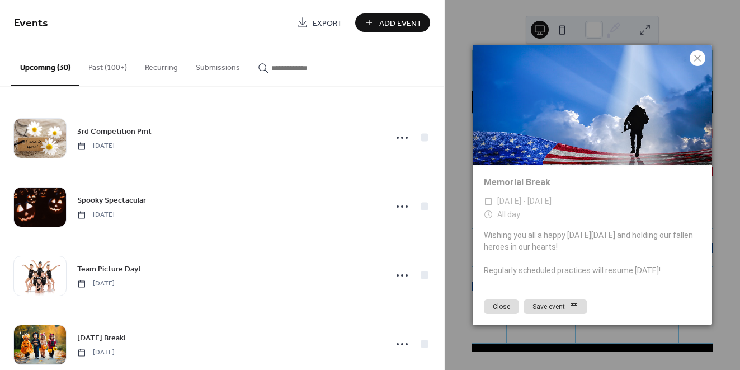
click at [698, 60] on icon at bounding box center [697, 58] width 7 height 7
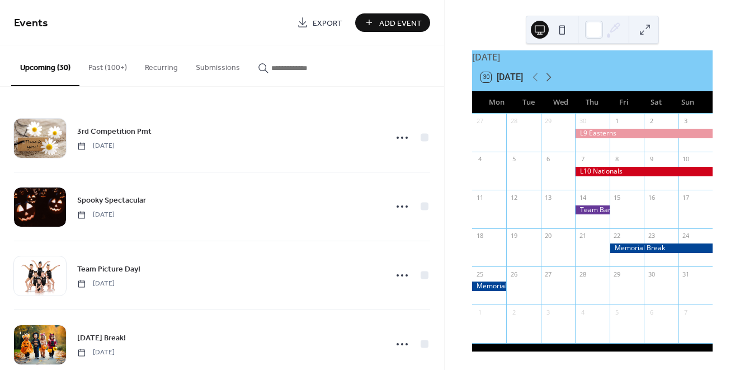
click at [550, 75] on icon at bounding box center [548, 77] width 5 height 8
